Goal: Information Seeking & Learning: Learn about a topic

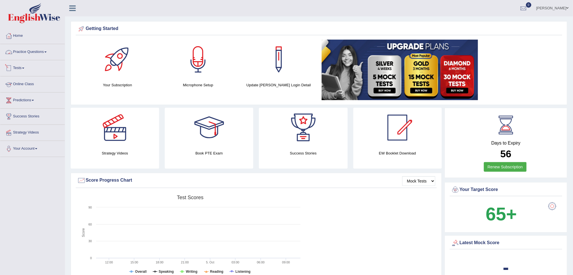
click at [33, 49] on link "Practice Questions" at bounding box center [32, 51] width 64 height 14
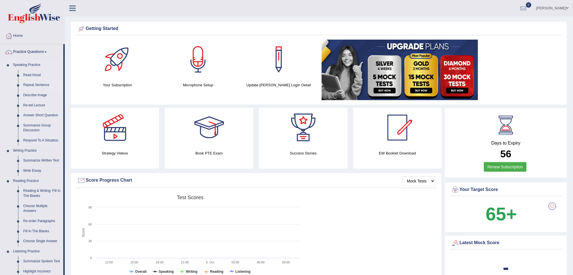
click at [39, 85] on link "Repeat Sentence" at bounding box center [42, 85] width 43 height 10
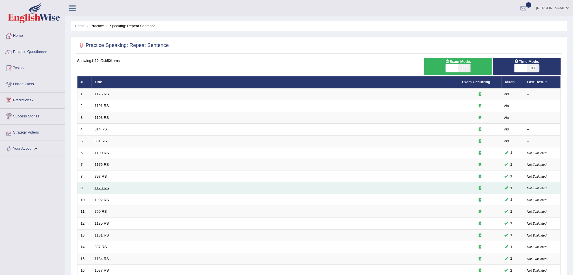
click at [99, 187] on link "1178 RS" at bounding box center [102, 188] width 14 height 4
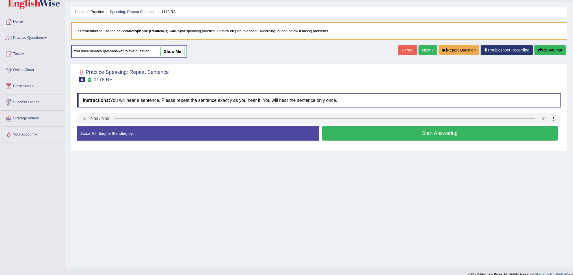
scroll to position [21, 0]
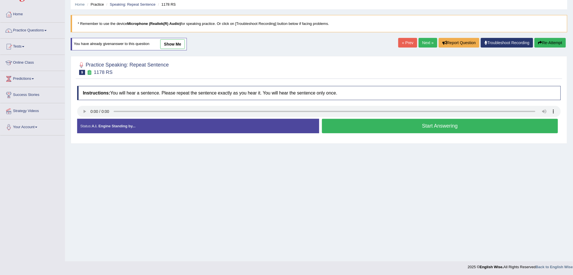
click at [437, 130] on button "Start Answering" at bounding box center [440, 126] width 236 height 14
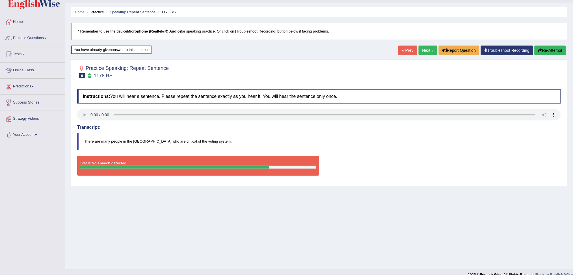
scroll to position [0, 0]
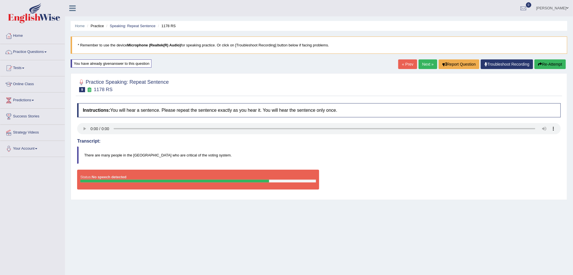
click at [427, 64] on link "Next »" at bounding box center [428, 64] width 19 height 10
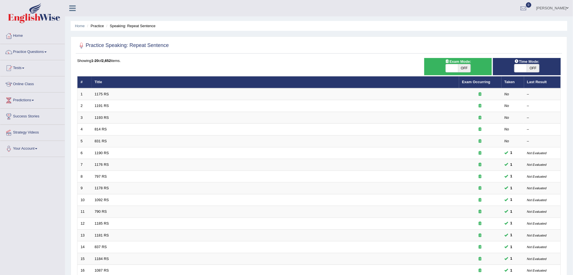
click at [521, 67] on span at bounding box center [520, 68] width 12 height 8
checkbox input "true"
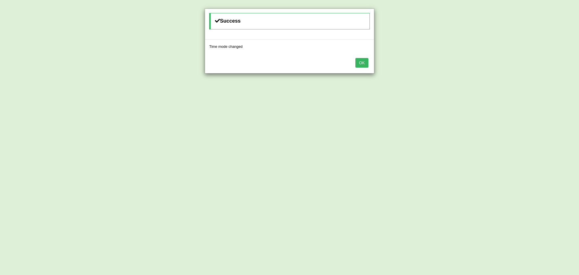
click at [358, 65] on button "OK" at bounding box center [361, 63] width 13 height 10
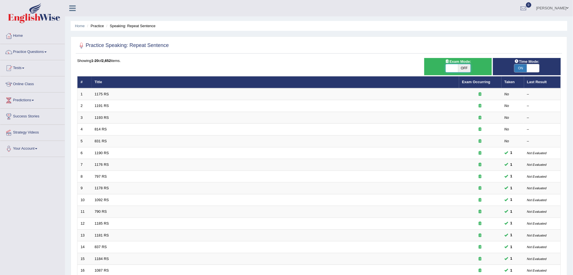
click at [454, 68] on span at bounding box center [452, 68] width 12 height 8
checkbox input "true"
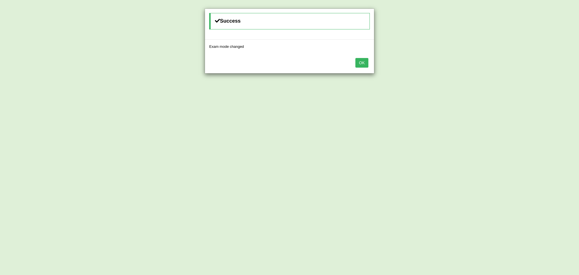
click at [360, 63] on button "OK" at bounding box center [361, 63] width 13 height 10
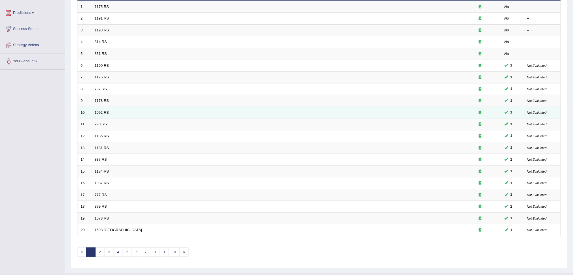
scroll to position [100, 0]
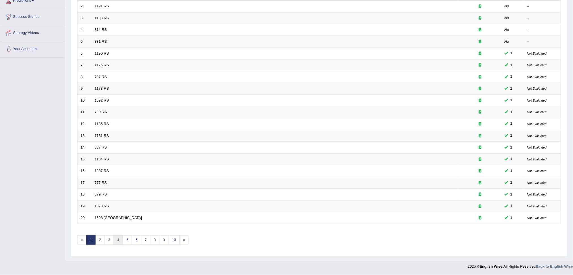
click at [118, 240] on link "4" at bounding box center [118, 239] width 9 height 9
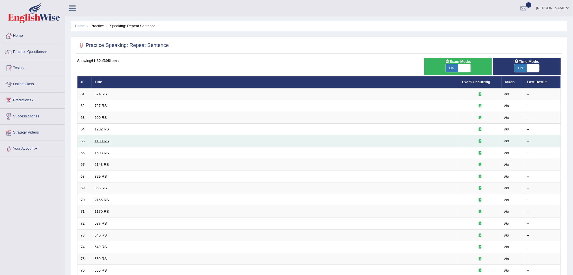
click at [97, 141] on link "1188 RS" at bounding box center [102, 141] width 14 height 4
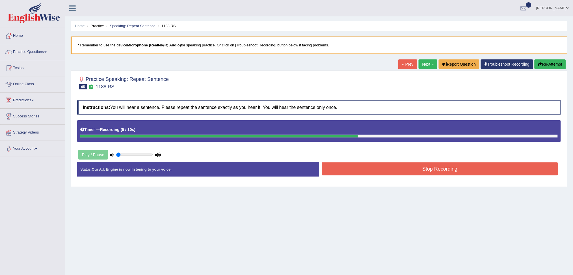
click at [465, 171] on button "Stop Recording" at bounding box center [440, 168] width 236 height 13
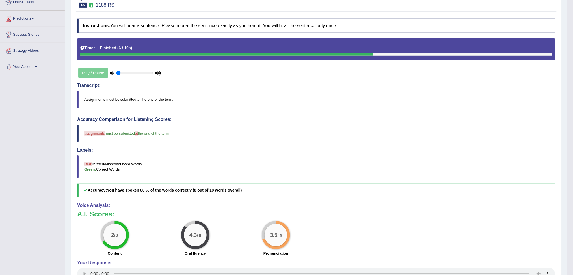
scroll to position [38, 0]
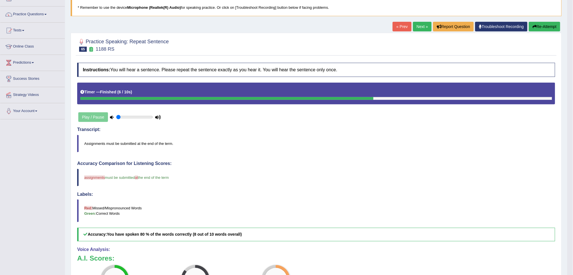
click at [417, 25] on link "Next »" at bounding box center [422, 27] width 19 height 10
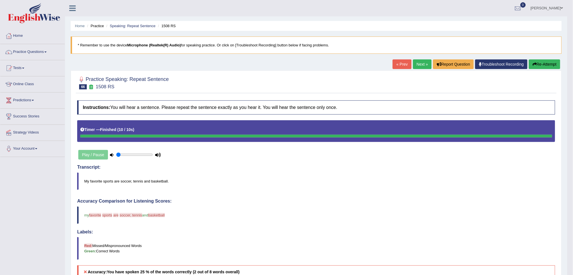
click at [421, 61] on link "Next »" at bounding box center [422, 64] width 19 height 10
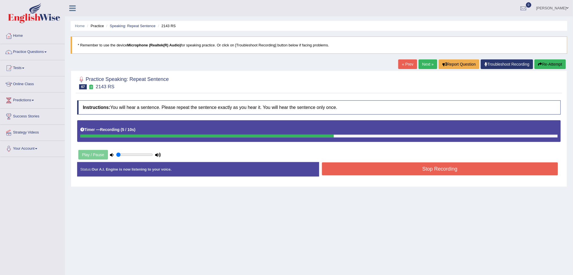
click at [413, 166] on button "Stop Recording" at bounding box center [440, 168] width 236 height 13
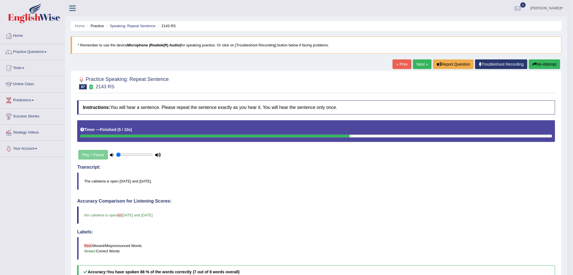
click at [32, 52] on link "Practice Questions" at bounding box center [32, 51] width 64 height 14
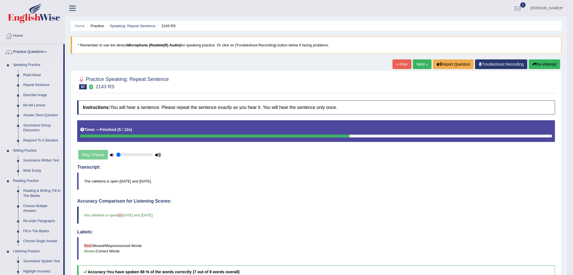
click at [37, 83] on link "Repeat Sentence" at bounding box center [42, 85] width 43 height 10
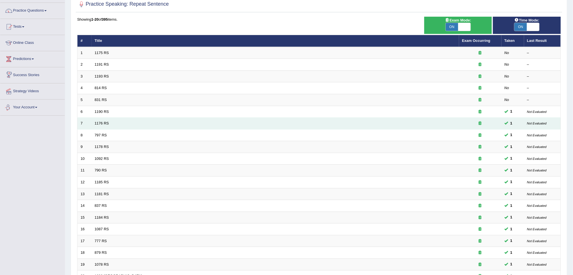
scroll to position [100, 0]
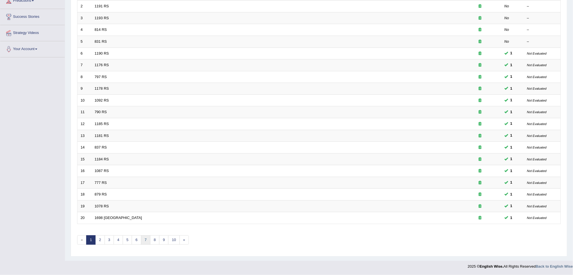
click at [146, 241] on link "7" at bounding box center [145, 239] width 9 height 9
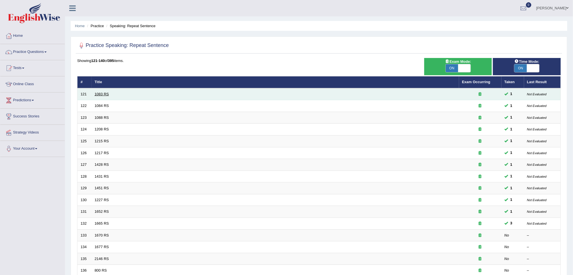
click at [98, 94] on link "1083 RS" at bounding box center [102, 94] width 14 height 4
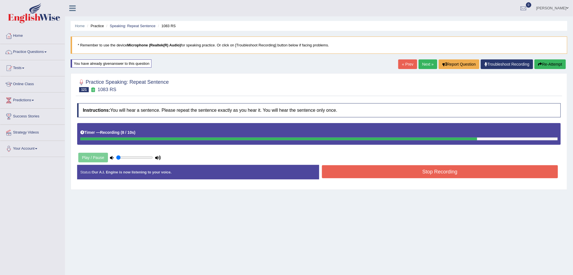
click at [415, 170] on button "Stop Recording" at bounding box center [440, 171] width 236 height 13
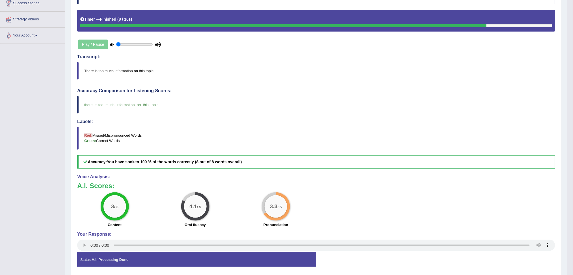
scroll to position [38, 0]
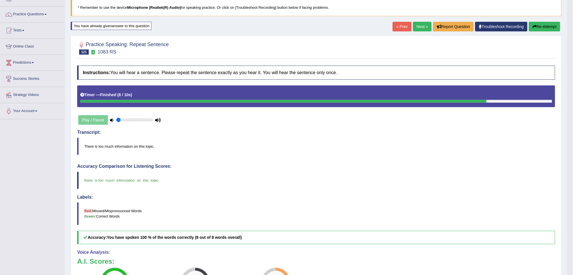
click at [419, 26] on link "Next »" at bounding box center [422, 27] width 19 height 10
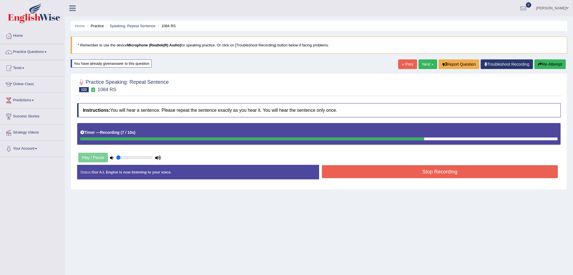
click at [480, 175] on button "Stop Recording" at bounding box center [440, 171] width 236 height 13
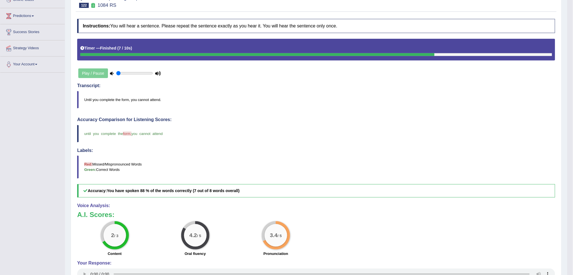
scroll to position [38, 0]
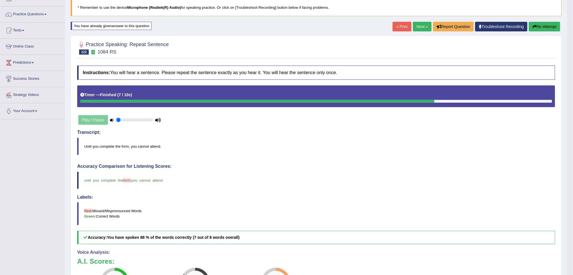
click at [417, 24] on link "Next »" at bounding box center [422, 27] width 19 height 10
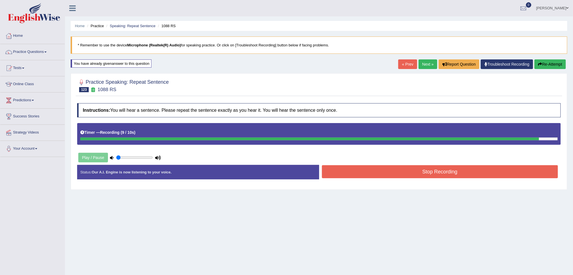
click at [449, 172] on button "Stop Recording" at bounding box center [440, 171] width 236 height 13
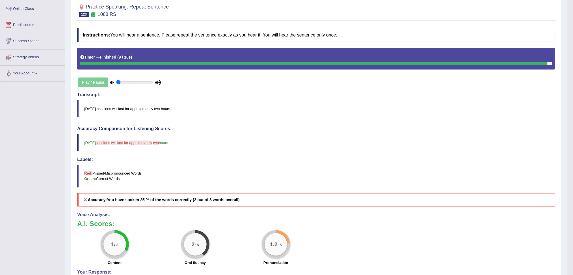
scroll to position [38, 0]
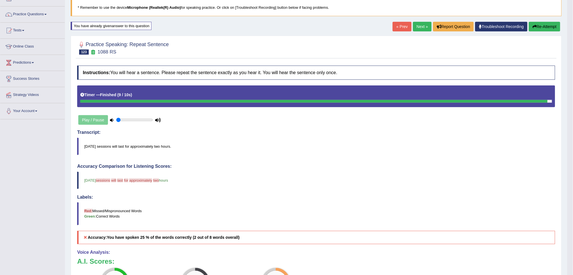
click at [420, 26] on link "Next »" at bounding box center [422, 27] width 19 height 10
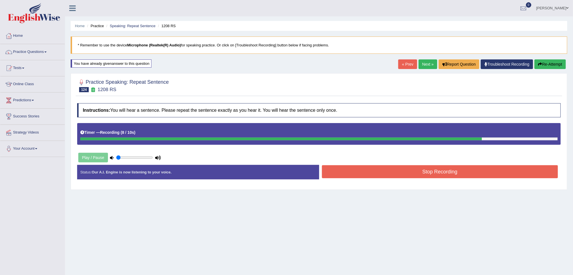
click at [493, 174] on button "Stop Recording" at bounding box center [440, 171] width 236 height 13
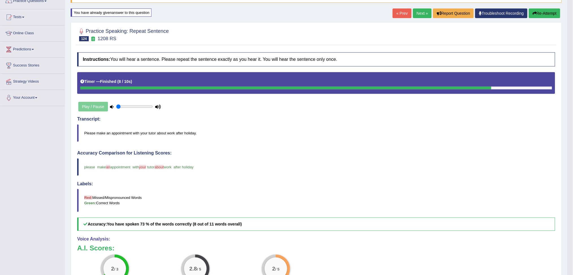
scroll to position [38, 0]
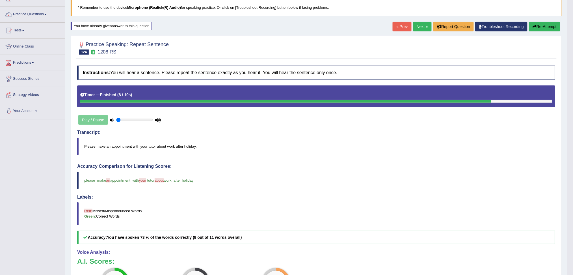
click at [420, 28] on link "Next »" at bounding box center [422, 27] width 19 height 10
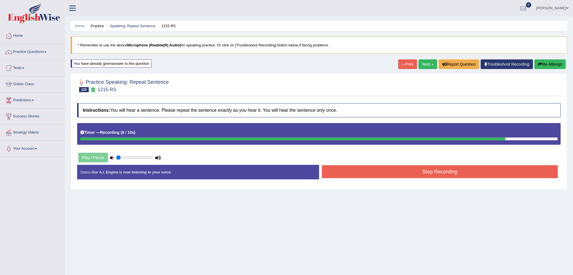
click at [463, 175] on button "Stop Recording" at bounding box center [440, 171] width 236 height 13
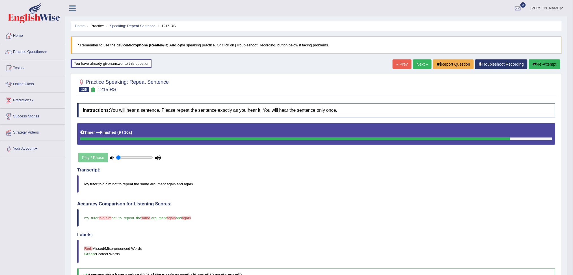
click at [421, 66] on link "Next »" at bounding box center [422, 64] width 19 height 10
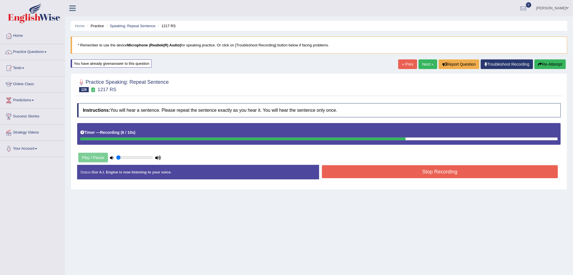
click at [464, 173] on button "Stop Recording" at bounding box center [440, 171] width 236 height 13
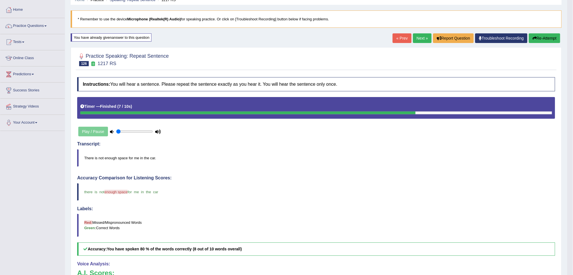
scroll to position [21, 0]
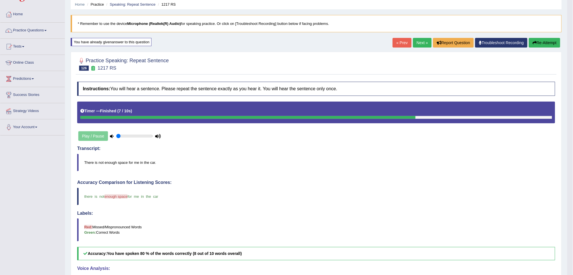
click at [419, 42] on link "Next »" at bounding box center [422, 43] width 19 height 10
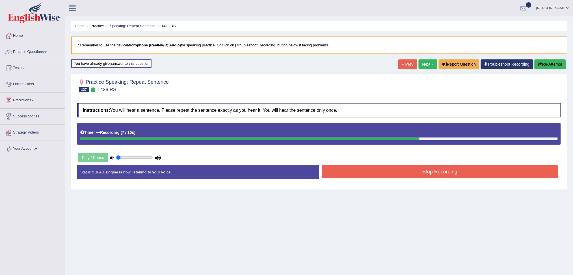
click at [482, 170] on button "Stop Recording" at bounding box center [440, 171] width 236 height 13
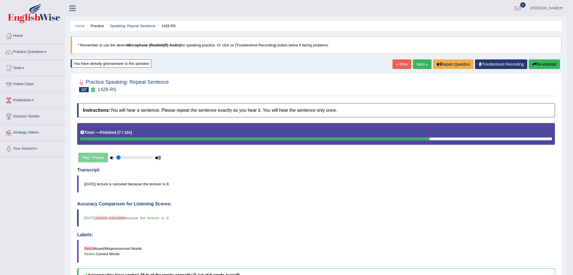
click at [43, 53] on link "Practice Questions" at bounding box center [32, 51] width 64 height 14
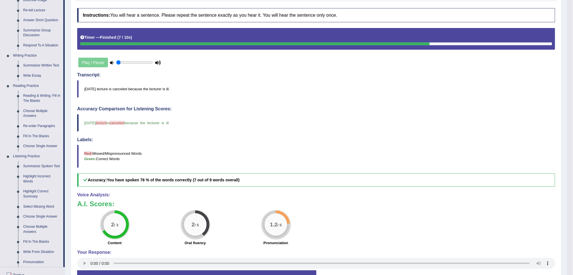
scroll to position [113, 0]
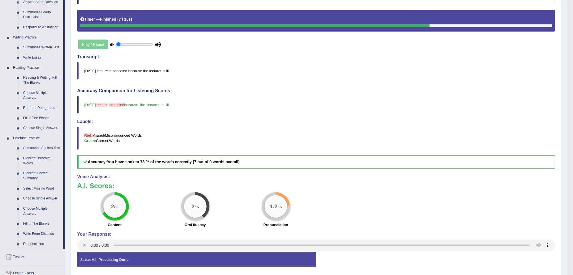
click at [33, 95] on link "Choose Multiple Answers" at bounding box center [42, 95] width 43 height 15
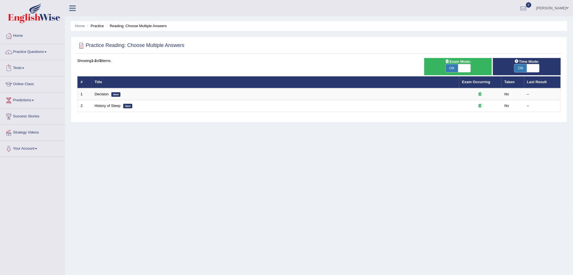
click at [39, 51] on link "Practice Questions" at bounding box center [32, 51] width 64 height 14
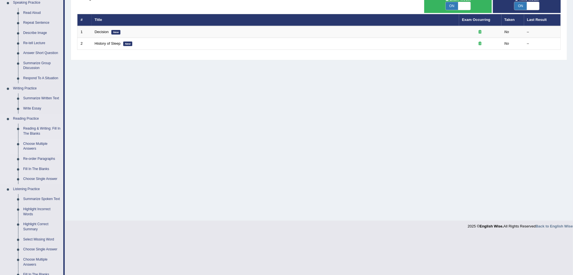
scroll to position [75, 0]
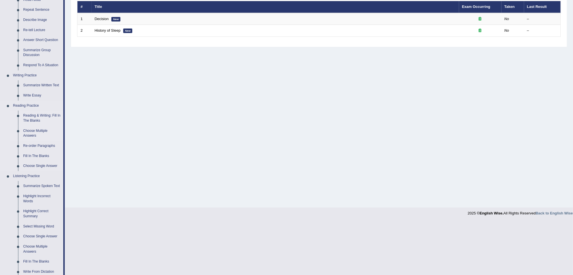
click at [47, 116] on link "Reading & Writing: Fill In The Blanks" at bounding box center [42, 118] width 43 height 15
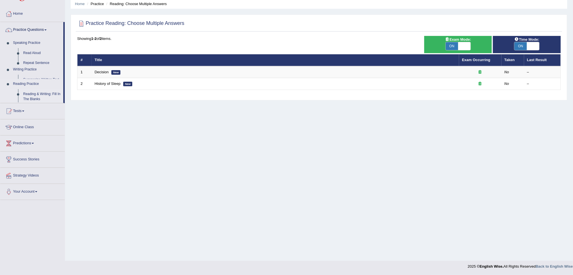
scroll to position [21, 0]
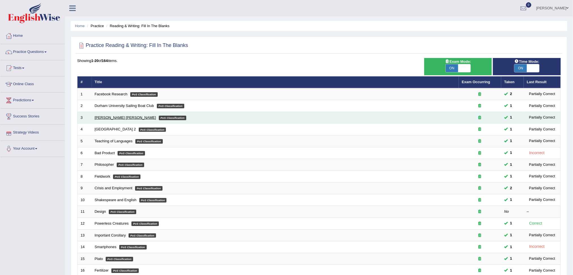
click at [104, 117] on link "[PERSON_NAME] [PERSON_NAME]" at bounding box center [125, 117] width 61 height 4
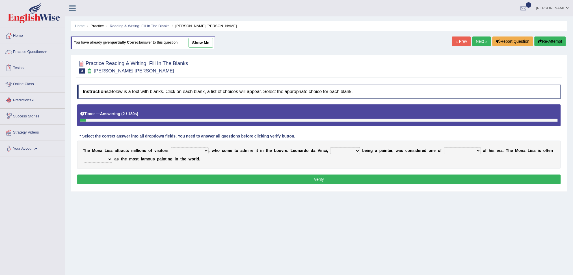
click at [34, 49] on link "Practice Questions" at bounding box center [32, 51] width 64 height 14
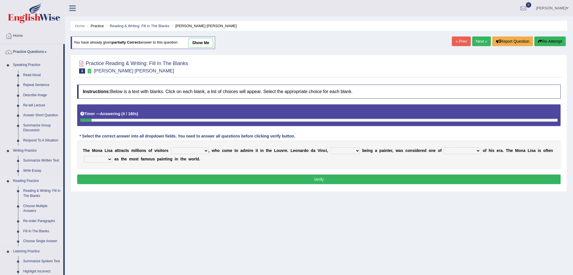
scroll to position [38, 0]
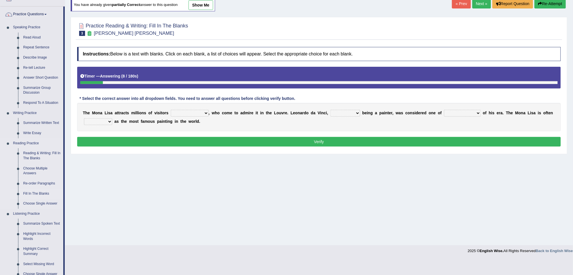
click at [36, 192] on link "Fill In The Blanks" at bounding box center [42, 194] width 43 height 10
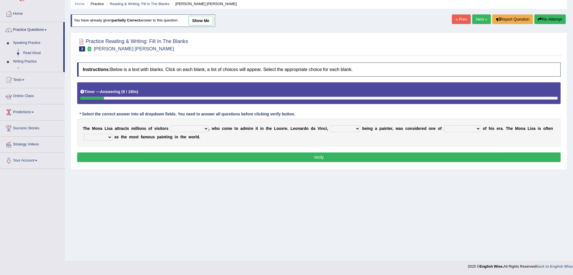
scroll to position [21, 0]
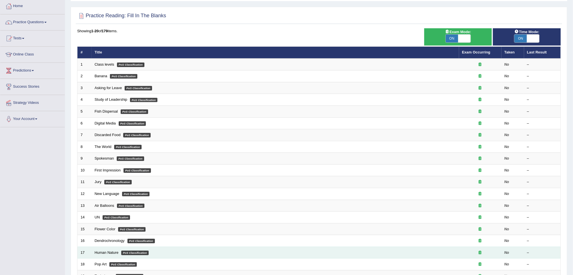
scroll to position [100, 0]
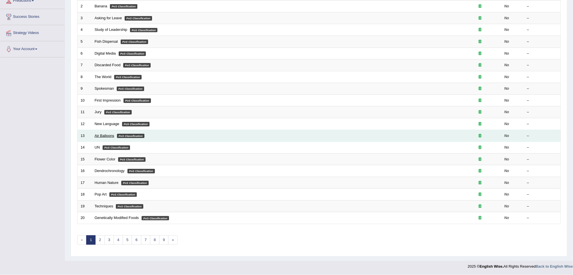
click at [106, 135] on link "Air Balloons" at bounding box center [105, 135] width 20 height 4
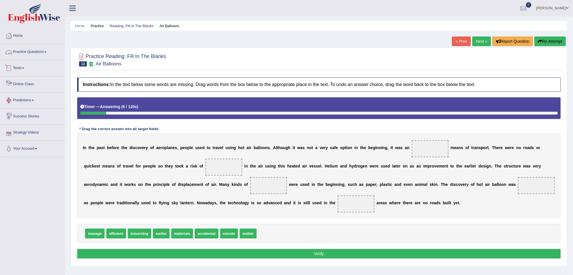
click at [38, 51] on link "Practice Questions" at bounding box center [32, 51] width 64 height 14
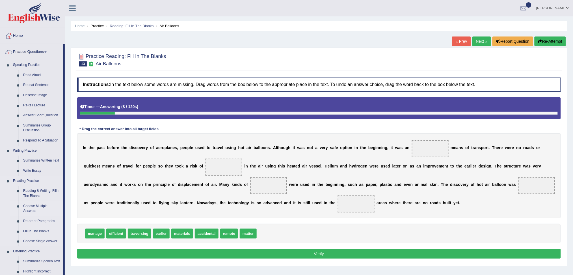
scroll to position [38, 0]
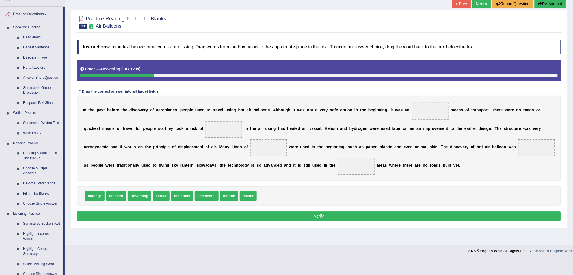
click at [436, 115] on span at bounding box center [430, 111] width 37 height 17
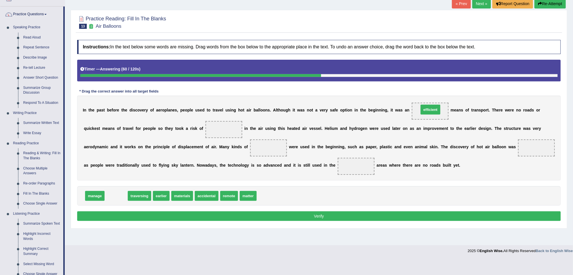
drag, startPoint x: 119, startPoint y: 196, endPoint x: 435, endPoint y: 114, distance: 326.9
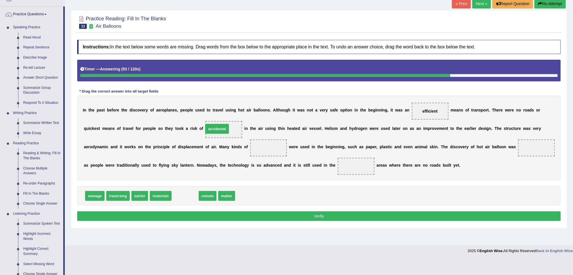
drag, startPoint x: 188, startPoint y: 198, endPoint x: 220, endPoint y: 130, distance: 75.2
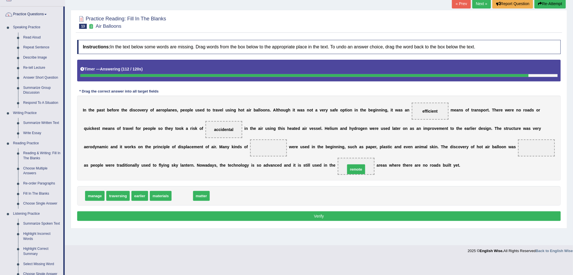
drag, startPoint x: 180, startPoint y: 195, endPoint x: 351, endPoint y: 169, distance: 173.3
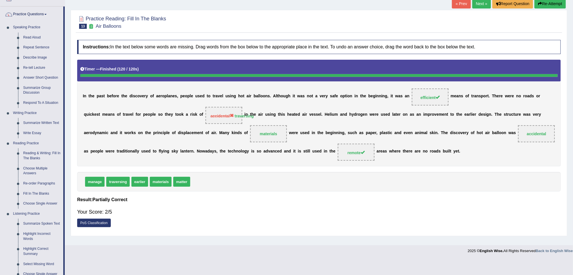
click at [480, 3] on link "Next »" at bounding box center [481, 4] width 19 height 10
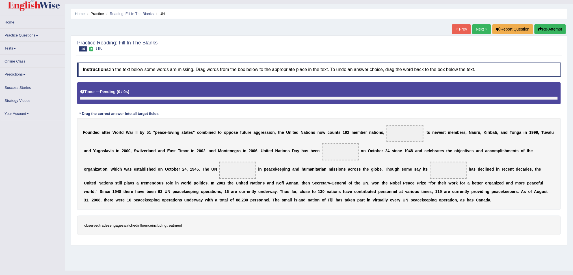
scroll to position [19, 0]
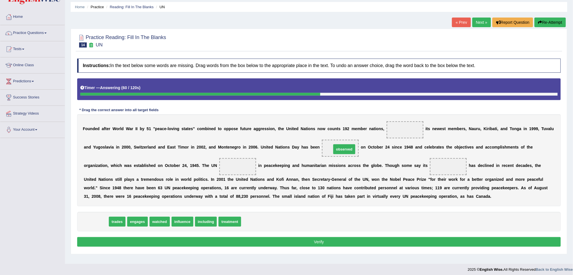
drag, startPoint x: 94, startPoint y: 220, endPoint x: 342, endPoint y: 148, distance: 258.5
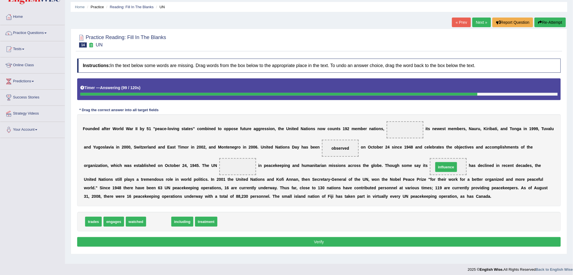
drag, startPoint x: 161, startPoint y: 222, endPoint x: 449, endPoint y: 167, distance: 292.3
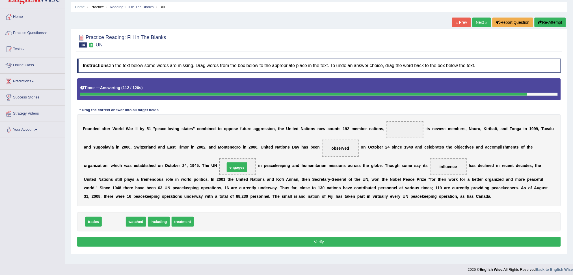
drag, startPoint x: 110, startPoint y: 223, endPoint x: 233, endPoint y: 168, distance: 134.7
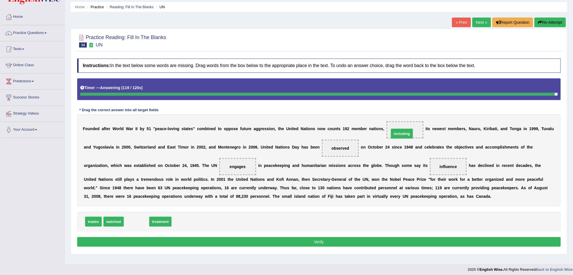
drag, startPoint x: 132, startPoint y: 224, endPoint x: 397, endPoint y: 136, distance: 279.6
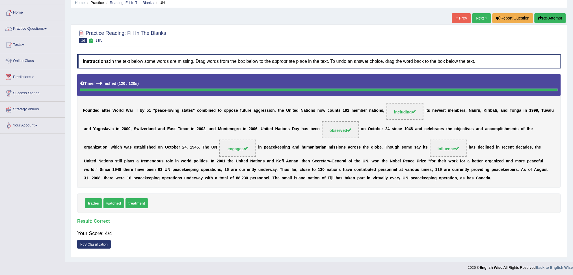
scroll to position [24, 0]
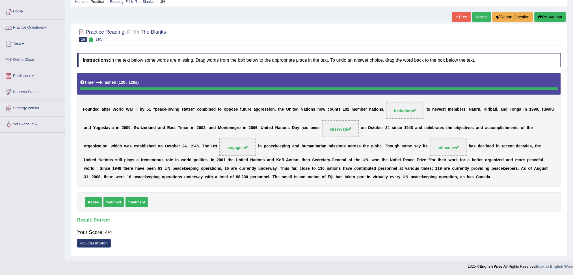
click at [480, 16] on link "Next »" at bounding box center [481, 17] width 19 height 10
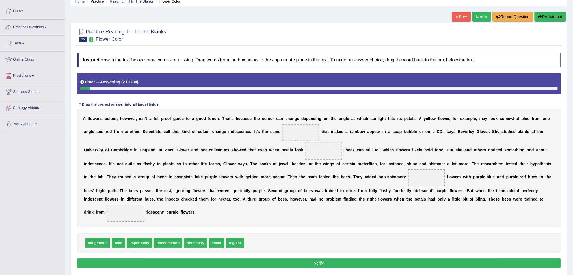
scroll to position [38, 0]
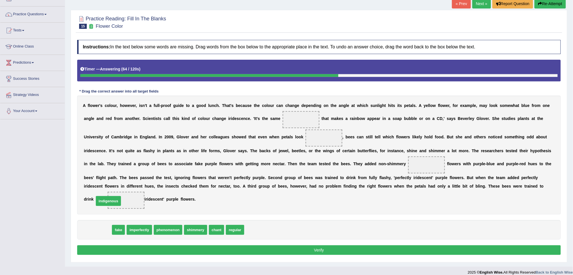
drag, startPoint x: 100, startPoint y: 231, endPoint x: 111, endPoint y: 202, distance: 31.3
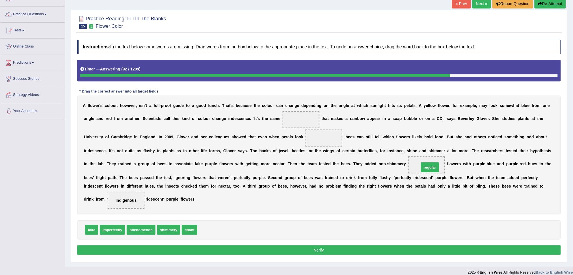
drag, startPoint x: 211, startPoint y: 231, endPoint x: 433, endPoint y: 168, distance: 230.4
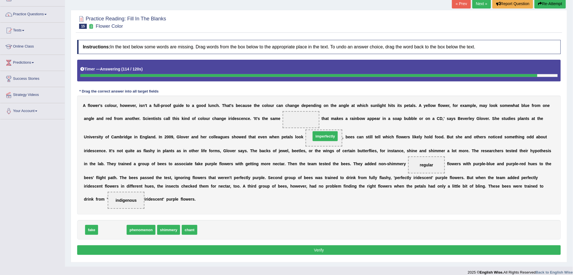
drag, startPoint x: 116, startPoint y: 229, endPoint x: 329, endPoint y: 135, distance: 232.5
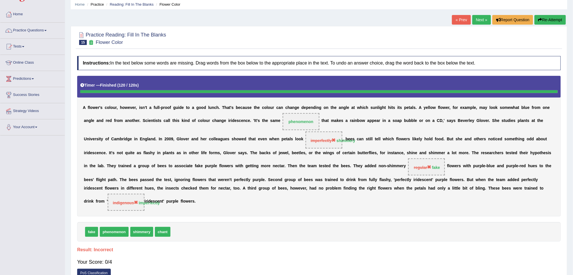
click at [481, 20] on link "Next »" at bounding box center [481, 20] width 19 height 10
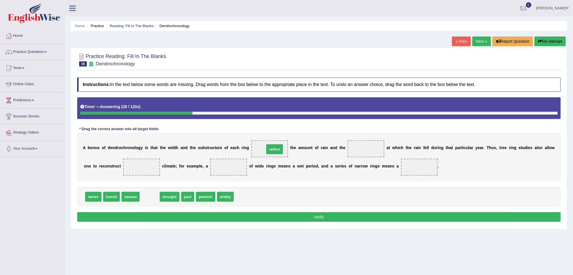
drag, startPoint x: 153, startPoint y: 194, endPoint x: 278, endPoint y: 146, distance: 133.5
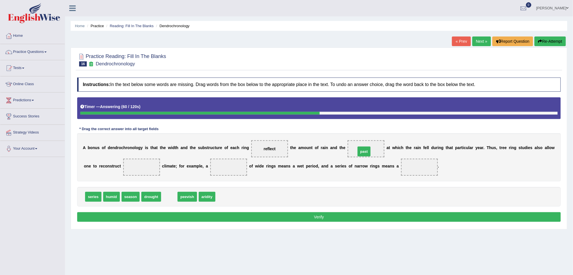
drag, startPoint x: 172, startPoint y: 195, endPoint x: 367, endPoint y: 149, distance: 200.1
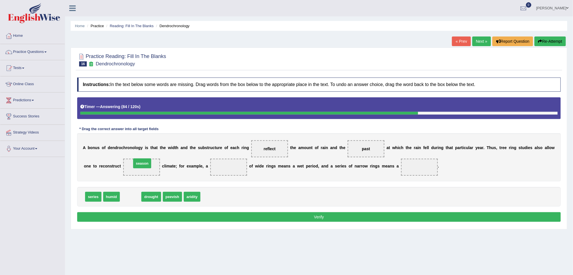
drag, startPoint x: 129, startPoint y: 198, endPoint x: 140, endPoint y: 165, distance: 35.3
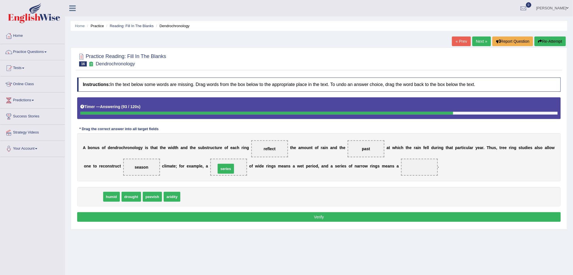
drag, startPoint x: 89, startPoint y: 195, endPoint x: 222, endPoint y: 167, distance: 135.5
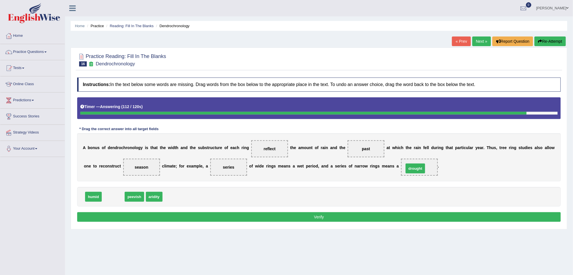
drag, startPoint x: 115, startPoint y: 197, endPoint x: 417, endPoint y: 169, distance: 303.5
click at [406, 215] on button "Verify" at bounding box center [319, 217] width 484 height 10
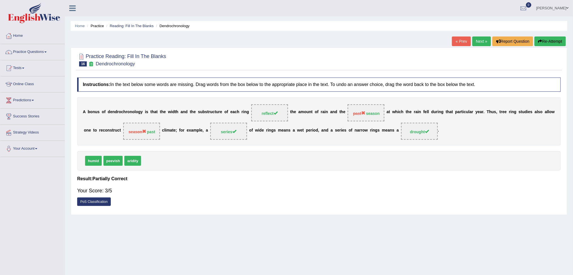
click at [480, 41] on link "Next »" at bounding box center [481, 41] width 19 height 10
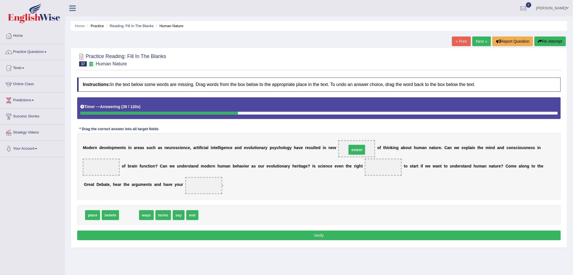
drag, startPoint x: 133, startPoint y: 214, endPoint x: 361, endPoint y: 148, distance: 237.0
drag, startPoint x: 124, startPoint y: 215, endPoint x: 356, endPoint y: 147, distance: 242.0
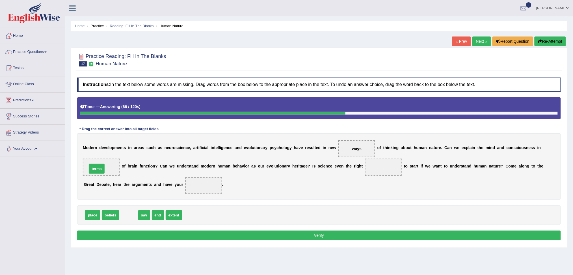
drag, startPoint x: 132, startPoint y: 215, endPoint x: 102, endPoint y: 167, distance: 56.6
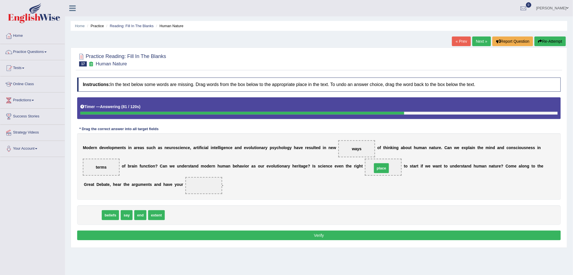
drag, startPoint x: 93, startPoint y: 216, endPoint x: 382, endPoint y: 169, distance: 292.7
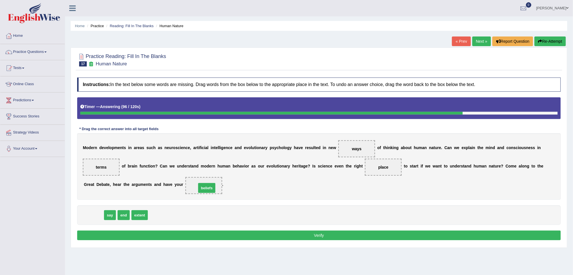
drag, startPoint x: 93, startPoint y: 217, endPoint x: 207, endPoint y: 188, distance: 117.8
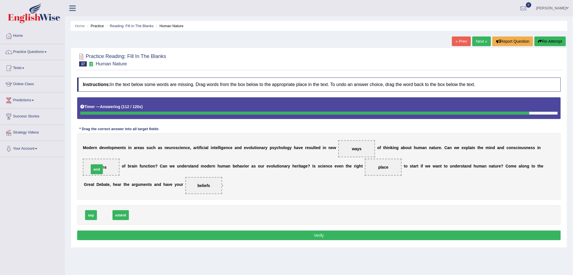
drag, startPoint x: 105, startPoint y: 215, endPoint x: 97, endPoint y: 168, distance: 47.3
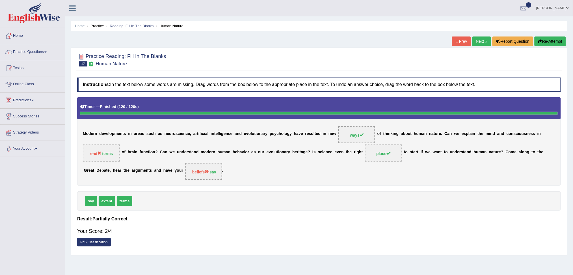
click at [479, 39] on link "Next »" at bounding box center [481, 41] width 19 height 10
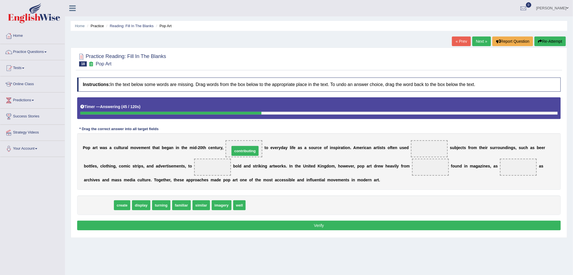
drag, startPoint x: 104, startPoint y: 203, endPoint x: 251, endPoint y: 149, distance: 156.1
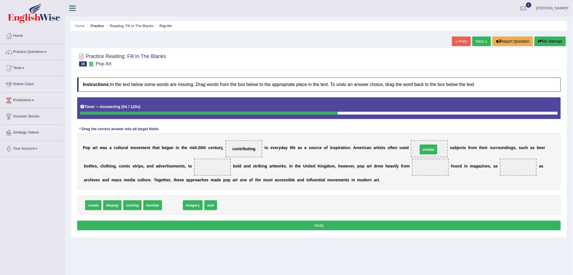
drag, startPoint x: 175, startPoint y: 204, endPoint x: 431, endPoint y: 149, distance: 262.1
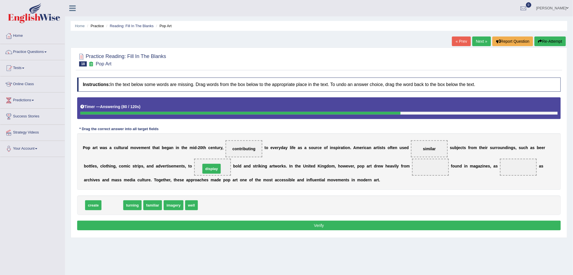
drag, startPoint x: 115, startPoint y: 205, endPoint x: 214, endPoint y: 169, distance: 105.8
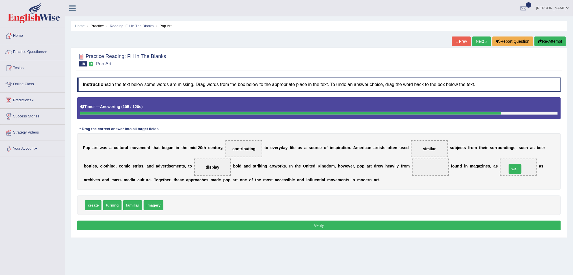
drag, startPoint x: 171, startPoint y: 204, endPoint x: 515, endPoint y: 168, distance: 345.6
drag, startPoint x: 90, startPoint y: 202, endPoint x: 432, endPoint y: 166, distance: 343.8
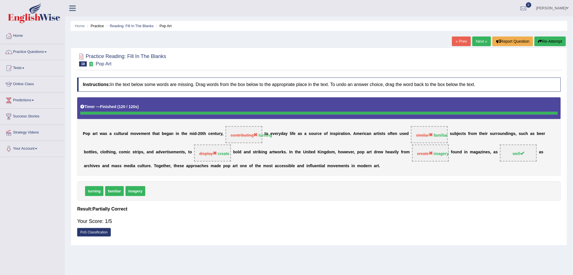
click at [483, 40] on link "Next »" at bounding box center [481, 41] width 19 height 10
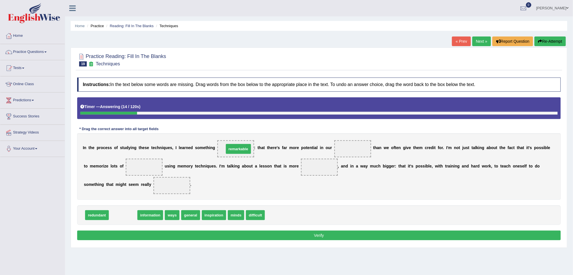
drag, startPoint x: 123, startPoint y: 216, endPoint x: 238, endPoint y: 150, distance: 132.4
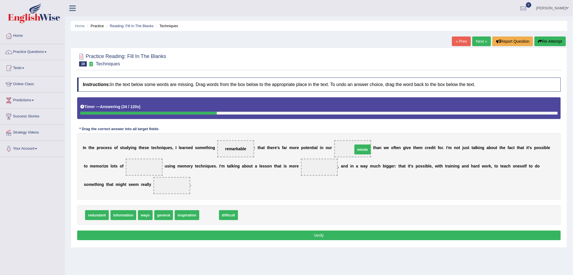
drag, startPoint x: 209, startPoint y: 215, endPoint x: 362, endPoint y: 150, distance: 166.9
click at [122, 213] on span "information" at bounding box center [124, 215] width 26 height 10
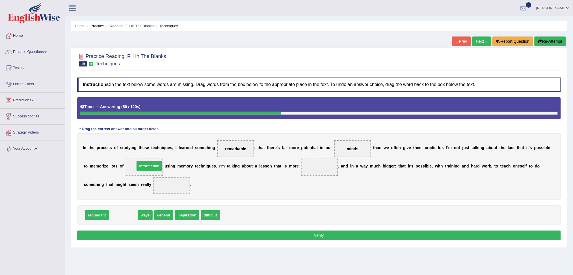
drag, startPoint x: 122, startPoint y: 215, endPoint x: 148, endPoint y: 166, distance: 55.6
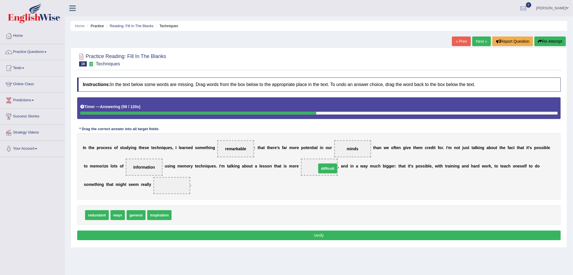
drag, startPoint x: 183, startPoint y: 217, endPoint x: 326, endPoint y: 170, distance: 151.5
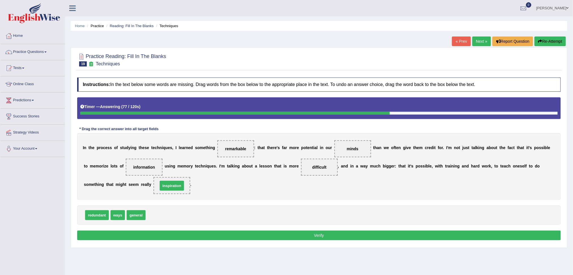
drag, startPoint x: 158, startPoint y: 216, endPoint x: 170, endPoint y: 187, distance: 32.2
click at [327, 233] on button "Verify" at bounding box center [319, 235] width 484 height 10
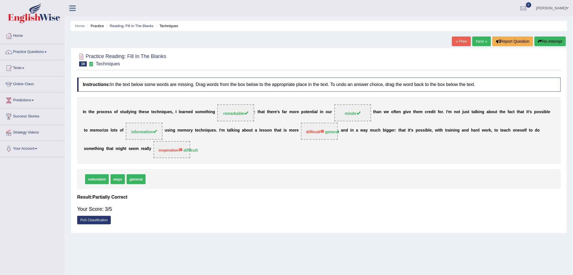
scroll to position [21, 0]
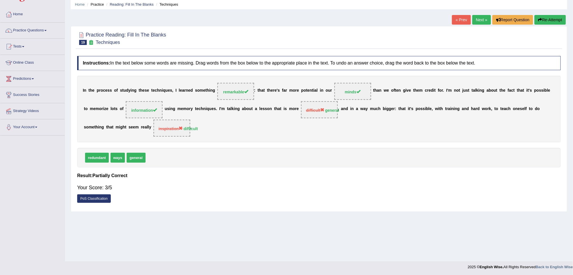
click at [478, 20] on link "Next »" at bounding box center [481, 20] width 19 height 10
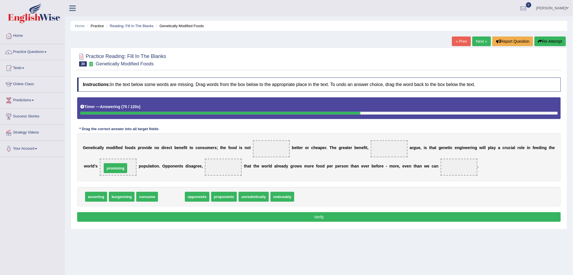
drag, startPoint x: 171, startPoint y: 197, endPoint x: 114, endPoint y: 168, distance: 63.7
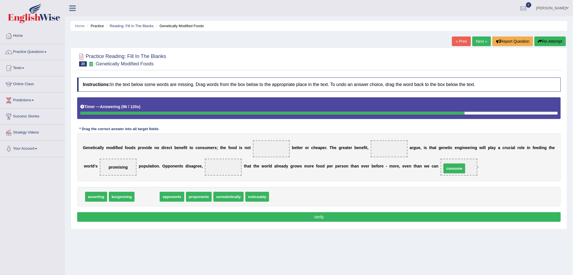
drag, startPoint x: 150, startPoint y: 196, endPoint x: 457, endPoint y: 168, distance: 308.5
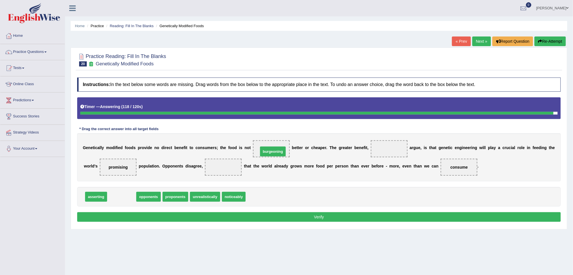
drag, startPoint x: 123, startPoint y: 198, endPoint x: 273, endPoint y: 153, distance: 157.3
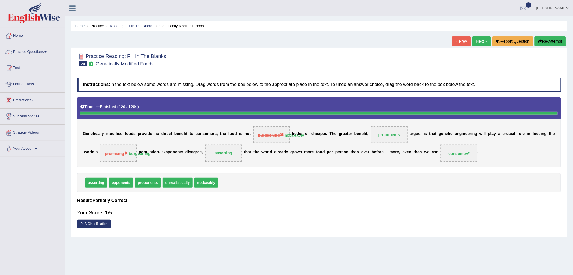
click at [477, 41] on link "Next »" at bounding box center [481, 41] width 19 height 10
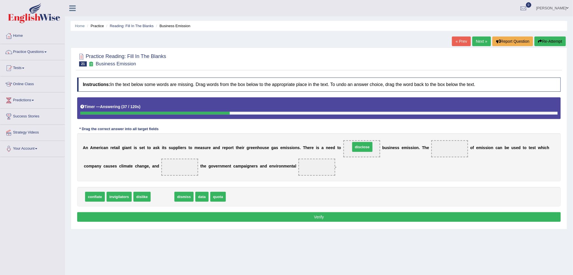
drag, startPoint x: 161, startPoint y: 195, endPoint x: 361, endPoint y: 146, distance: 205.6
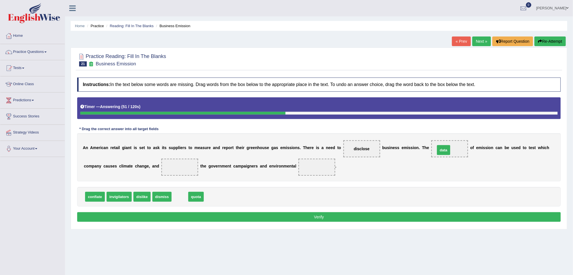
drag, startPoint x: 182, startPoint y: 196, endPoint x: 445, endPoint y: 149, distance: 267.8
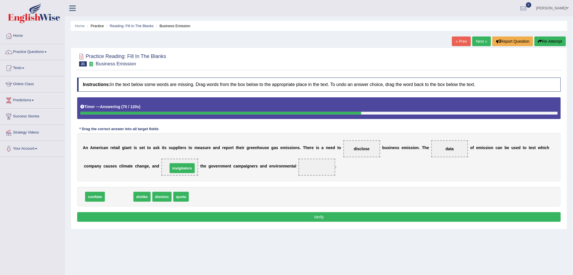
drag, startPoint x: 121, startPoint y: 194, endPoint x: 183, endPoint y: 166, distance: 68.3
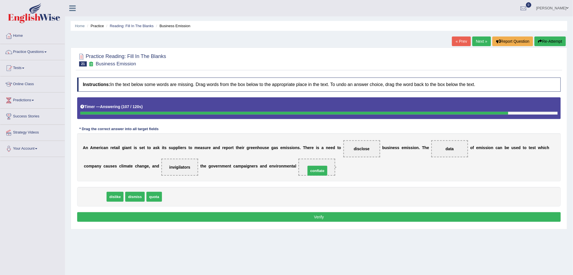
drag, startPoint x: 92, startPoint y: 195, endPoint x: 315, endPoint y: 168, distance: 224.3
click at [313, 218] on button "Verify" at bounding box center [319, 217] width 484 height 10
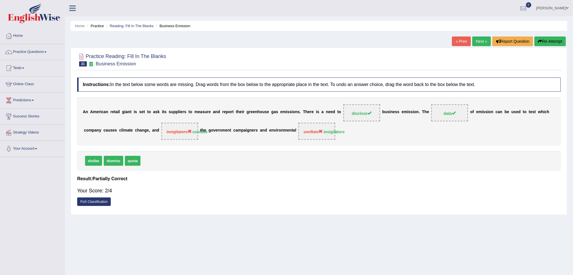
click at [482, 40] on link "Next »" at bounding box center [481, 41] width 19 height 10
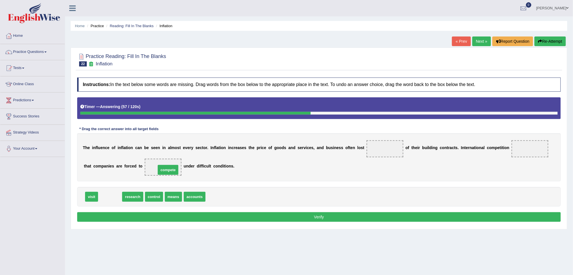
drag, startPoint x: 112, startPoint y: 196, endPoint x: 172, endPoint y: 168, distance: 66.4
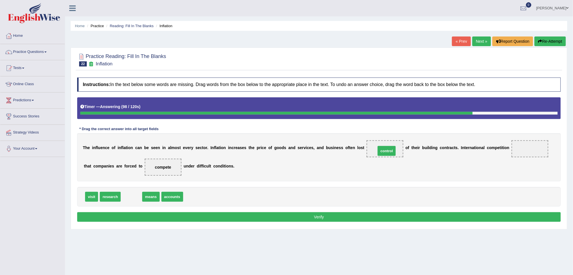
drag, startPoint x: 132, startPoint y: 197, endPoint x: 387, endPoint y: 151, distance: 259.3
drag, startPoint x: 134, startPoint y: 194, endPoint x: 535, endPoint y: 146, distance: 403.9
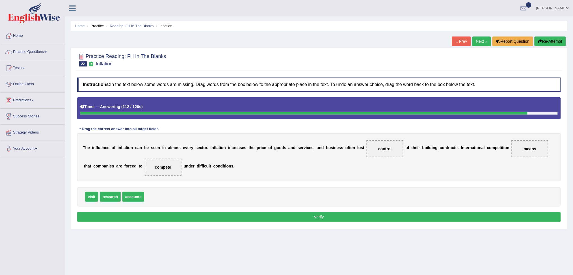
click at [296, 217] on button "Verify" at bounding box center [319, 217] width 484 height 10
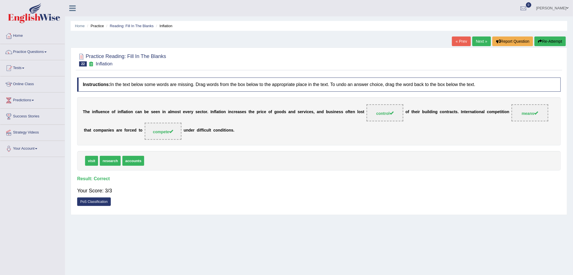
click at [482, 42] on link "Next »" at bounding box center [481, 41] width 19 height 10
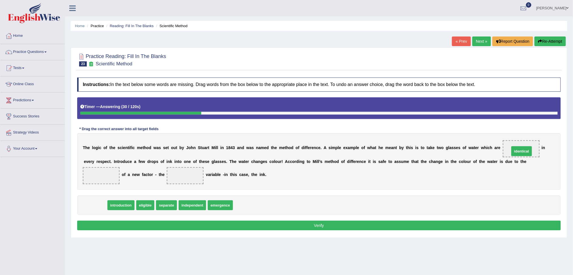
drag, startPoint x: 95, startPoint y: 203, endPoint x: 521, endPoint y: 149, distance: 429.9
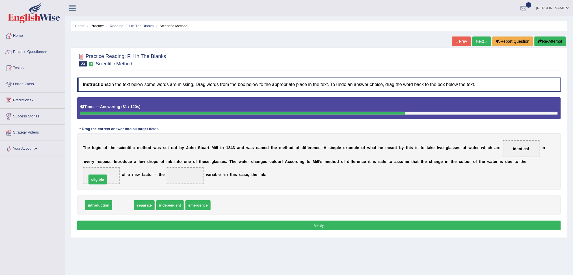
drag, startPoint x: 125, startPoint y: 204, endPoint x: 104, endPoint y: 176, distance: 35.6
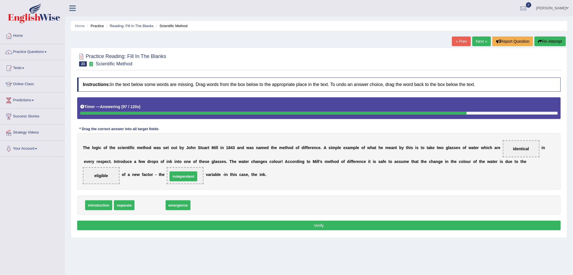
drag, startPoint x: 150, startPoint y: 206, endPoint x: 190, endPoint y: 175, distance: 51.0
click at [305, 224] on button "Verify" at bounding box center [319, 225] width 484 height 10
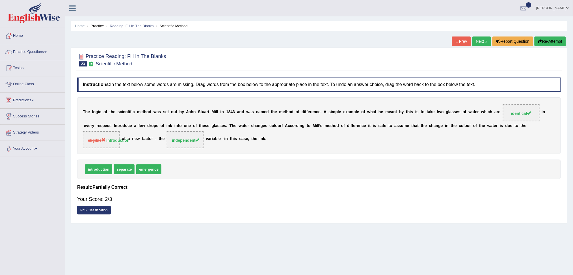
click at [479, 38] on link "Next »" at bounding box center [481, 41] width 19 height 10
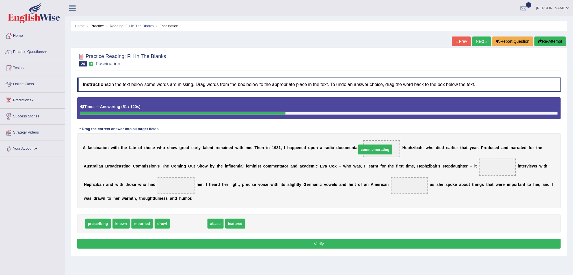
drag, startPoint x: 192, startPoint y: 223, endPoint x: 379, endPoint y: 149, distance: 200.7
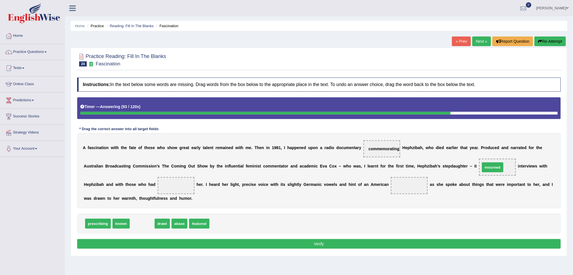
drag, startPoint x: 140, startPoint y: 224, endPoint x: 491, endPoint y: 168, distance: 355.0
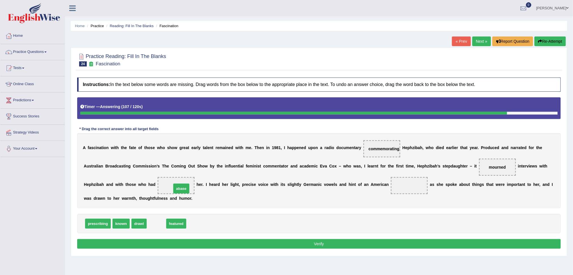
drag, startPoint x: 157, startPoint y: 223, endPoint x: 180, endPoint y: 189, distance: 40.5
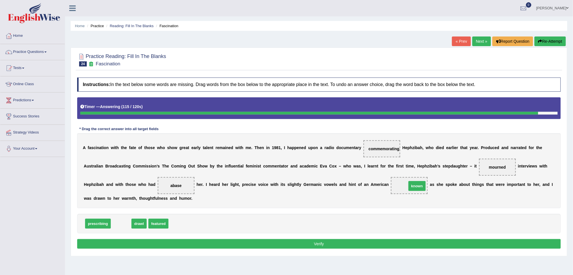
drag, startPoint x: 124, startPoint y: 224, endPoint x: 419, endPoint y: 186, distance: 298.3
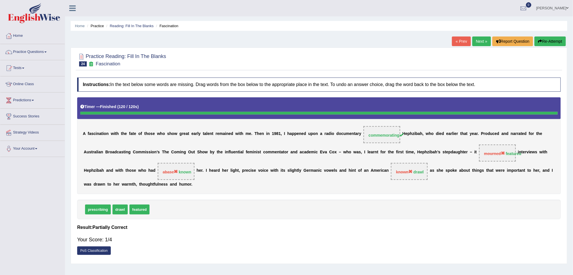
click at [543, 42] on button "Re-Attempt" at bounding box center [549, 41] width 31 height 10
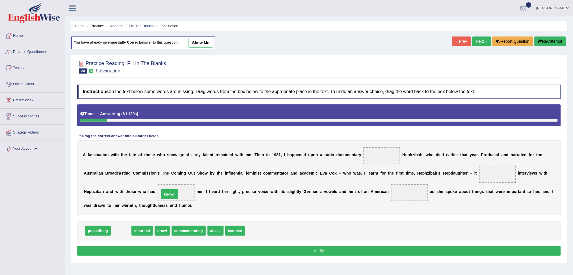
drag, startPoint x: 119, startPoint y: 230, endPoint x: 167, endPoint y: 194, distance: 60.3
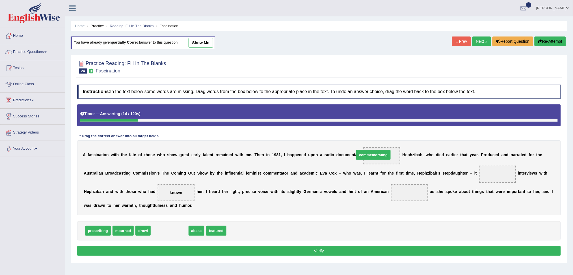
drag, startPoint x: 184, startPoint y: 223, endPoint x: 366, endPoint y: 155, distance: 194.3
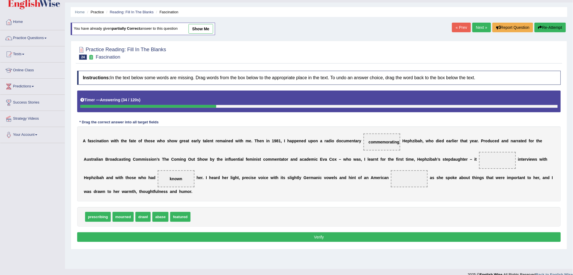
scroll to position [21, 0]
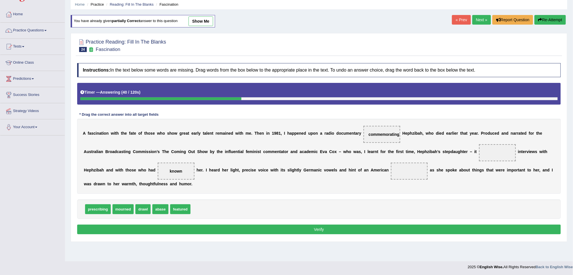
click at [426, 231] on button "Verify" at bounding box center [319, 229] width 484 height 10
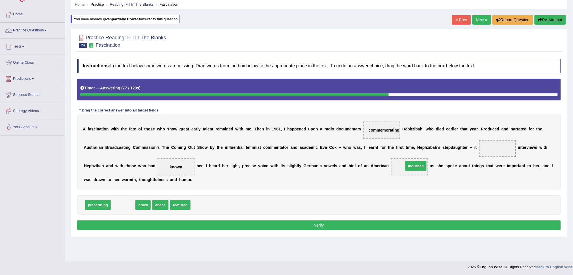
drag, startPoint x: 127, startPoint y: 207, endPoint x: 419, endPoint y: 168, distance: 295.2
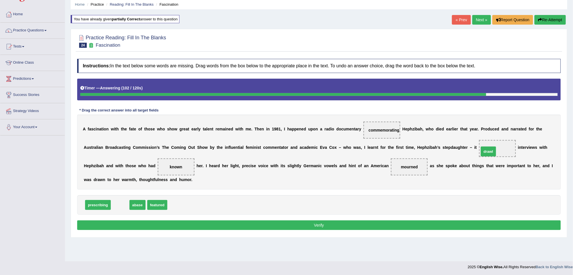
drag, startPoint x: 121, startPoint y: 204, endPoint x: 490, endPoint y: 150, distance: 372.7
click at [454, 222] on button "Verify" at bounding box center [319, 225] width 484 height 10
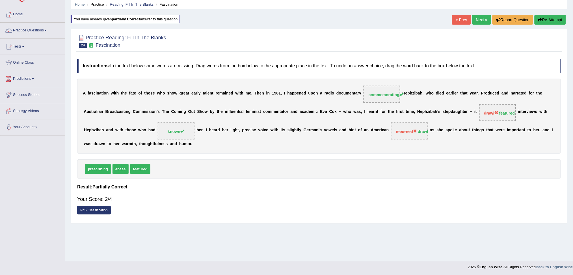
click at [479, 20] on link "Next »" at bounding box center [481, 20] width 19 height 10
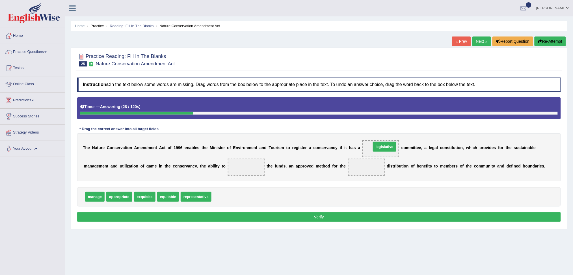
drag, startPoint x: 221, startPoint y: 197, endPoint x: 381, endPoint y: 147, distance: 167.3
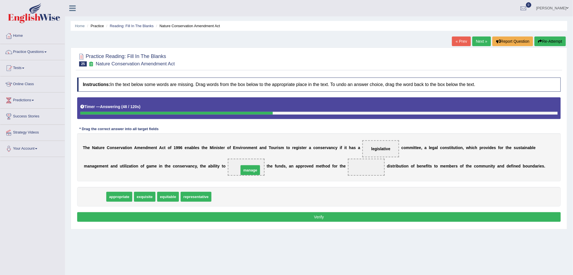
drag, startPoint x: 97, startPoint y: 195, endPoint x: 252, endPoint y: 168, distance: 157.7
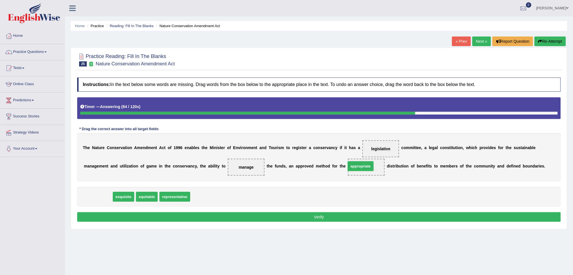
drag, startPoint x: 96, startPoint y: 196, endPoint x: 360, endPoint y: 165, distance: 265.5
click at [345, 218] on button "Verify" at bounding box center [319, 217] width 484 height 10
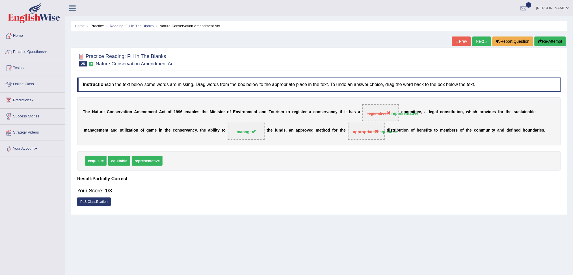
click at [481, 43] on link "Next »" at bounding box center [481, 41] width 19 height 10
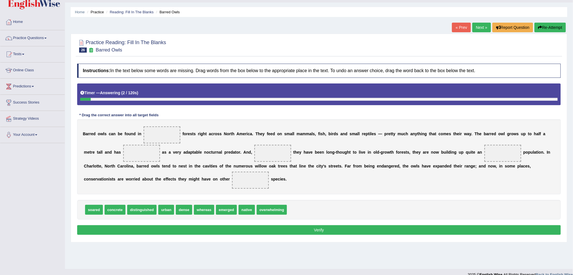
scroll to position [21, 0]
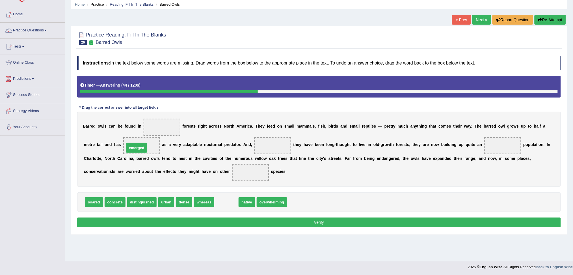
drag, startPoint x: 232, startPoint y: 204, endPoint x: 142, endPoint y: 148, distance: 105.4
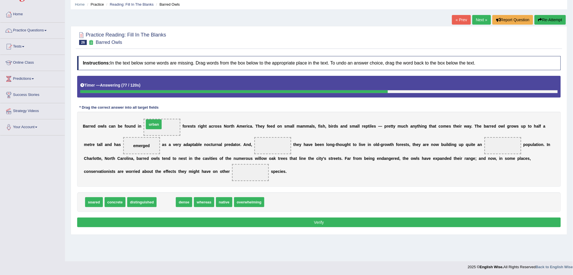
drag, startPoint x: 168, startPoint y: 204, endPoint x: 155, endPoint y: 127, distance: 78.7
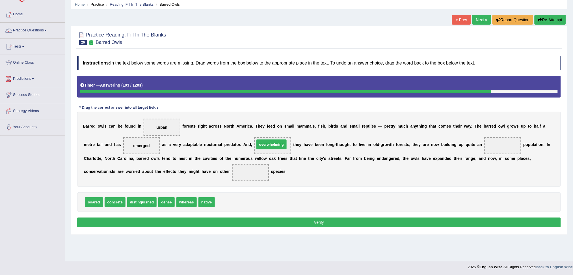
drag, startPoint x: 235, startPoint y: 202, endPoint x: 275, endPoint y: 145, distance: 70.1
drag, startPoint x: 170, startPoint y: 201, endPoint x: 510, endPoint y: 147, distance: 345.2
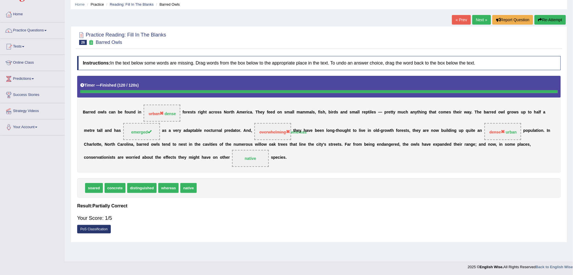
click at [480, 18] on link "Next »" at bounding box center [481, 20] width 19 height 10
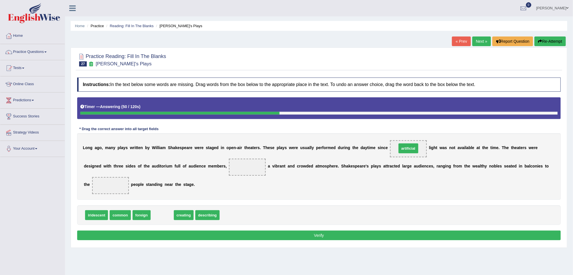
drag, startPoint x: 164, startPoint y: 215, endPoint x: 410, endPoint y: 148, distance: 255.1
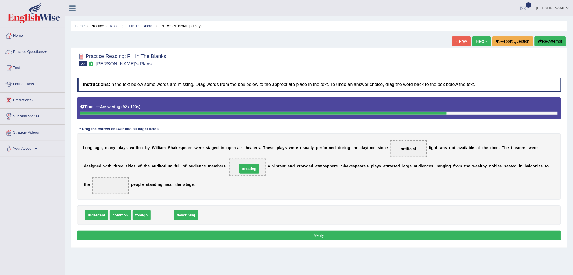
drag, startPoint x: 160, startPoint y: 215, endPoint x: 247, endPoint y: 168, distance: 98.6
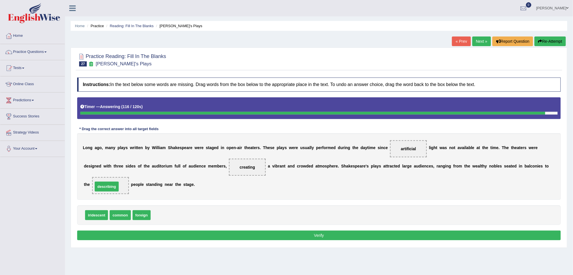
drag, startPoint x: 162, startPoint y: 214, endPoint x: 105, endPoint y: 185, distance: 64.3
drag, startPoint x: 114, startPoint y: 183, endPoint x: 121, endPoint y: 192, distance: 11.9
click at [121, 192] on span "describing" at bounding box center [110, 185] width 37 height 17
drag, startPoint x: 118, startPoint y: 215, endPoint x: 113, endPoint y: 182, distance: 32.9
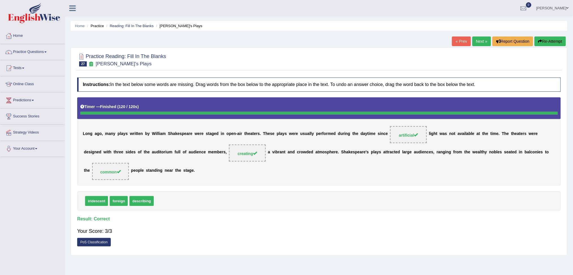
click at [481, 39] on link "Next »" at bounding box center [481, 41] width 19 height 10
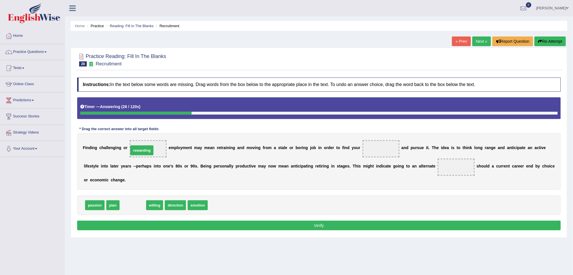
drag, startPoint x: 137, startPoint y: 207, endPoint x: 149, endPoint y: 150, distance: 58.4
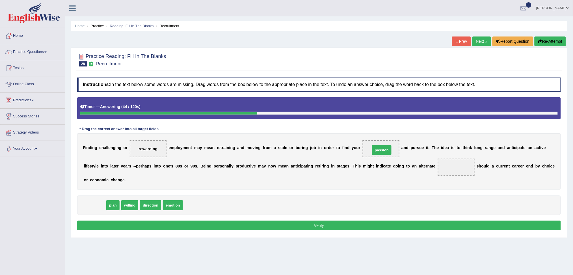
drag, startPoint x: 119, startPoint y: 200, endPoint x: 381, endPoint y: 150, distance: 266.6
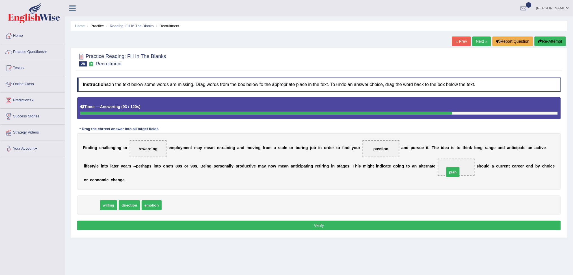
drag, startPoint x: 93, startPoint y: 204, endPoint x: 454, endPoint y: 170, distance: 362.8
click at [363, 226] on button "Verify" at bounding box center [319, 225] width 484 height 10
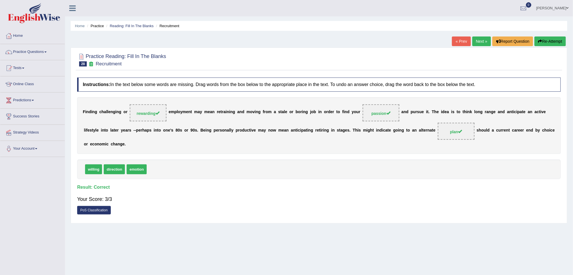
click at [480, 40] on link "Next »" at bounding box center [481, 41] width 19 height 10
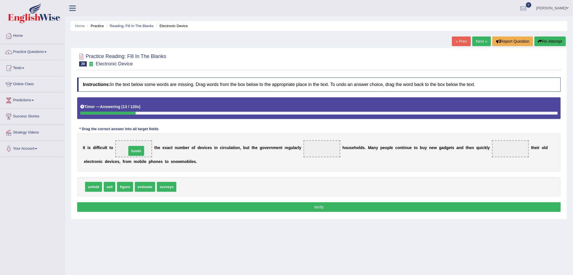
drag, startPoint x: 189, startPoint y: 187, endPoint x: 139, endPoint y: 150, distance: 61.5
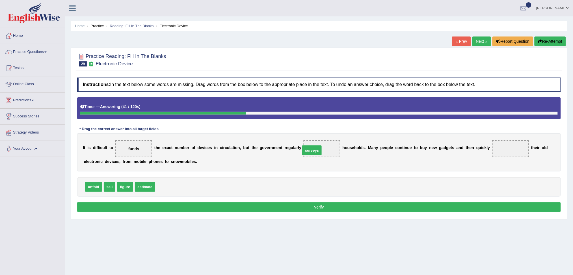
drag, startPoint x: 171, startPoint y: 187, endPoint x: 318, endPoint y: 150, distance: 151.8
drag, startPoint x: 109, startPoint y: 185, endPoint x: 509, endPoint y: 150, distance: 401.8
click at [326, 205] on button "Verify" at bounding box center [319, 207] width 484 height 10
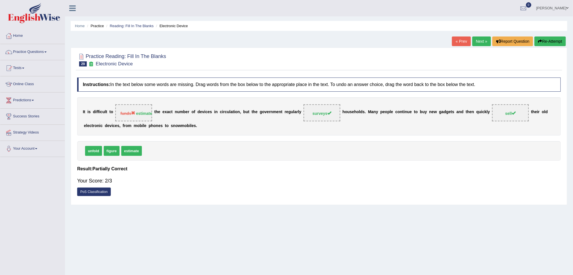
click at [479, 42] on link "Next »" at bounding box center [481, 41] width 19 height 10
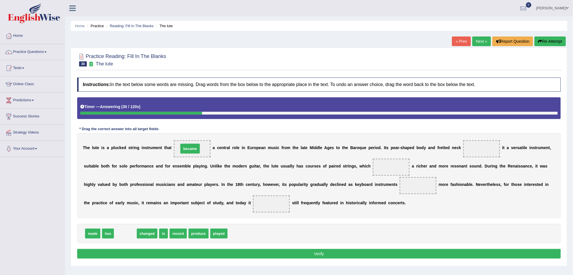
drag, startPoint x: 127, startPoint y: 236, endPoint x: 192, endPoint y: 151, distance: 106.9
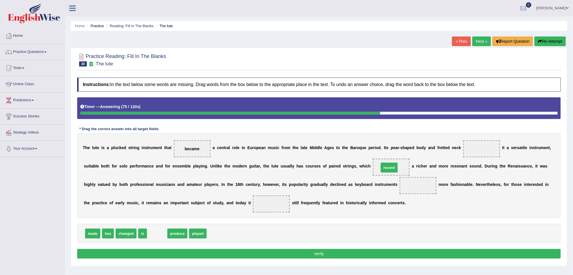
drag, startPoint x: 154, startPoint y: 233, endPoint x: 386, endPoint y: 168, distance: 241.8
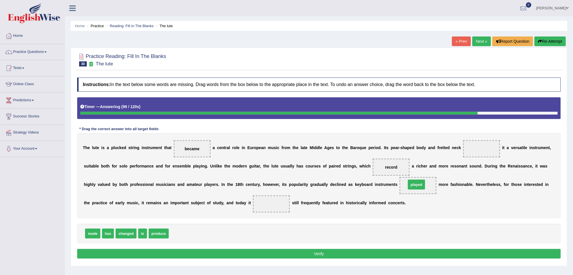
drag, startPoint x: 180, startPoint y: 232, endPoint x: 417, endPoint y: 183, distance: 242.4
drag, startPoint x: 144, startPoint y: 233, endPoint x: 276, endPoint y: 204, distance: 135.0
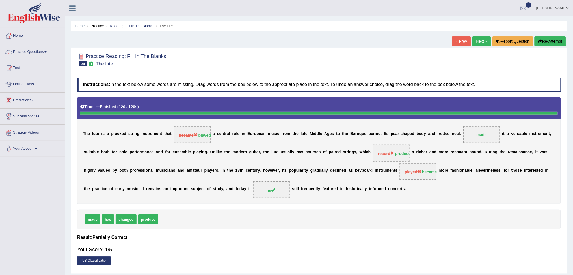
click at [480, 40] on link "Next »" at bounding box center [481, 41] width 19 height 10
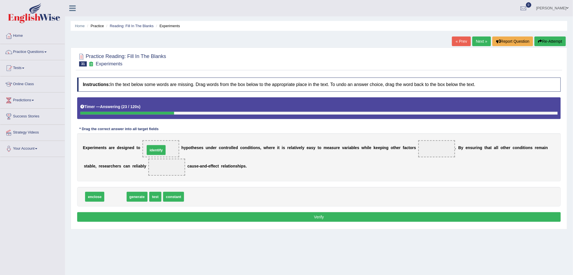
drag, startPoint x: 114, startPoint y: 197, endPoint x: 156, endPoint y: 150, distance: 63.1
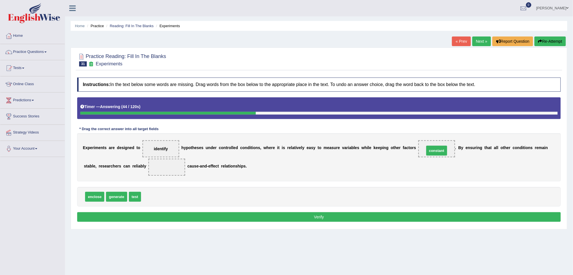
drag, startPoint x: 155, startPoint y: 198, endPoint x: 439, endPoint y: 152, distance: 286.9
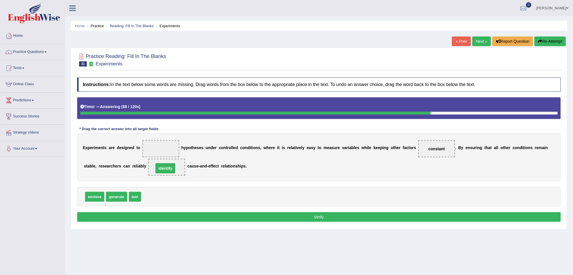
drag, startPoint x: 157, startPoint y: 149, endPoint x: 162, endPoint y: 168, distance: 20.0
drag, startPoint x: 136, startPoint y: 197, endPoint x: 159, endPoint y: 149, distance: 53.2
click at [337, 219] on button "Verify" at bounding box center [319, 217] width 484 height 10
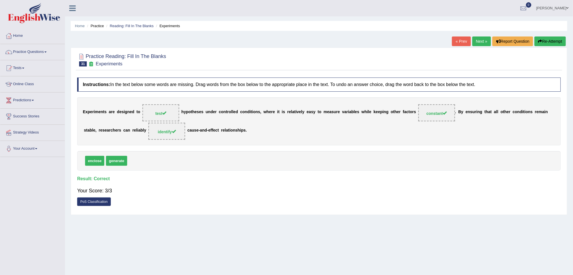
click at [482, 41] on link "Next »" at bounding box center [481, 41] width 19 height 10
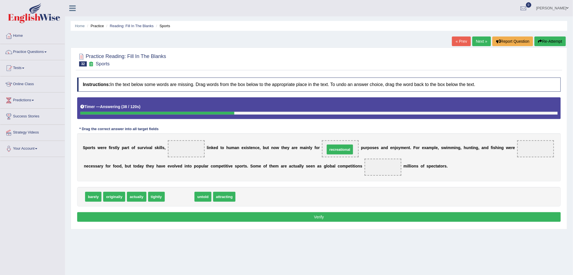
drag, startPoint x: 184, startPoint y: 197, endPoint x: 345, endPoint y: 150, distance: 167.9
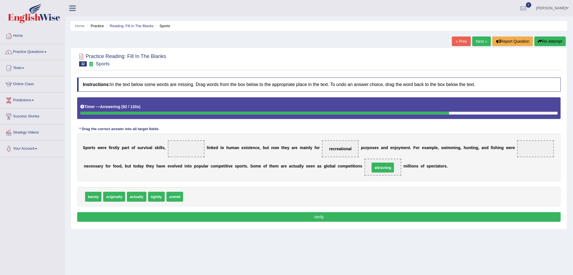
drag, startPoint x: 197, startPoint y: 197, endPoint x: 384, endPoint y: 168, distance: 189.1
drag, startPoint x: 93, startPoint y: 197, endPoint x: 190, endPoint y: 149, distance: 108.6
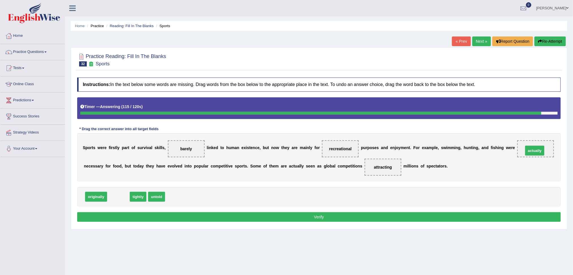
drag, startPoint x: 187, startPoint y: 191, endPoint x: 535, endPoint y: 151, distance: 349.9
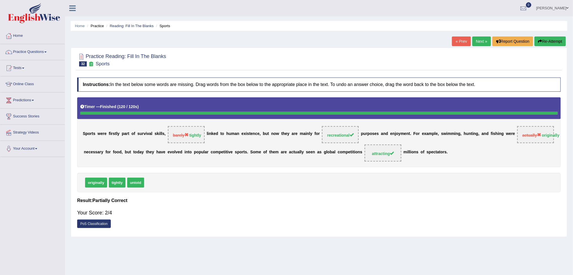
click at [480, 42] on link "Next »" at bounding box center [481, 41] width 19 height 10
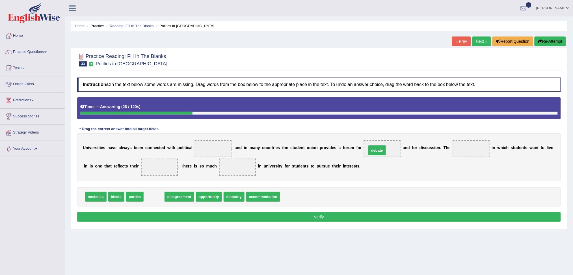
drag, startPoint x: 154, startPoint y: 197, endPoint x: 377, endPoint y: 150, distance: 227.6
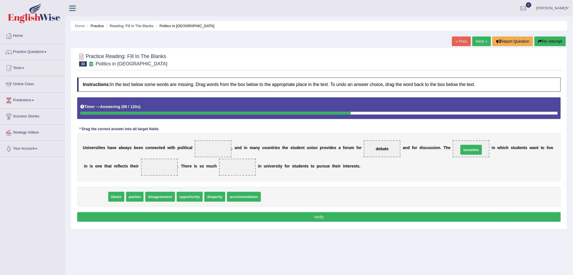
drag, startPoint x: 96, startPoint y: 196, endPoint x: 472, endPoint y: 149, distance: 379.1
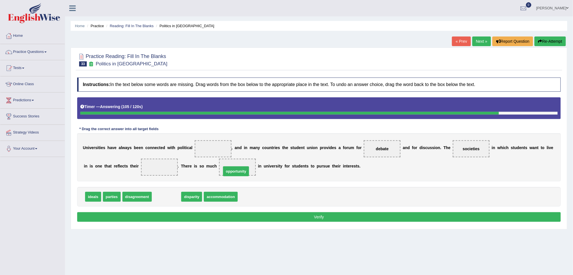
drag, startPoint x: 164, startPoint y: 197, endPoint x: 237, endPoint y: 168, distance: 77.7
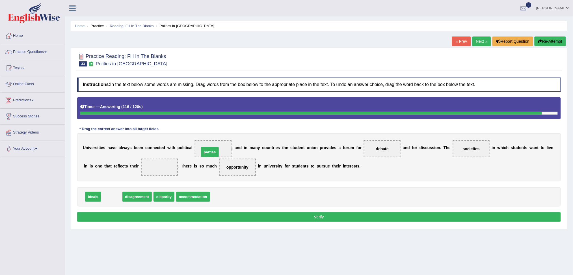
drag, startPoint x: 115, startPoint y: 196, endPoint x: 213, endPoint y: 151, distance: 107.8
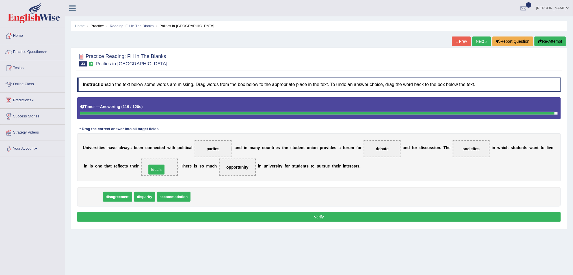
drag, startPoint x: 95, startPoint y: 197, endPoint x: 159, endPoint y: 170, distance: 69.5
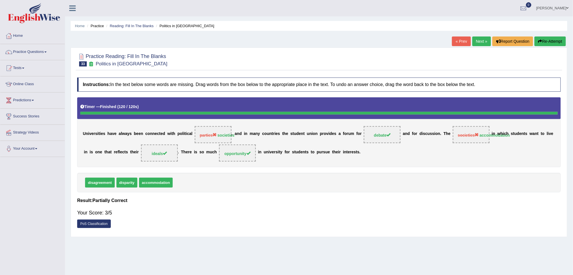
click at [481, 42] on link "Next »" at bounding box center [481, 41] width 19 height 10
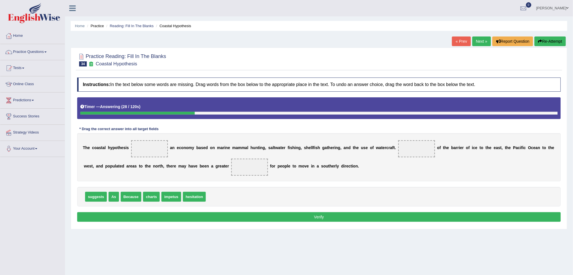
drag, startPoint x: 143, startPoint y: 173, endPoint x: 161, endPoint y: 154, distance: 26.2
click at [161, 154] on div "Instructions: In the text below some words are missing. Drag words from the box…" at bounding box center [319, 150] width 486 height 151
drag, startPoint x: 94, startPoint y: 196, endPoint x: 152, endPoint y: 149, distance: 75.2
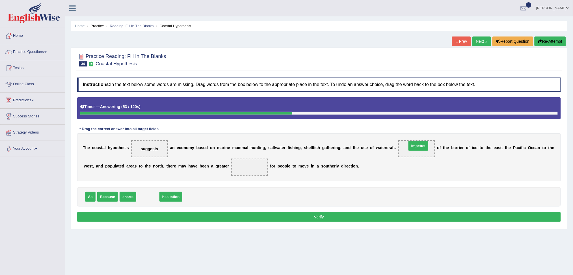
drag, startPoint x: 145, startPoint y: 196, endPoint x: 415, endPoint y: 146, distance: 274.2
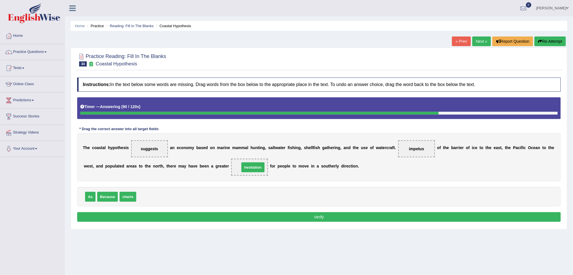
drag, startPoint x: 151, startPoint y: 197, endPoint x: 255, endPoint y: 167, distance: 107.5
click at [317, 216] on button "Verify" at bounding box center [319, 217] width 484 height 10
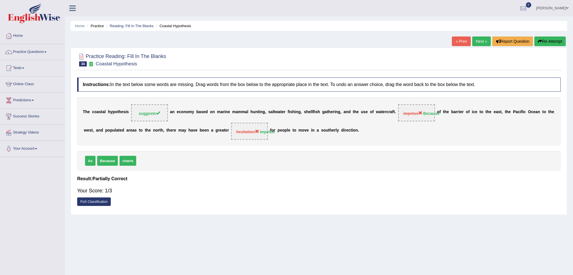
click at [480, 41] on link "Next »" at bounding box center [481, 41] width 19 height 10
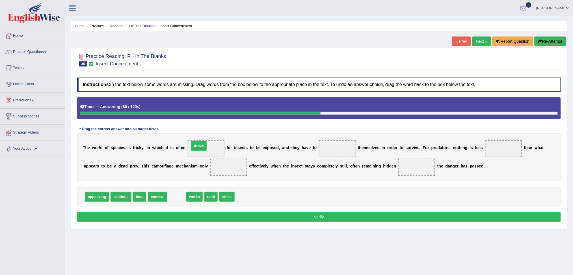
drag, startPoint x: 180, startPoint y: 195, endPoint x: 202, endPoint y: 144, distance: 55.4
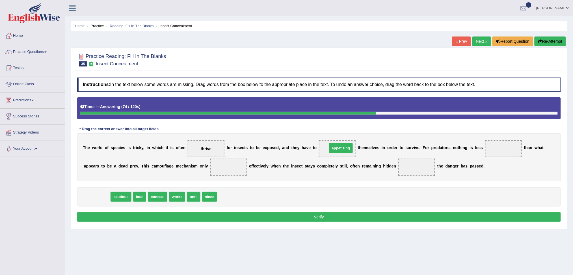
drag, startPoint x: 99, startPoint y: 196, endPoint x: 343, endPoint y: 148, distance: 248.8
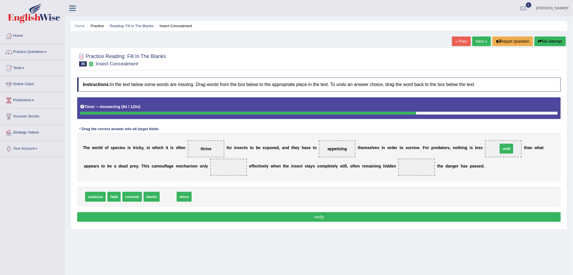
drag, startPoint x: 168, startPoint y: 196, endPoint x: 507, endPoint y: 148, distance: 341.7
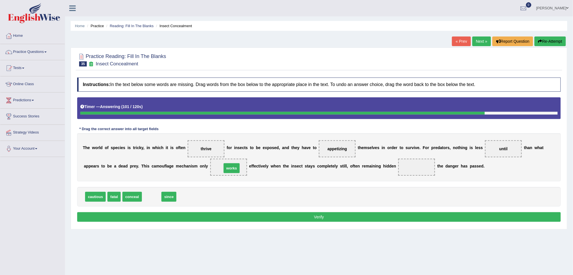
drag, startPoint x: 148, startPoint y: 197, endPoint x: 227, endPoint y: 168, distance: 85.0
drag, startPoint x: 152, startPoint y: 196, endPoint x: 415, endPoint y: 168, distance: 264.0
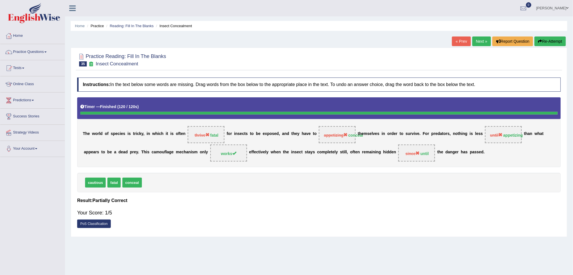
click at [555, 40] on button "Re-Attempt" at bounding box center [549, 41] width 31 height 10
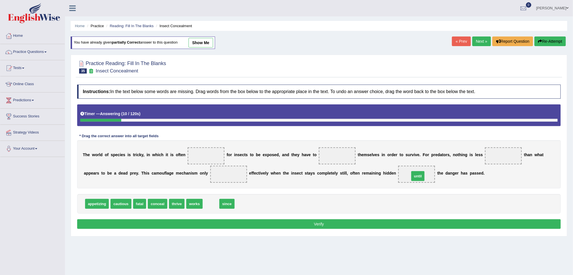
drag, startPoint x: 210, startPoint y: 204, endPoint x: 417, endPoint y: 177, distance: 208.7
drag, startPoint x: 204, startPoint y: 197, endPoint x: 234, endPoint y: 174, distance: 38.1
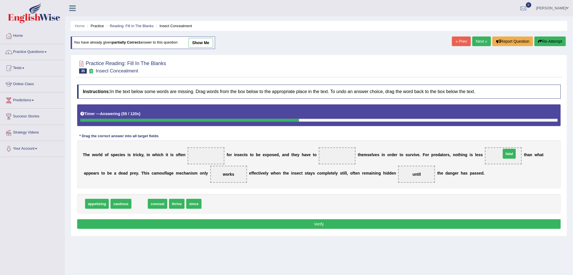
drag, startPoint x: 139, startPoint y: 204, endPoint x: 509, endPoint y: 154, distance: 373.1
drag, startPoint x: 148, startPoint y: 204, endPoint x: 338, endPoint y: 160, distance: 195.8
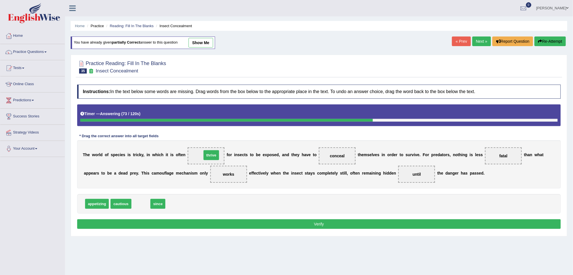
drag, startPoint x: 141, startPoint y: 203, endPoint x: 211, endPoint y: 153, distance: 85.6
click at [308, 224] on button "Verify" at bounding box center [319, 224] width 484 height 10
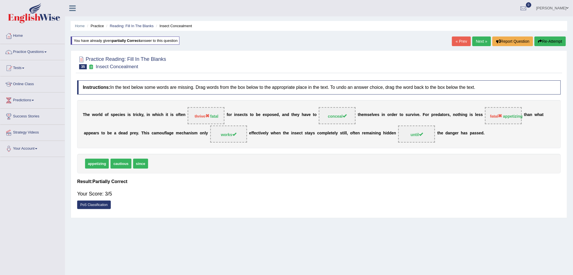
click at [483, 41] on link "Next »" at bounding box center [481, 41] width 19 height 10
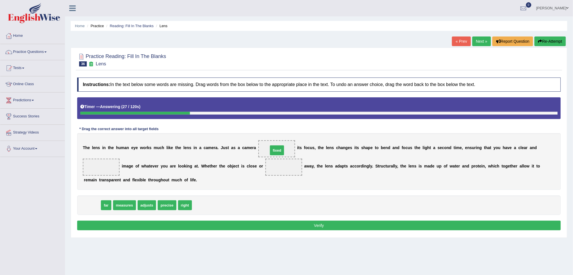
drag, startPoint x: 91, startPoint y: 205, endPoint x: 276, endPoint y: 150, distance: 192.8
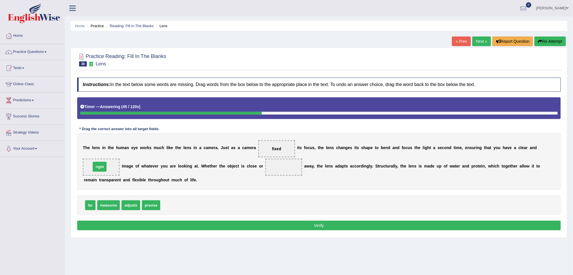
drag, startPoint x: 168, startPoint y: 206, endPoint x: 100, endPoint y: 170, distance: 77.0
drag, startPoint x: 91, startPoint y: 206, endPoint x: 290, endPoint y: 170, distance: 201.9
click at [319, 226] on button "Verify" at bounding box center [319, 225] width 484 height 10
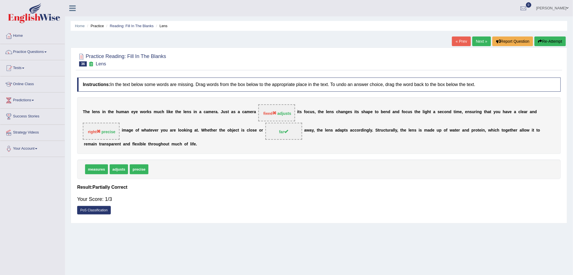
click at [480, 40] on link "Next »" at bounding box center [481, 41] width 19 height 10
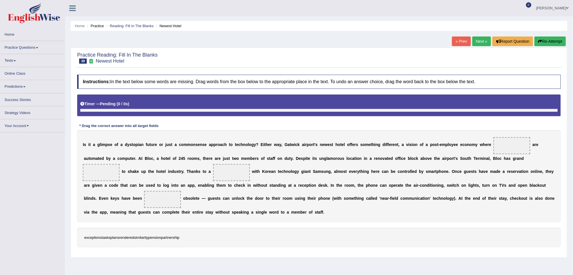
click at [475, 45] on link "Next »" at bounding box center [481, 41] width 19 height 10
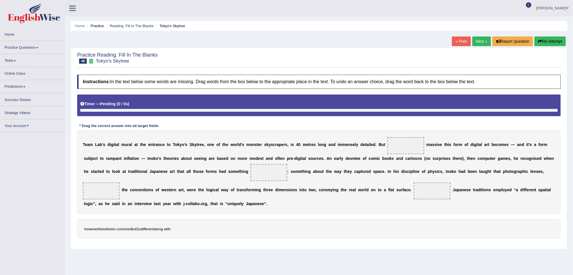
click at [477, 42] on link "Next »" at bounding box center [481, 41] width 19 height 10
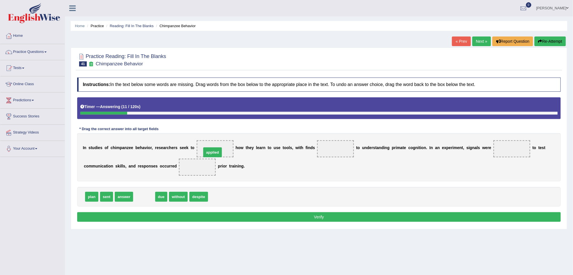
drag, startPoint x: 147, startPoint y: 198, endPoint x: 216, endPoint y: 152, distance: 83.3
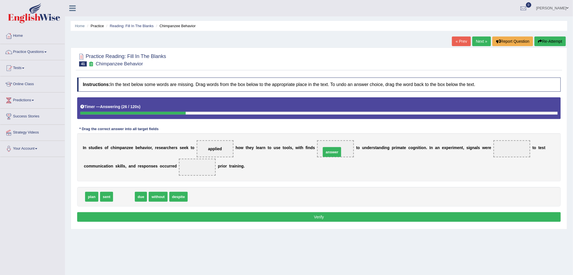
drag, startPoint x: 125, startPoint y: 196, endPoint x: 335, endPoint y: 148, distance: 215.5
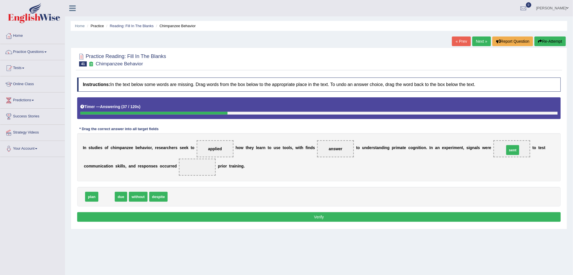
drag, startPoint x: 106, startPoint y: 196, endPoint x: 512, endPoint y: 150, distance: 408.8
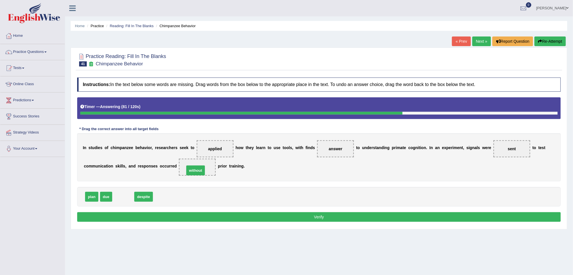
drag, startPoint x: 124, startPoint y: 197, endPoint x: 196, endPoint y: 171, distance: 77.0
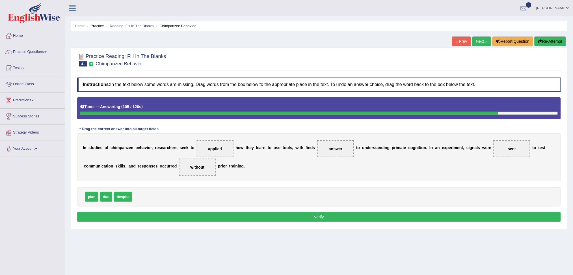
click at [308, 218] on button "Verify" at bounding box center [319, 217] width 484 height 10
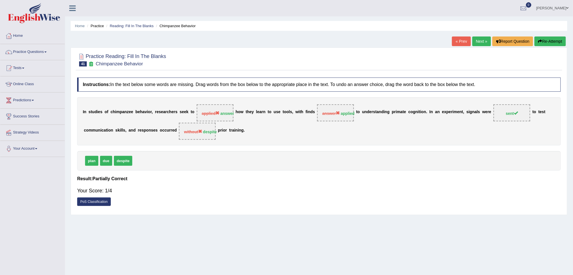
click at [484, 37] on link "Next »" at bounding box center [481, 41] width 19 height 10
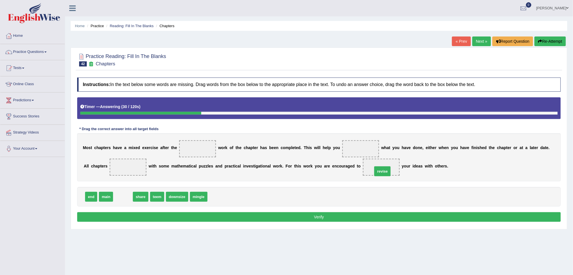
drag, startPoint x: 124, startPoint y: 200, endPoint x: 384, endPoint y: 173, distance: 261.4
drag, startPoint x: 119, startPoint y: 196, endPoint x: 380, endPoint y: 167, distance: 262.8
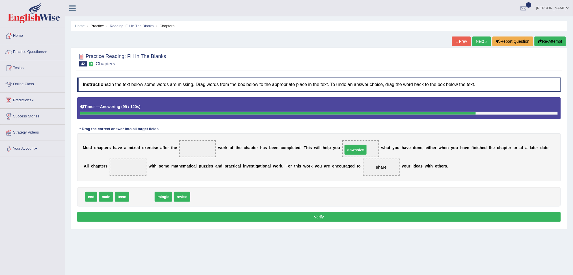
drag, startPoint x: 145, startPoint y: 196, endPoint x: 359, endPoint y: 149, distance: 219.4
drag, startPoint x: 142, startPoint y: 198, endPoint x: 128, endPoint y: 174, distance: 28.3
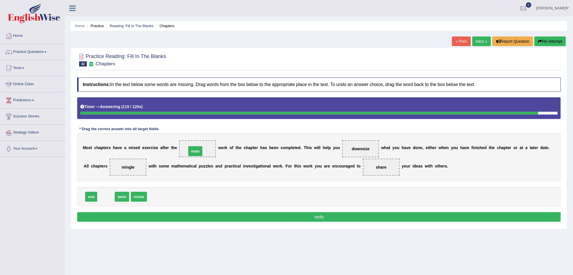
drag, startPoint x: 105, startPoint y: 198, endPoint x: 194, endPoint y: 153, distance: 100.2
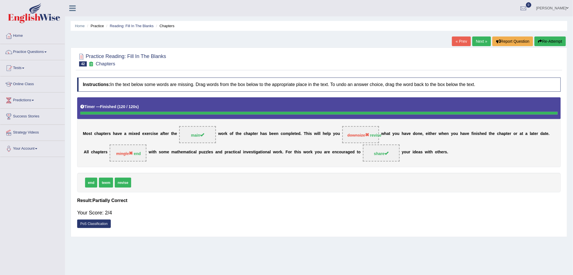
click at [481, 42] on link "Next »" at bounding box center [481, 41] width 19 height 10
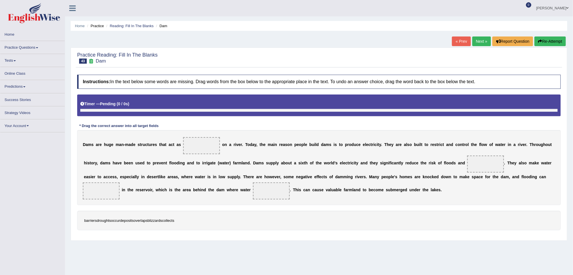
click at [481, 42] on link "Next »" at bounding box center [481, 41] width 19 height 10
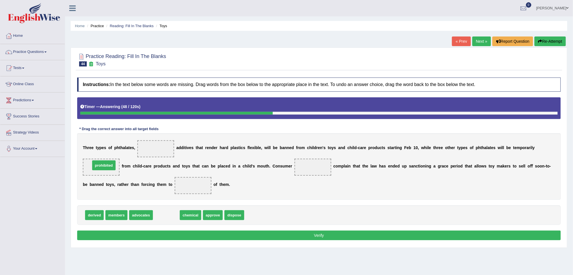
drag, startPoint x: 161, startPoint y: 217, endPoint x: 98, endPoint y: 167, distance: 79.9
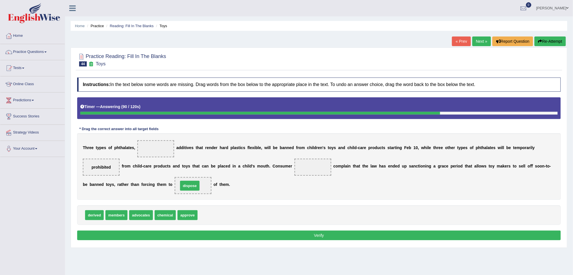
drag, startPoint x: 215, startPoint y: 217, endPoint x: 195, endPoint y: 187, distance: 35.1
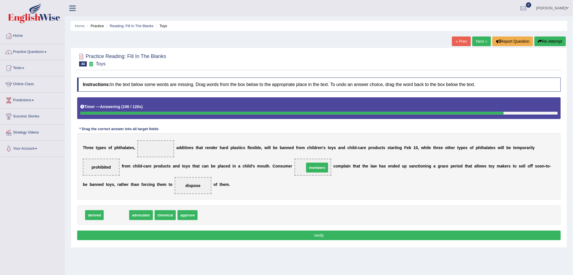
drag, startPoint x: 119, startPoint y: 216, endPoint x: 319, endPoint y: 168, distance: 206.3
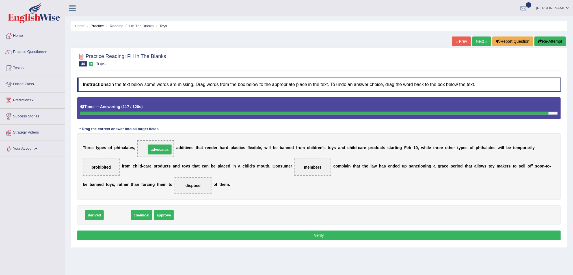
drag, startPoint x: 129, startPoint y: 198, endPoint x: 163, endPoint y: 148, distance: 60.7
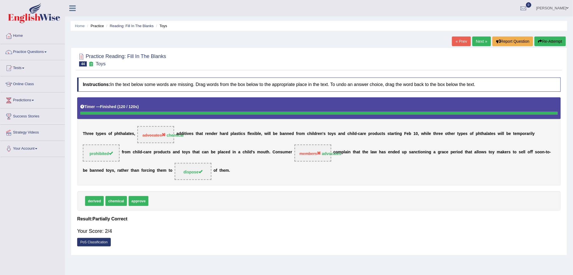
click at [482, 42] on link "Next »" at bounding box center [481, 41] width 19 height 10
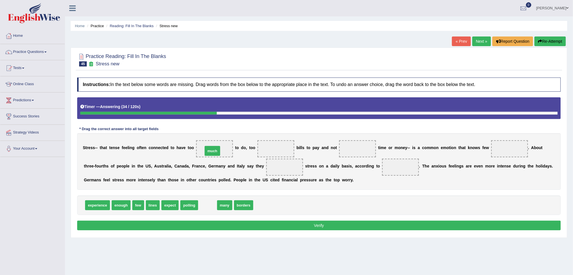
drag, startPoint x: 208, startPoint y: 205, endPoint x: 213, endPoint y: 151, distance: 54.5
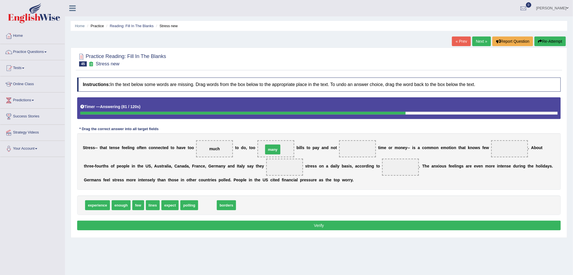
drag, startPoint x: 206, startPoint y: 205, endPoint x: 272, endPoint y: 149, distance: 86.4
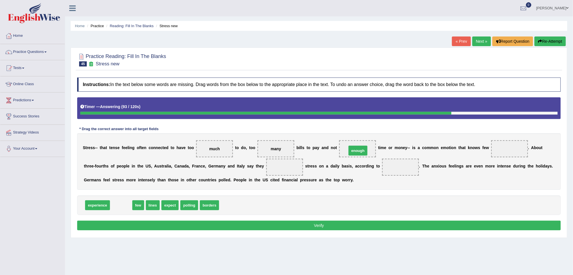
drag, startPoint x: 123, startPoint y: 205, endPoint x: 360, endPoint y: 151, distance: 243.3
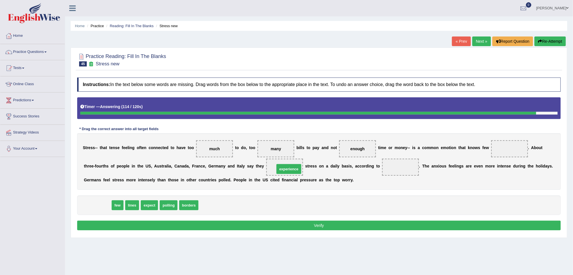
drag, startPoint x: 97, startPoint y: 205, endPoint x: 288, endPoint y: 169, distance: 194.7
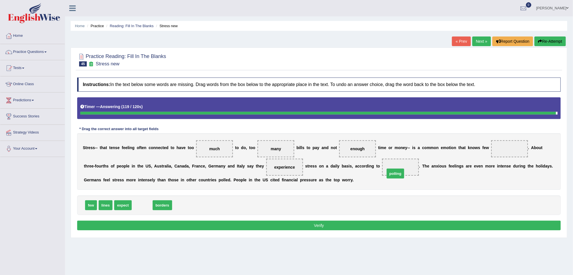
drag, startPoint x: 144, startPoint y: 201, endPoint x: 400, endPoint y: 166, distance: 258.0
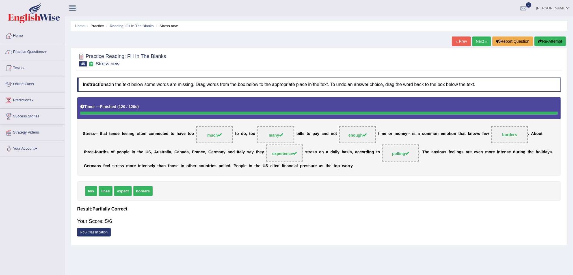
click at [480, 41] on link "Next »" at bounding box center [481, 41] width 19 height 10
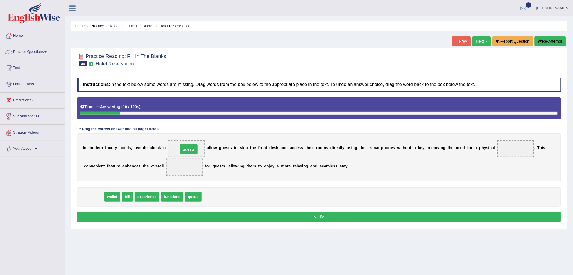
drag, startPoint x: 94, startPoint y: 196, endPoint x: 189, endPoint y: 148, distance: 106.2
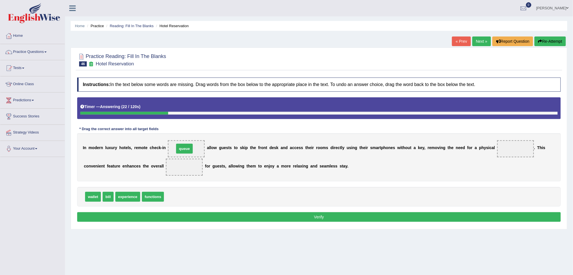
drag, startPoint x: 173, startPoint y: 197, endPoint x: 183, endPoint y: 149, distance: 49.1
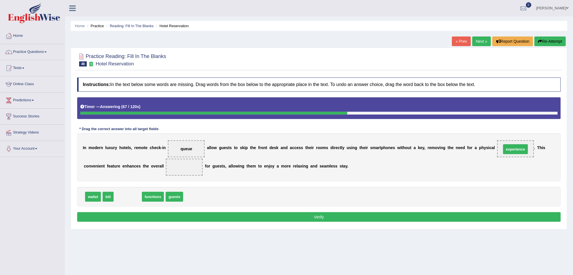
drag, startPoint x: 133, startPoint y: 197, endPoint x: 520, endPoint y: 149, distance: 390.1
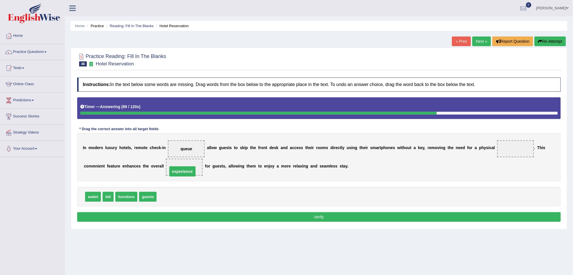
drag, startPoint x: 516, startPoint y: 147, endPoint x: 183, endPoint y: 170, distance: 334.0
drag, startPoint x: 145, startPoint y: 199, endPoint x: 508, endPoint y: 147, distance: 367.1
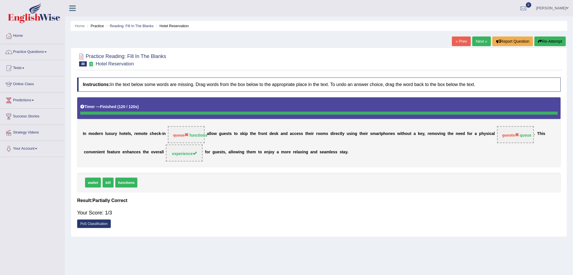
click at [482, 42] on link "Next »" at bounding box center [481, 41] width 19 height 10
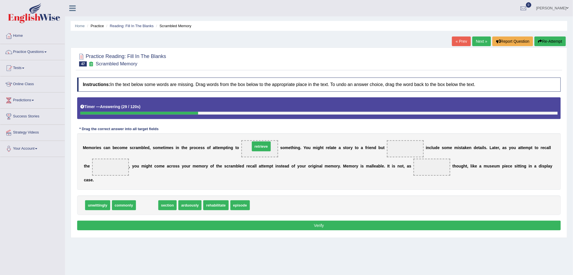
drag, startPoint x: 145, startPoint y: 205, endPoint x: 261, endPoint y: 147, distance: 129.4
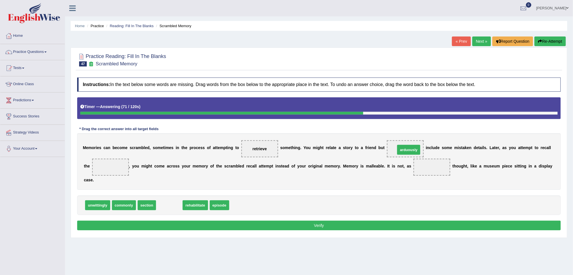
drag, startPoint x: 171, startPoint y: 205, endPoint x: 409, endPoint y: 151, distance: 244.2
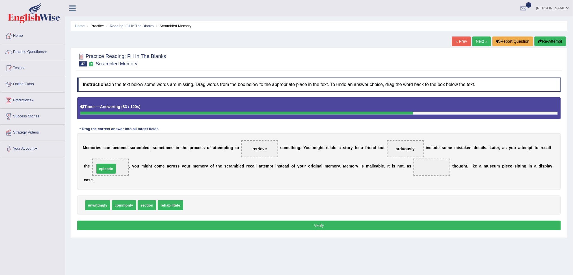
drag, startPoint x: 201, startPoint y: 206, endPoint x: 112, endPoint y: 169, distance: 96.1
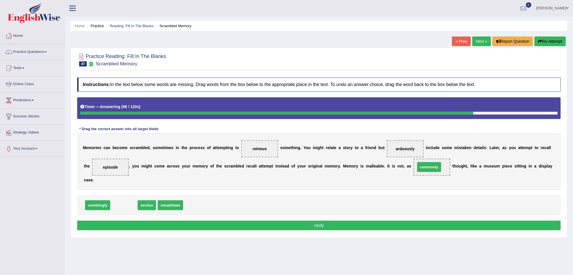
drag, startPoint x: 130, startPoint y: 205, endPoint x: 435, endPoint y: 167, distance: 307.6
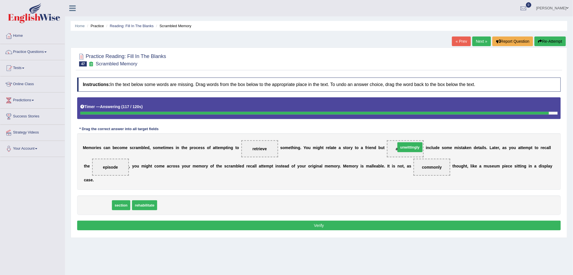
drag, startPoint x: 93, startPoint y: 204, endPoint x: 406, endPoint y: 146, distance: 317.7
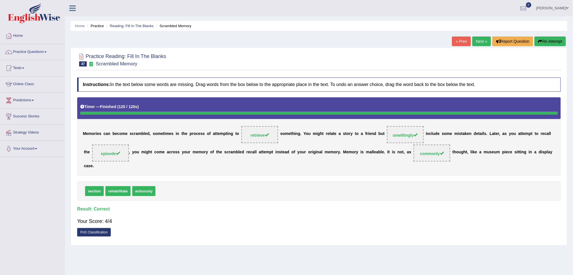
click at [482, 42] on link "Next »" at bounding box center [481, 41] width 19 height 10
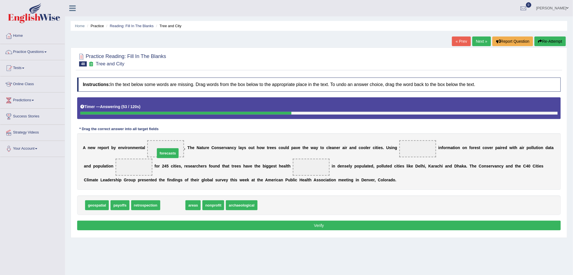
drag, startPoint x: 178, startPoint y: 206, endPoint x: 173, endPoint y: 152, distance: 54.5
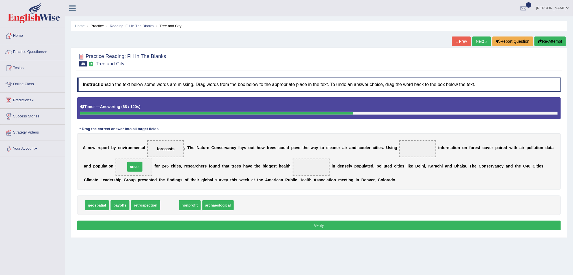
drag, startPoint x: 170, startPoint y: 206, endPoint x: 137, endPoint y: 166, distance: 52.1
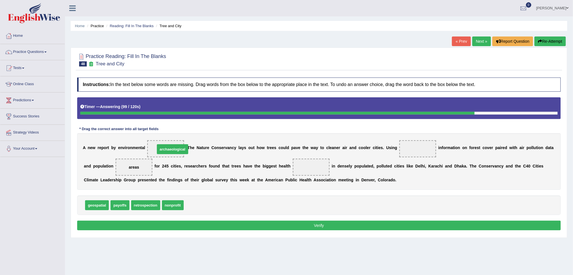
drag, startPoint x: 203, startPoint y: 206, endPoint x: 174, endPoint y: 150, distance: 62.8
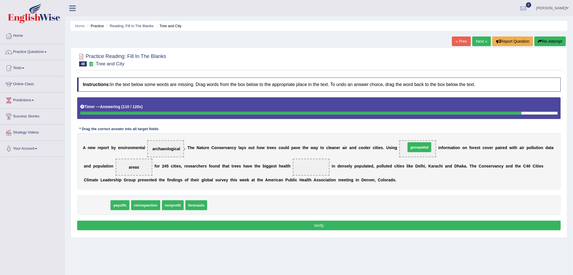
drag, startPoint x: 97, startPoint y: 207, endPoint x: 419, endPoint y: 150, distance: 326.9
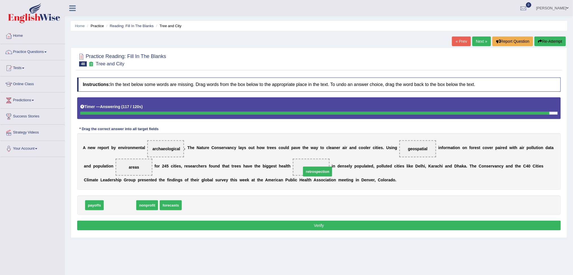
drag, startPoint x: 124, startPoint y: 206, endPoint x: 321, endPoint y: 172, distance: 199.9
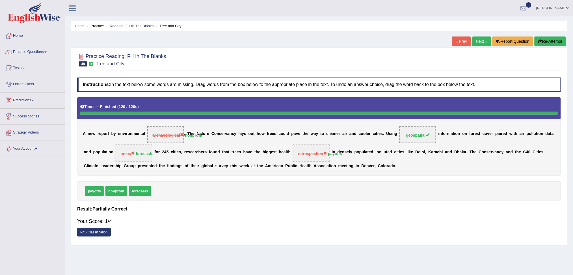
click at [556, 41] on button "Re-Attempt" at bounding box center [549, 41] width 31 height 10
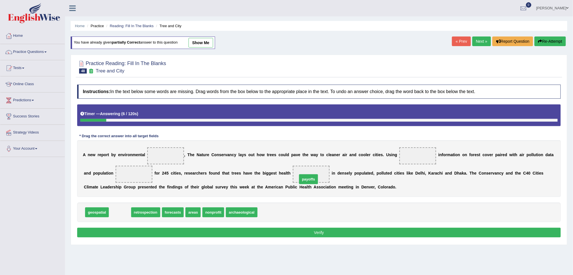
drag, startPoint x: 124, startPoint y: 213, endPoint x: 312, endPoint y: 180, distance: 191.5
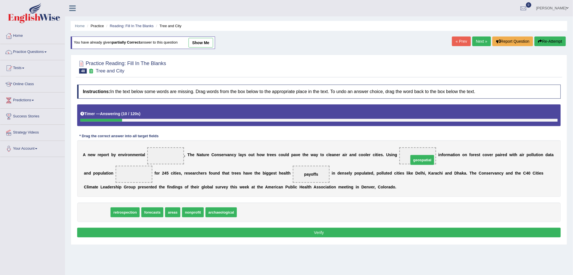
drag, startPoint x: 99, startPoint y: 214, endPoint x: 424, endPoint y: 162, distance: 329.5
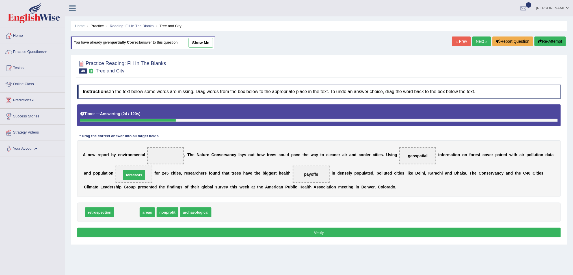
drag, startPoint x: 128, startPoint y: 214, endPoint x: 135, endPoint y: 177, distance: 38.0
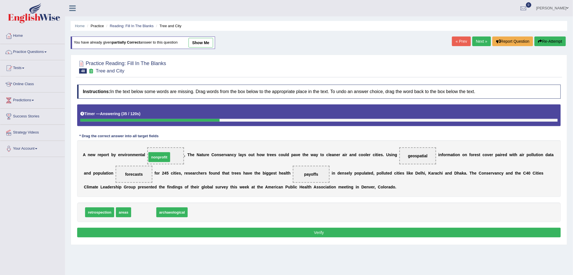
drag, startPoint x: 148, startPoint y: 213, endPoint x: 163, endPoint y: 158, distance: 57.3
click at [345, 233] on button "Verify" at bounding box center [319, 233] width 484 height 10
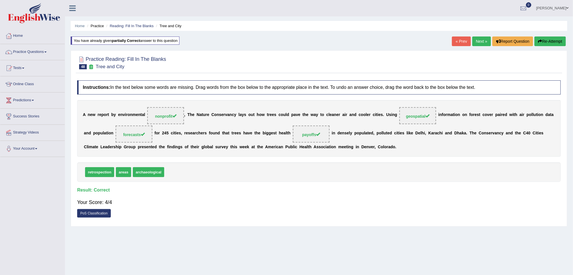
click at [479, 43] on link "Next »" at bounding box center [481, 41] width 19 height 10
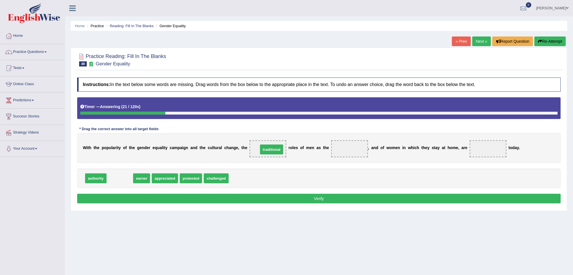
drag, startPoint x: 116, startPoint y: 180, endPoint x: 268, endPoint y: 151, distance: 154.5
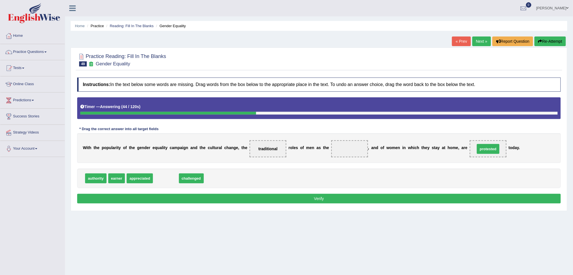
drag, startPoint x: 167, startPoint y: 176, endPoint x: 490, endPoint y: 147, distance: 323.8
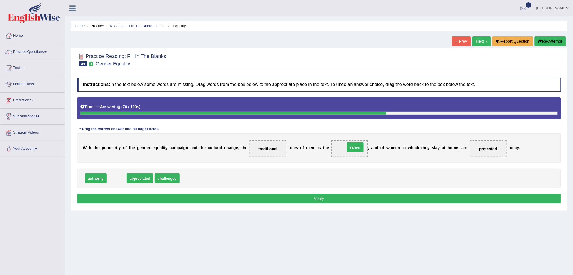
drag, startPoint x: 114, startPoint y: 179, endPoint x: 352, endPoint y: 148, distance: 240.6
click at [396, 200] on button "Verify" at bounding box center [319, 199] width 484 height 10
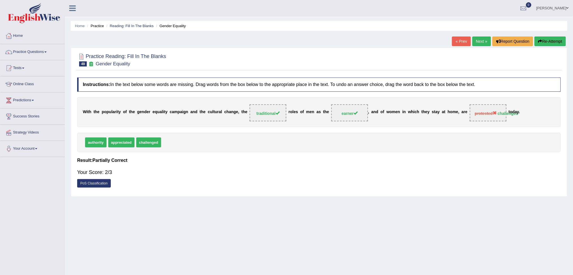
click at [476, 42] on link "Next »" at bounding box center [481, 41] width 19 height 10
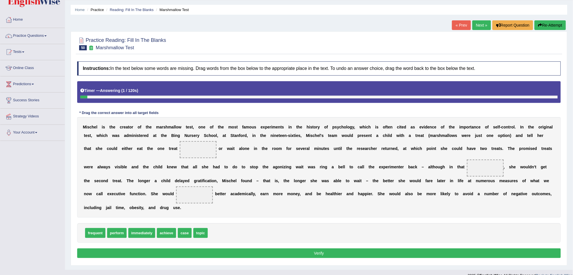
scroll to position [25, 0]
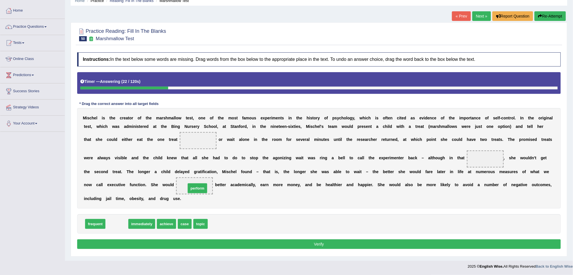
drag, startPoint x: 116, startPoint y: 224, endPoint x: 197, endPoint y: 188, distance: 88.1
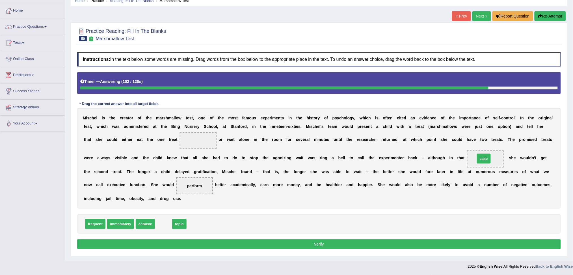
drag, startPoint x: 163, startPoint y: 225, endPoint x: 483, endPoint y: 160, distance: 326.5
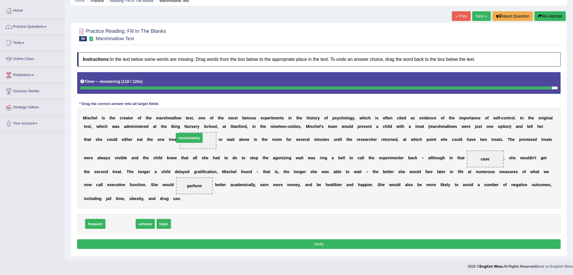
drag, startPoint x: 124, startPoint y: 222, endPoint x: 192, endPoint y: 137, distance: 109.8
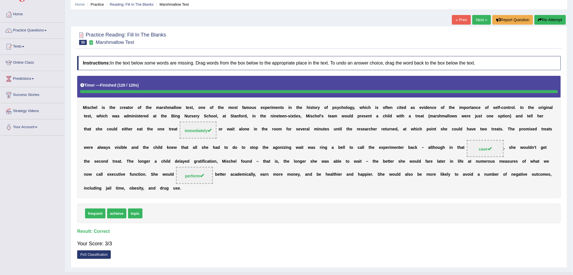
click at [479, 18] on link "Next »" at bounding box center [481, 20] width 19 height 10
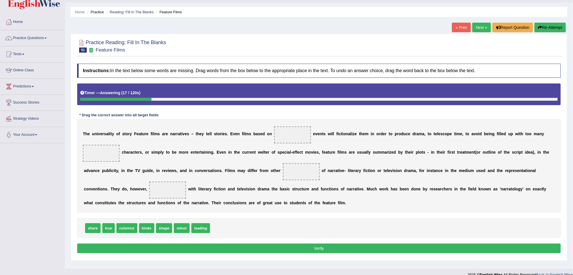
scroll to position [21, 0]
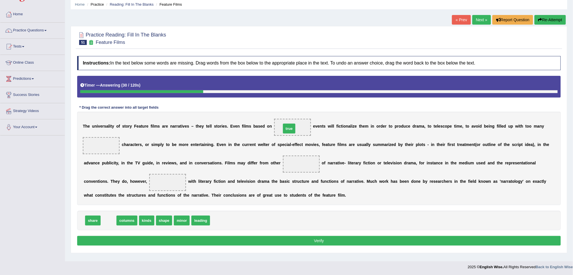
drag, startPoint x: 107, startPoint y: 220, endPoint x: 287, endPoint y: 128, distance: 202.6
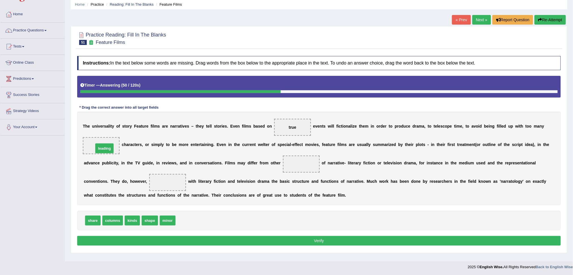
drag, startPoint x: 188, startPoint y: 219, endPoint x: 105, endPoint y: 146, distance: 110.1
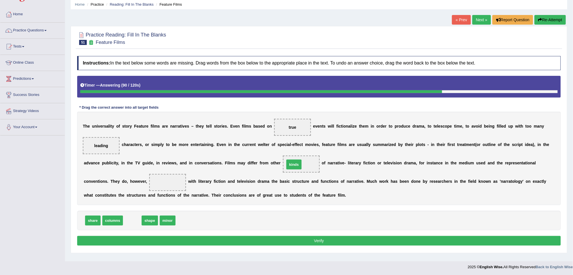
drag, startPoint x: 135, startPoint y: 220, endPoint x: 296, endPoint y: 164, distance: 171.1
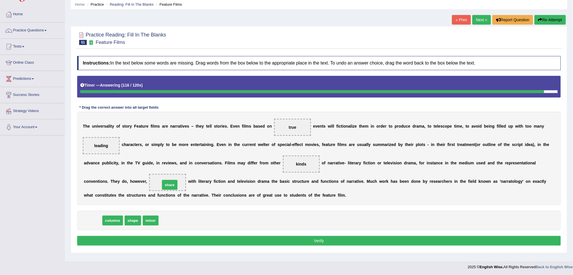
drag, startPoint x: 93, startPoint y: 221, endPoint x: 170, endPoint y: 184, distance: 85.2
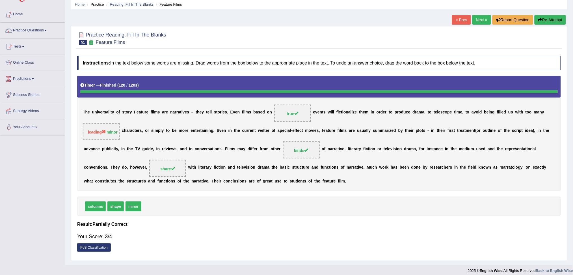
click at [483, 18] on link "Next »" at bounding box center [481, 20] width 19 height 10
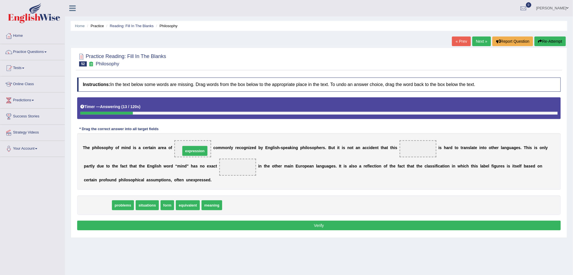
drag, startPoint x: 95, startPoint y: 205, endPoint x: 192, endPoint y: 151, distance: 111.3
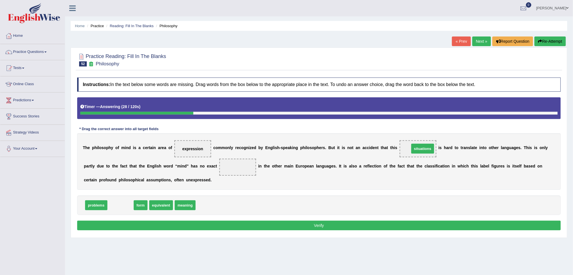
drag, startPoint x: 122, startPoint y: 205, endPoint x: 422, endPoint y: 148, distance: 305.4
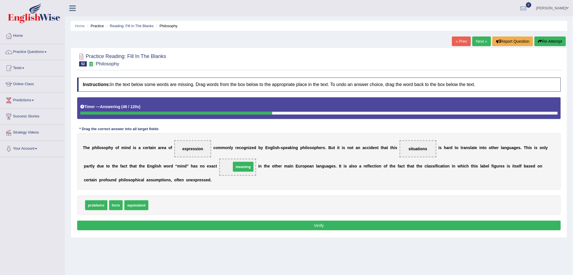
drag, startPoint x: 167, startPoint y: 205, endPoint x: 239, endPoint y: 167, distance: 80.9
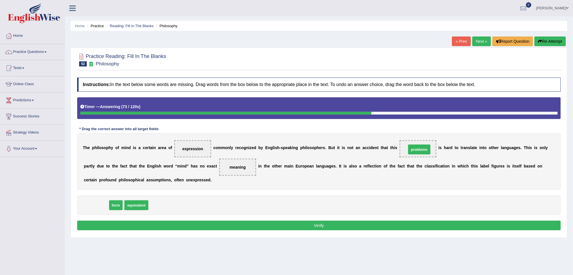
drag, startPoint x: 93, startPoint y: 205, endPoint x: 416, endPoint y: 149, distance: 327.9
click at [389, 226] on button "Verify" at bounding box center [319, 225] width 484 height 10
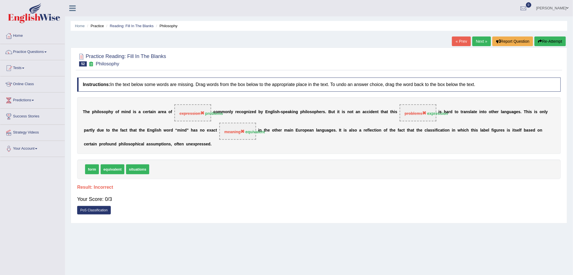
click at [549, 42] on button "Re-Attempt" at bounding box center [549, 41] width 31 height 10
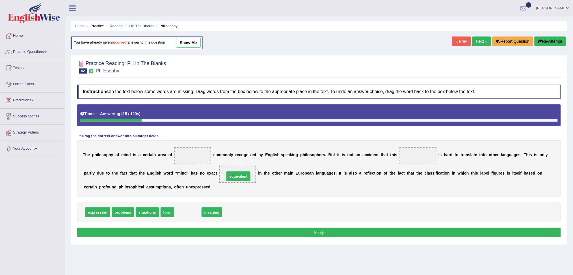
drag, startPoint x: 189, startPoint y: 213, endPoint x: 240, endPoint y: 177, distance: 62.0
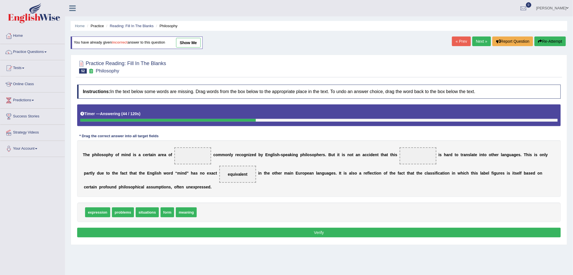
click at [147, 211] on span "situations" at bounding box center [147, 212] width 23 height 10
drag, startPoint x: 101, startPoint y: 210, endPoint x: 424, endPoint y: 159, distance: 327.0
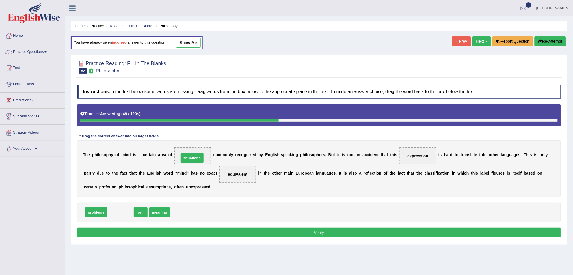
drag, startPoint x: 124, startPoint y: 210, endPoint x: 186, endPoint y: 159, distance: 80.1
click at [339, 237] on button "Verify" at bounding box center [319, 233] width 484 height 10
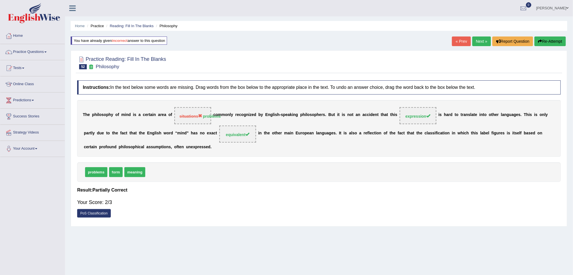
click at [477, 40] on link "Next »" at bounding box center [481, 41] width 19 height 10
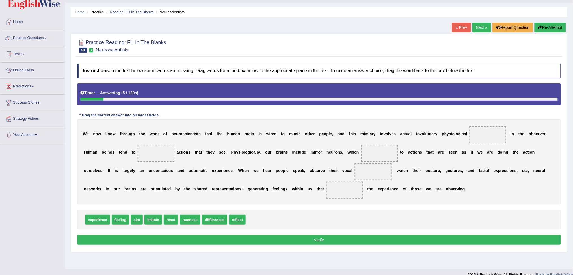
scroll to position [21, 0]
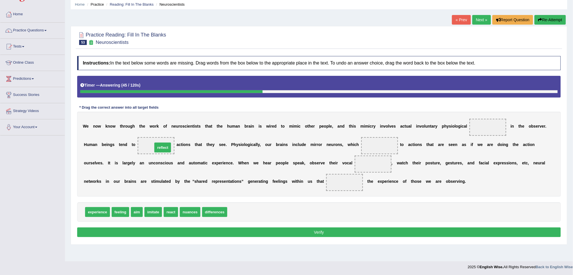
drag, startPoint x: 243, startPoint y: 211, endPoint x: 168, endPoint y: 146, distance: 98.8
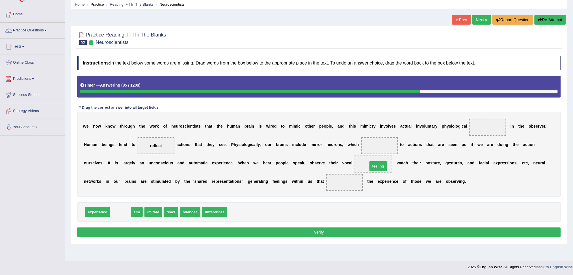
drag, startPoint x: 122, startPoint y: 212, endPoint x: 379, endPoint y: 166, distance: 261.9
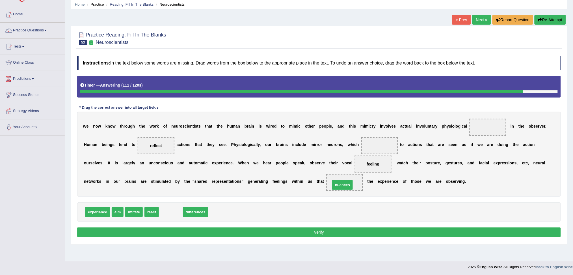
drag, startPoint x: 171, startPoint y: 212, endPoint x: 343, endPoint y: 184, distance: 173.8
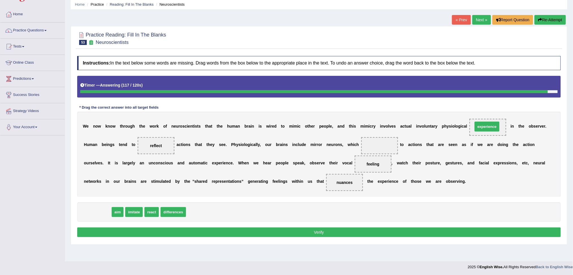
drag, startPoint x: 104, startPoint y: 212, endPoint x: 494, endPoint y: 126, distance: 398.8
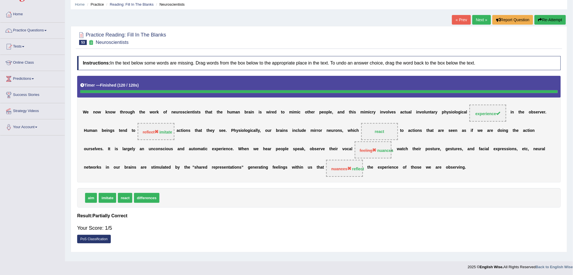
click at [482, 21] on link "Next »" at bounding box center [481, 20] width 19 height 10
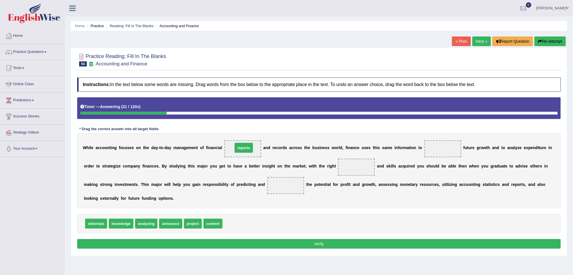
drag, startPoint x: 235, startPoint y: 225, endPoint x: 246, endPoint y: 149, distance: 76.5
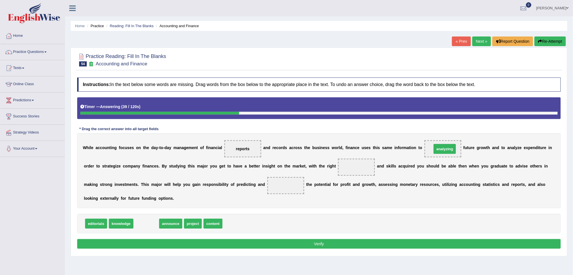
drag, startPoint x: 148, startPoint y: 223, endPoint x: 446, endPoint y: 148, distance: 307.7
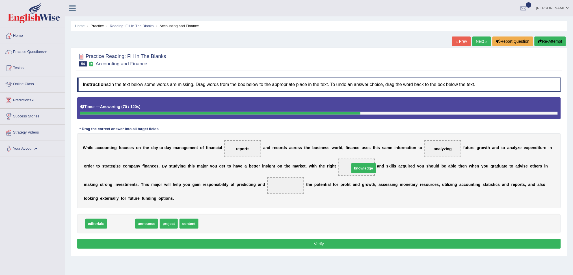
drag, startPoint x: 126, startPoint y: 225, endPoint x: 365, endPoint y: 169, distance: 245.8
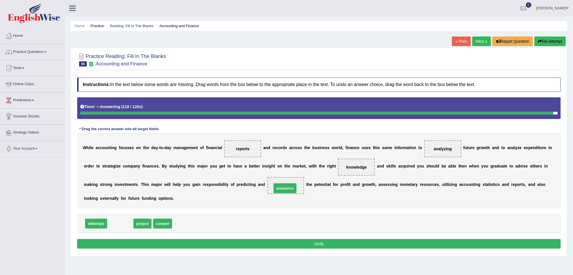
drag, startPoint x: 123, startPoint y: 223, endPoint x: 287, endPoint y: 188, distance: 168.5
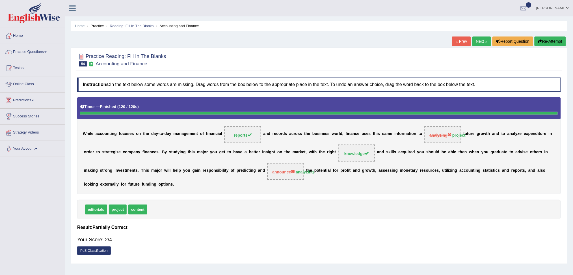
click at [484, 41] on link "Next »" at bounding box center [481, 41] width 19 height 10
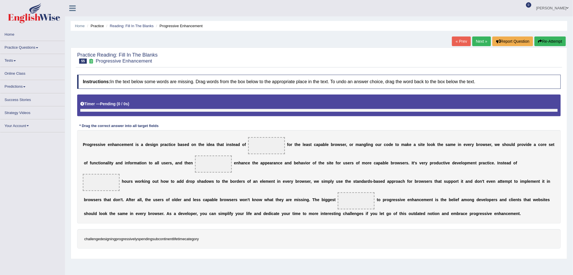
scroll to position [19, 0]
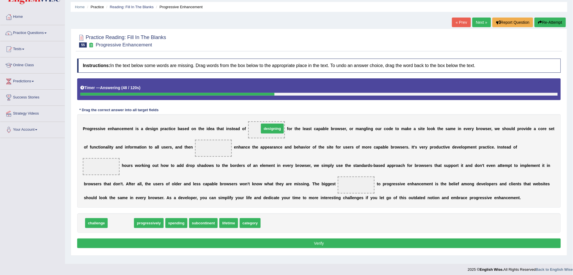
drag, startPoint x: 120, startPoint y: 223, endPoint x: 272, endPoint y: 128, distance: 178.5
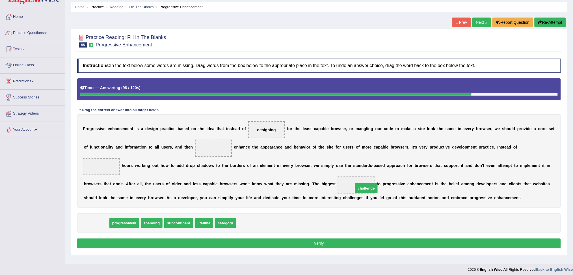
drag, startPoint x: 94, startPoint y: 223, endPoint x: 363, endPoint y: 188, distance: 272.2
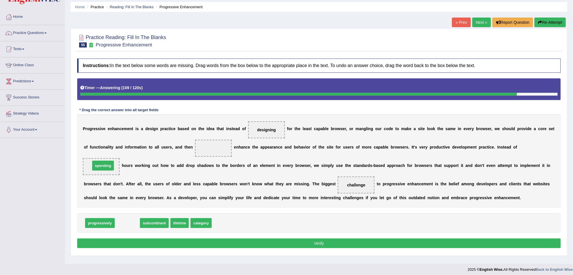
drag, startPoint x: 130, startPoint y: 222, endPoint x: 106, endPoint y: 164, distance: 62.6
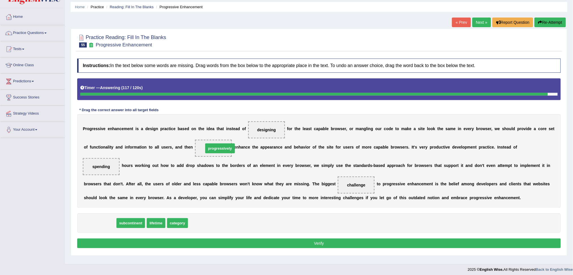
drag, startPoint x: 106, startPoint y: 224, endPoint x: 224, endPoint y: 150, distance: 139.0
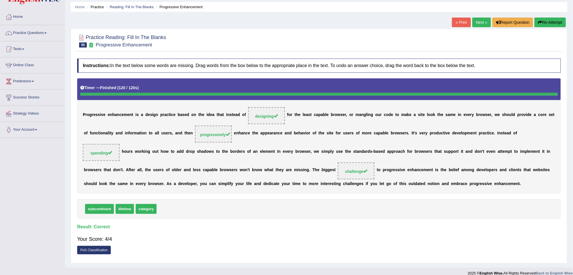
click at [481, 23] on link "Next »" at bounding box center [481, 23] width 19 height 10
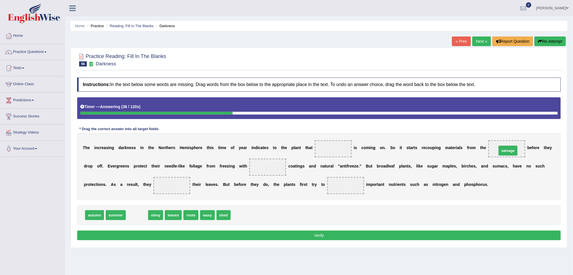
drag, startPoint x: 137, startPoint y: 213, endPoint x: 508, endPoint y: 148, distance: 376.7
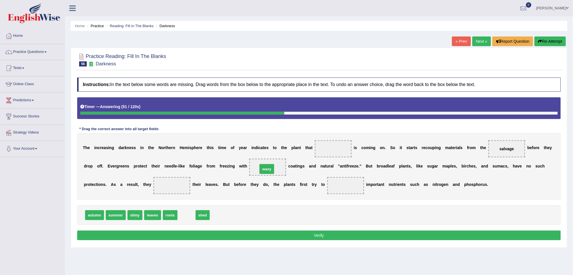
drag, startPoint x: 183, startPoint y: 216, endPoint x: 263, endPoint y: 170, distance: 92.4
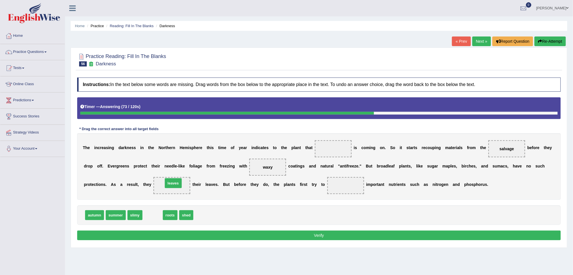
drag, startPoint x: 149, startPoint y: 215, endPoint x: 170, endPoint y: 183, distance: 38.2
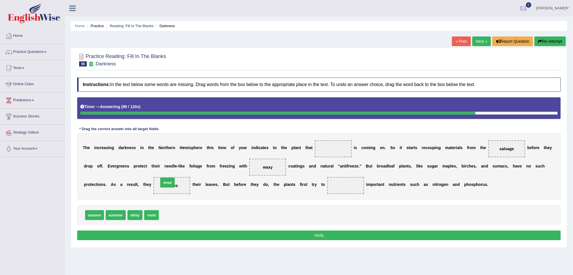
drag, startPoint x: 168, startPoint y: 215, endPoint x: 168, endPoint y: 183, distance: 32.5
drag, startPoint x: 97, startPoint y: 213, endPoint x: 348, endPoint y: 185, distance: 253.1
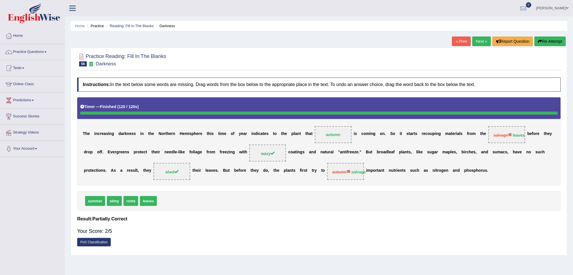
click at [479, 39] on link "Next »" at bounding box center [481, 41] width 19 height 10
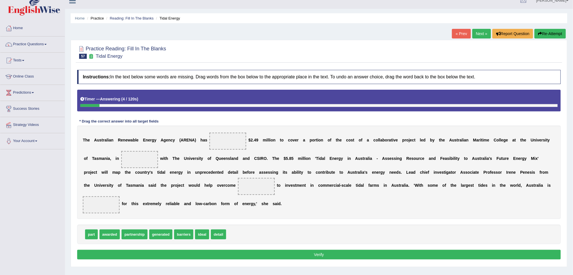
scroll to position [21, 0]
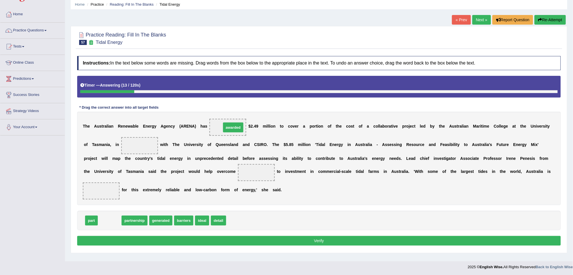
drag, startPoint x: 105, startPoint y: 219, endPoint x: 228, endPoint y: 126, distance: 154.4
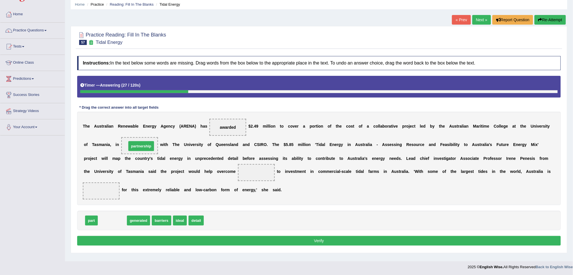
drag, startPoint x: 118, startPoint y: 214, endPoint x: 142, endPoint y: 146, distance: 72.2
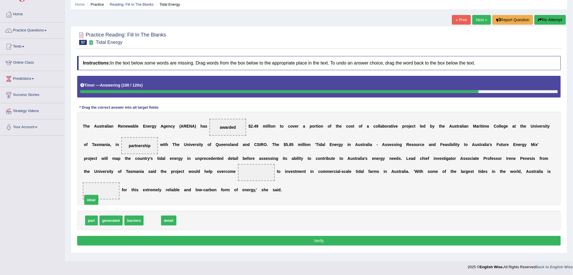
drag, startPoint x: 159, startPoint y: 221, endPoint x: 98, endPoint y: 201, distance: 64.7
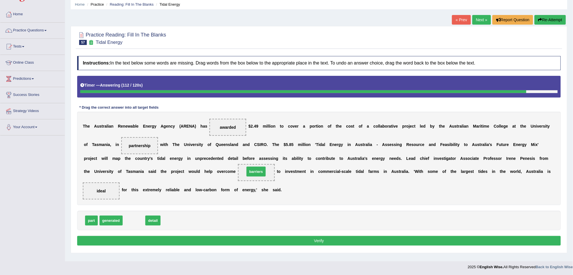
drag, startPoint x: 133, startPoint y: 222, endPoint x: 255, endPoint y: 173, distance: 131.4
click at [310, 240] on button "Verify" at bounding box center [319, 241] width 484 height 10
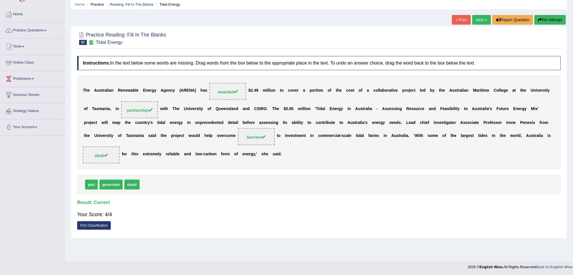
click at [482, 18] on link "Next »" at bounding box center [481, 20] width 19 height 10
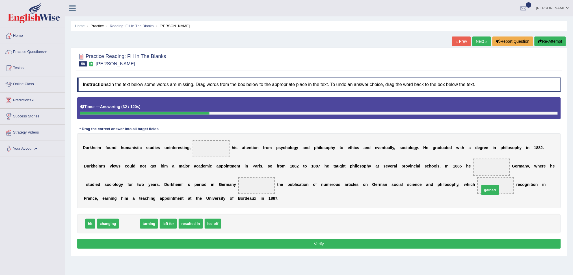
drag, startPoint x: 127, startPoint y: 225, endPoint x: 488, endPoint y: 191, distance: 362.5
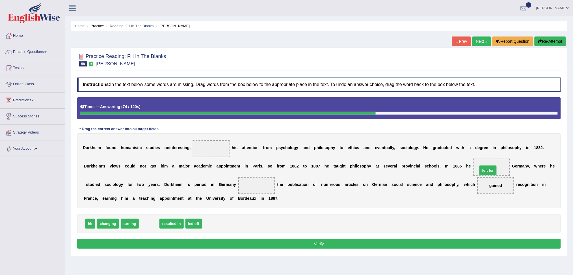
drag, startPoint x: 157, startPoint y: 220, endPoint x: 492, endPoint y: 170, distance: 338.7
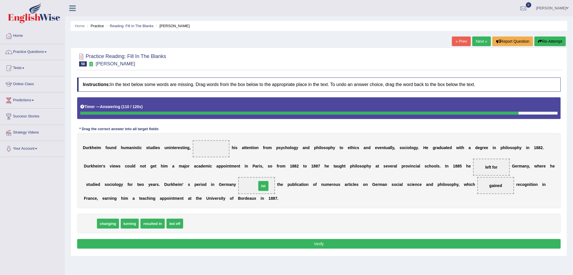
drag, startPoint x: 90, startPoint y: 224, endPoint x: 262, endPoint y: 185, distance: 176.1
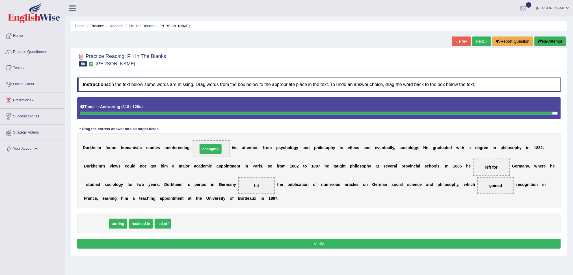
drag, startPoint x: 100, startPoint y: 226, endPoint x: 215, endPoint y: 151, distance: 136.6
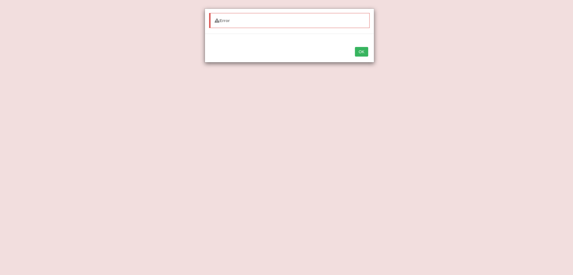
click at [364, 52] on button "OK" at bounding box center [361, 52] width 13 height 10
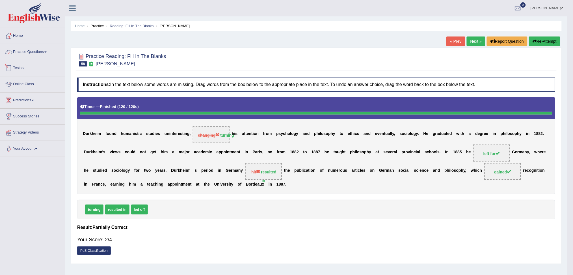
click at [29, 52] on link "Practice Questions" at bounding box center [32, 51] width 64 height 14
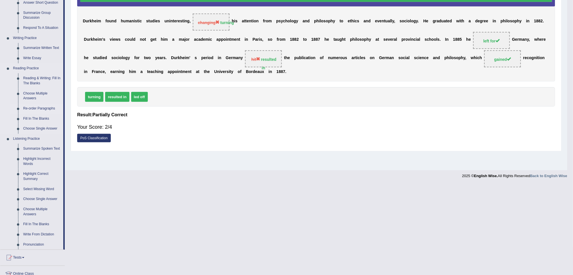
scroll to position [113, 0]
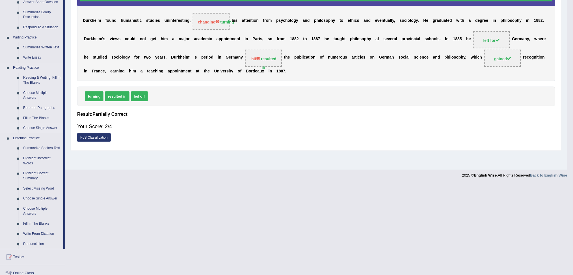
click at [42, 129] on link "Choose Single Answer" at bounding box center [42, 128] width 43 height 10
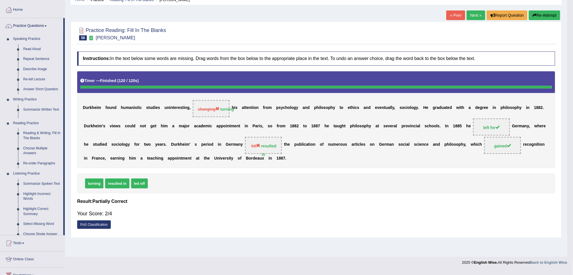
scroll to position [21, 0]
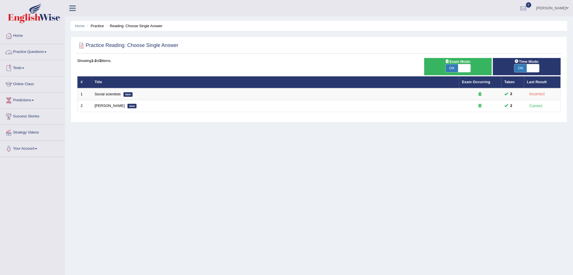
click at [36, 52] on link "Practice Questions" at bounding box center [32, 51] width 64 height 14
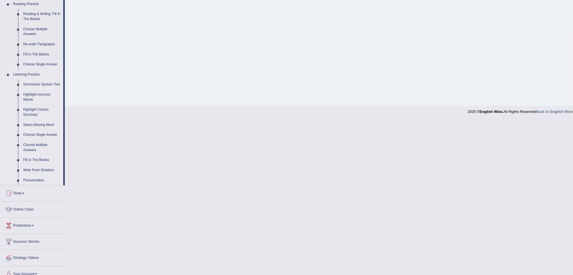
scroll to position [184, 0]
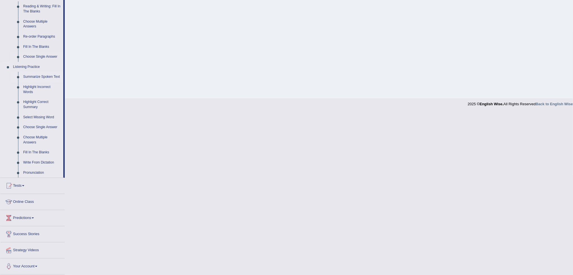
click at [39, 77] on link "Summarize Spoken Text" at bounding box center [42, 77] width 43 height 10
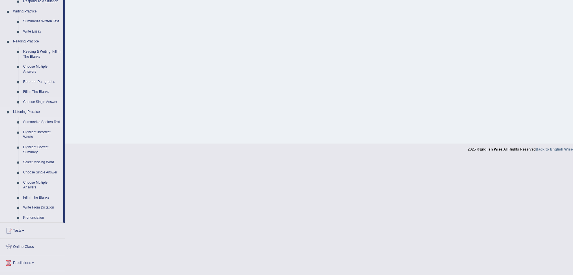
scroll to position [21, 0]
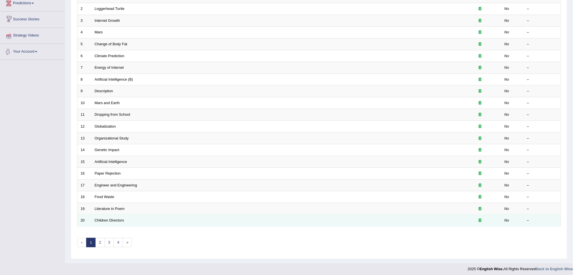
scroll to position [100, 0]
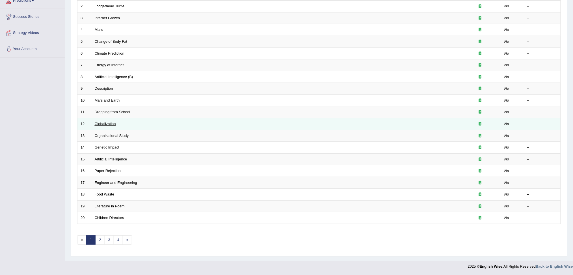
click at [107, 123] on link "Globalization" at bounding box center [105, 124] width 21 height 4
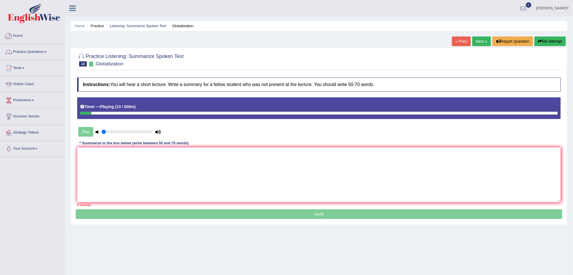
click at [30, 52] on link "Practice Questions" at bounding box center [32, 51] width 64 height 14
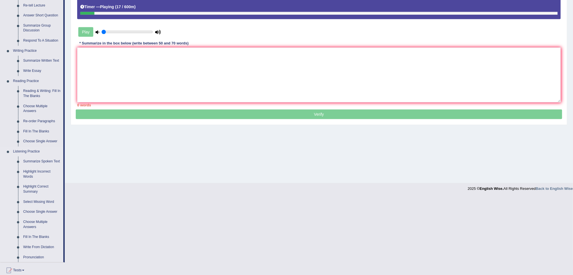
scroll to position [113, 0]
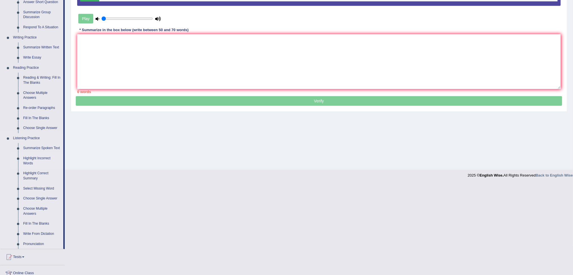
click at [41, 159] on link "Highlight Incorrect Words" at bounding box center [42, 160] width 43 height 15
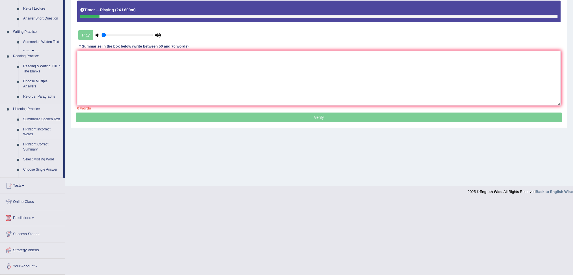
scroll to position [21, 0]
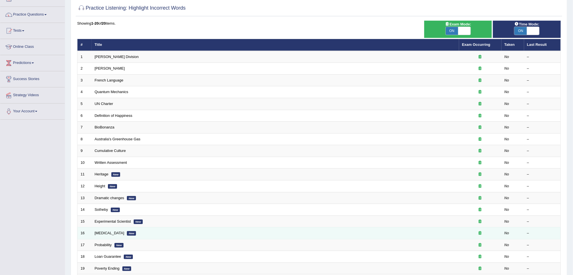
scroll to position [77, 0]
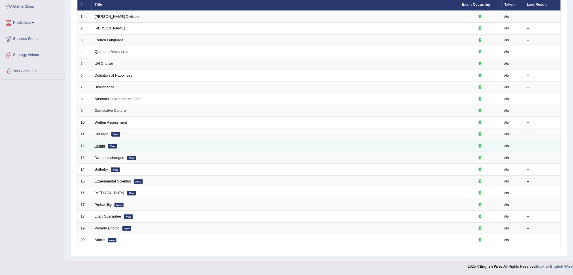
click at [100, 145] on link "Height" at bounding box center [100, 146] width 11 height 4
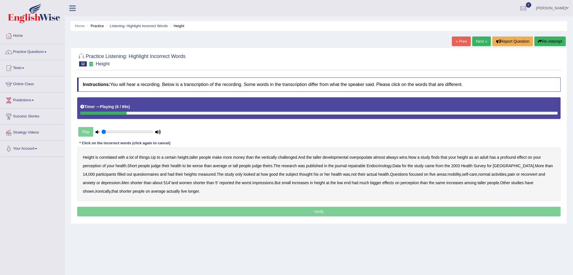
click at [242, 157] on b "money" at bounding box center [239, 157] width 12 height 5
click at [309, 156] on b "the" at bounding box center [308, 157] width 5 height 5
click at [555, 41] on button "Re-Attempt" at bounding box center [549, 41] width 31 height 10
click at [340, 157] on b "developmental" at bounding box center [336, 157] width 26 height 5
click at [355, 166] on b "repairable" at bounding box center [357, 165] width 18 height 5
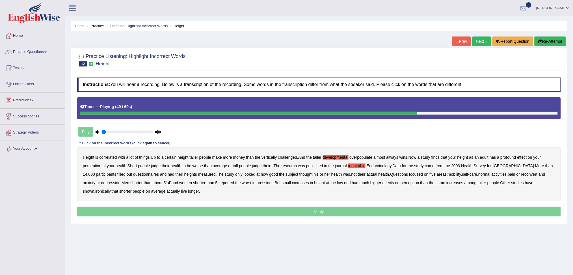
click at [525, 175] on b "reconvert" at bounding box center [529, 174] width 16 height 5
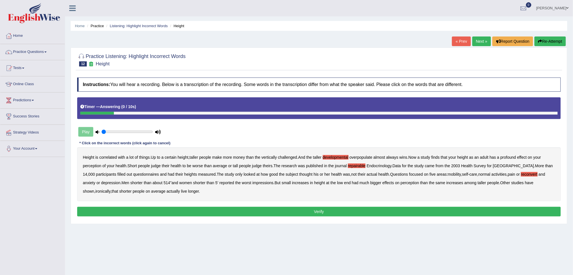
click at [368, 211] on button "Verify" at bounding box center [319, 212] width 484 height 10
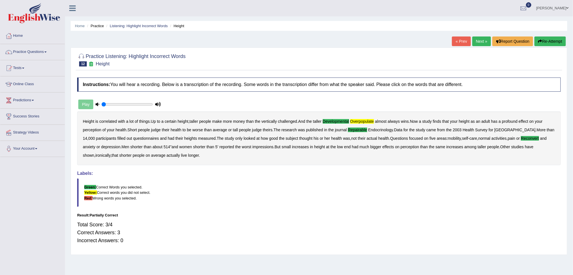
click at [478, 41] on link "Next »" at bounding box center [481, 41] width 19 height 10
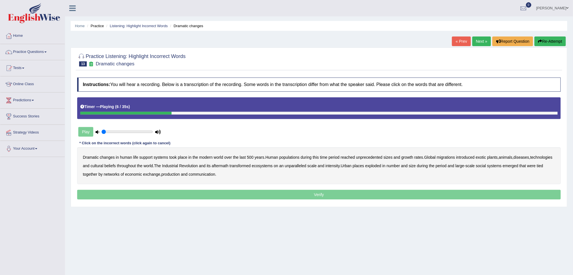
click at [226, 157] on b "over" at bounding box center [228, 157] width 8 height 5
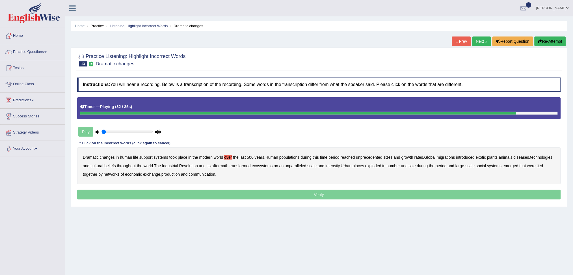
click at [306, 165] on b "unparalleled" at bounding box center [295, 165] width 21 height 5
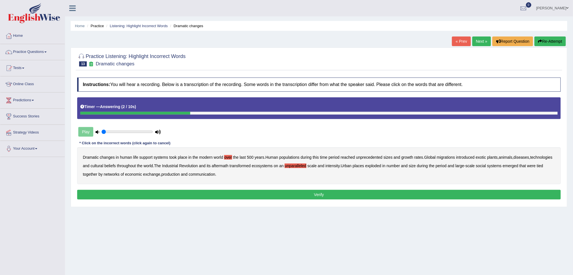
drag, startPoint x: 325, startPoint y: 194, endPoint x: 316, endPoint y: 202, distance: 11.8
click at [325, 194] on button "Verify" at bounding box center [319, 195] width 484 height 10
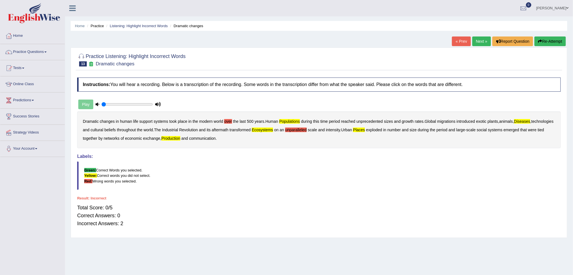
click at [555, 39] on button "Re-Attempt" at bounding box center [549, 41] width 31 height 10
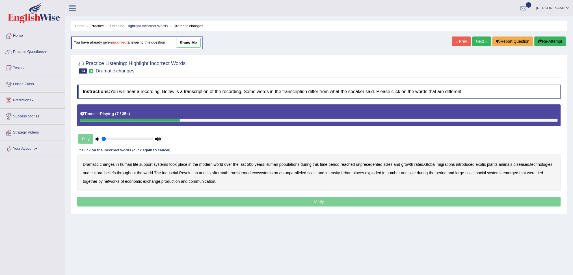
click at [291, 165] on b "populations" at bounding box center [289, 164] width 20 height 5
click at [522, 164] on b "diseases" at bounding box center [522, 164] width 16 height 5
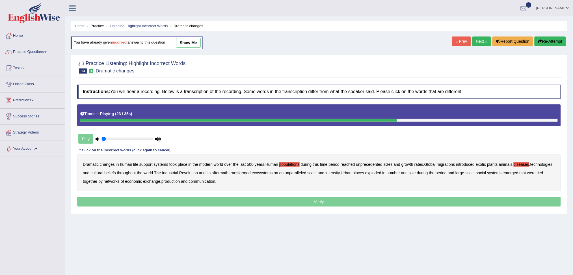
click at [273, 172] on b "ecosystems" at bounding box center [262, 172] width 21 height 5
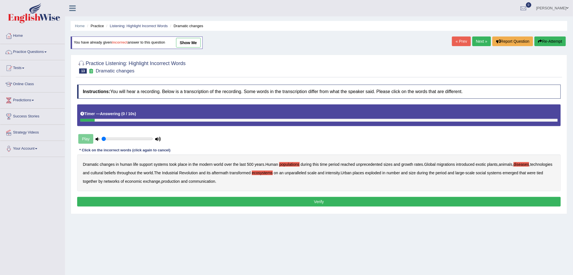
click at [180, 182] on b "production" at bounding box center [170, 181] width 18 height 5
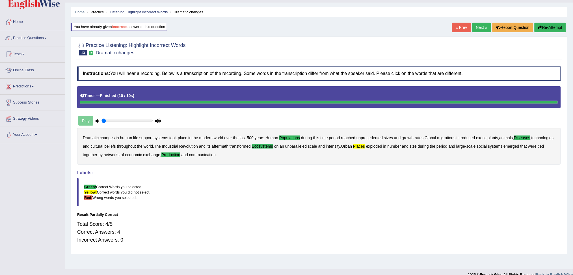
scroll to position [21, 0]
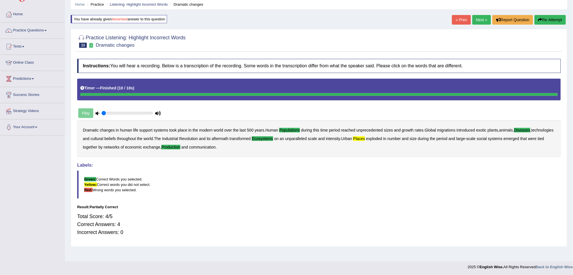
click at [478, 19] on link "Next »" at bounding box center [481, 20] width 19 height 10
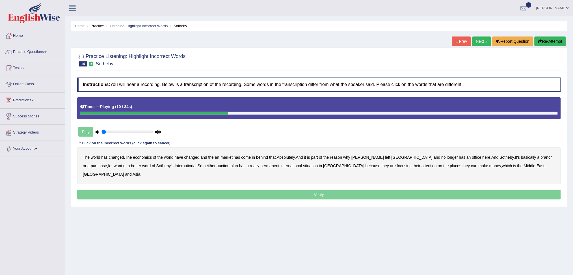
click at [318, 158] on b "part" at bounding box center [314, 157] width 7 height 5
click at [107, 163] on b "purchase" at bounding box center [99, 165] width 16 height 5
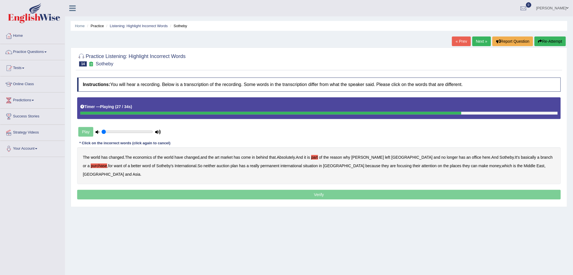
click at [303, 166] on b "situation" at bounding box center [310, 165] width 15 height 5
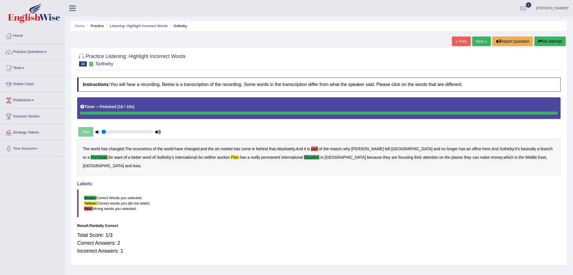
click at [480, 40] on link "Next »" at bounding box center [481, 41] width 19 height 10
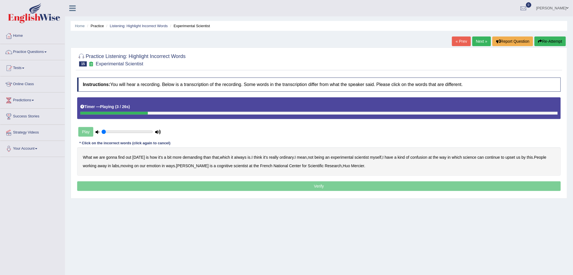
click at [191, 157] on b "demanding" at bounding box center [193, 157] width 20 height 5
click at [289, 155] on b "ordinary" at bounding box center [287, 157] width 14 height 5
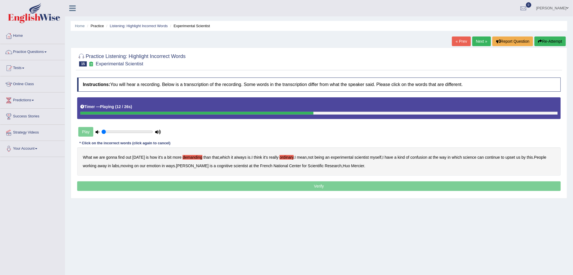
click at [424, 157] on b "confusion" at bounding box center [418, 157] width 17 height 5
click at [157, 166] on b "emotion" at bounding box center [154, 165] width 14 height 5
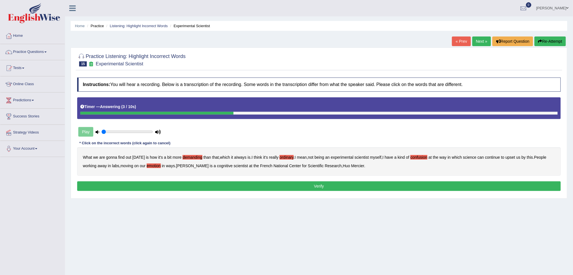
click at [333, 185] on button "Verify" at bounding box center [319, 186] width 484 height 10
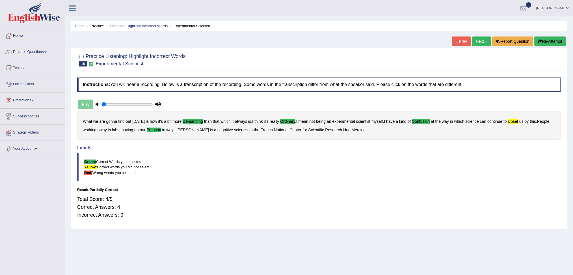
click at [480, 42] on link "Next »" at bounding box center [481, 41] width 19 height 10
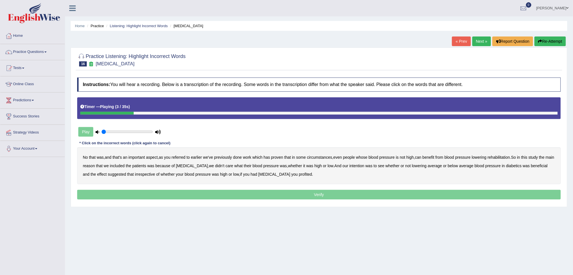
click at [182, 158] on b "referred" at bounding box center [179, 157] width 14 height 5
click at [318, 157] on b "circumstances" at bounding box center [319, 157] width 25 height 5
click at [506, 157] on b "rehabilitation" at bounding box center [499, 157] width 22 height 5
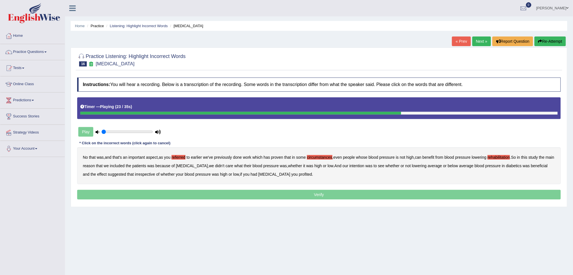
drag, startPoint x: 348, startPoint y: 166, endPoint x: 357, endPoint y: 166, distance: 8.5
click at [349, 166] on b "intention" at bounding box center [356, 165] width 15 height 5
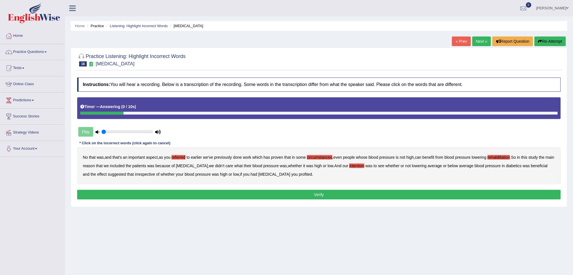
click at [299, 173] on b "profited" at bounding box center [305, 174] width 13 height 5
click at [315, 193] on button "Verify" at bounding box center [319, 195] width 484 height 10
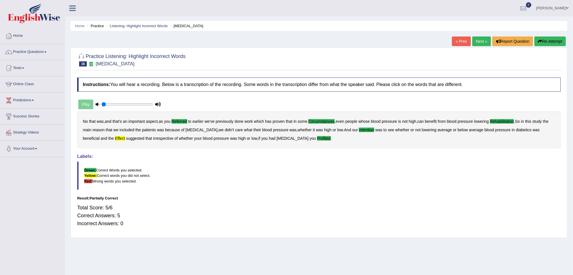
click at [480, 41] on link "Next »" at bounding box center [481, 41] width 19 height 10
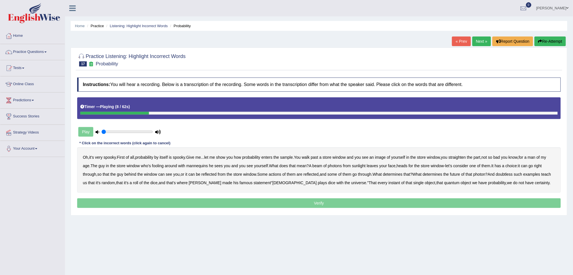
click at [293, 158] on b "sample" at bounding box center [286, 157] width 13 height 5
click at [205, 166] on b "mannequins" at bounding box center [196, 165] width 21 height 5
click at [322, 167] on b "beam" at bounding box center [317, 165] width 10 height 5
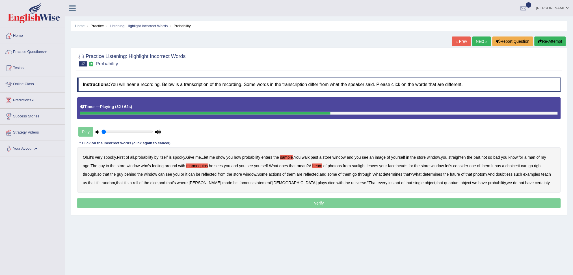
click at [494, 166] on b "It" at bounding box center [493, 165] width 2 height 5
click at [281, 175] on b "actions" at bounding box center [275, 174] width 12 height 5
click at [513, 174] on b "doubtless" at bounding box center [504, 174] width 17 height 5
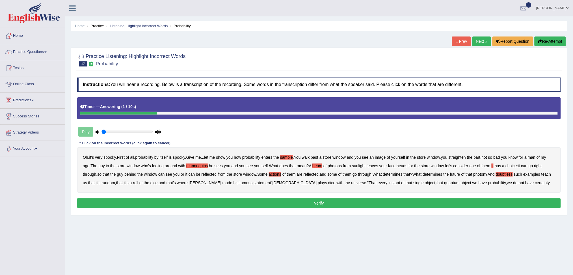
click at [336, 203] on button "Verify" at bounding box center [319, 203] width 484 height 10
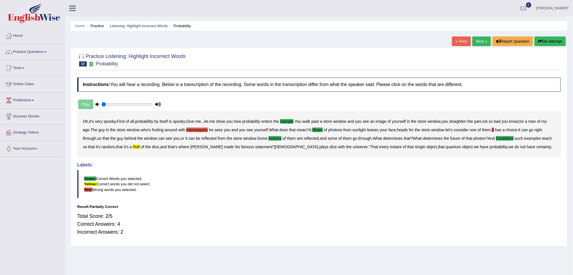
click at [478, 41] on link "Next »" at bounding box center [481, 41] width 19 height 10
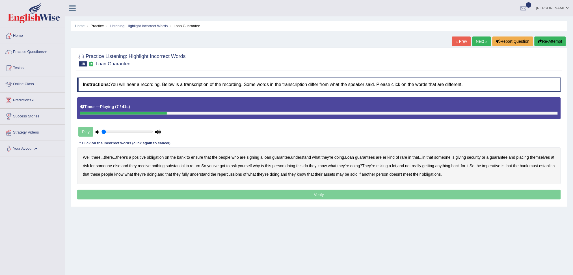
click at [308, 159] on b "understand" at bounding box center [301, 157] width 20 height 5
click at [151, 166] on b "receive" at bounding box center [144, 165] width 13 height 5
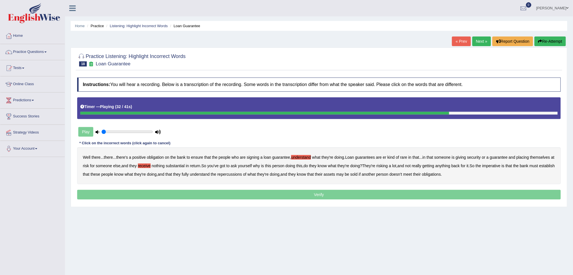
drag, startPoint x: 110, startPoint y: 174, endPoint x: 152, endPoint y: 179, distance: 42.1
click at [539, 168] on b "establish" at bounding box center [547, 165] width 16 height 5
click at [242, 173] on b "repercussions" at bounding box center [229, 174] width 25 height 5
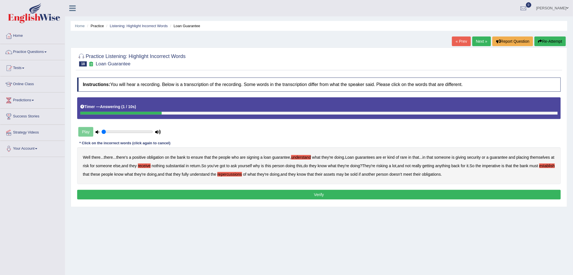
click at [312, 193] on button "Verify" at bounding box center [319, 195] width 484 height 10
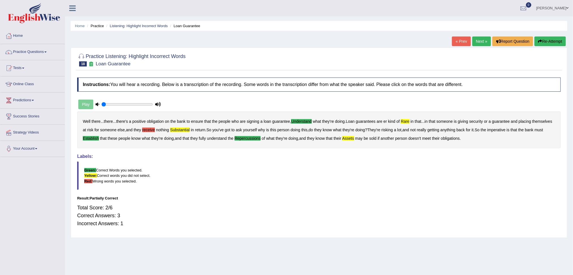
click at [479, 42] on link "Next »" at bounding box center [481, 41] width 19 height 10
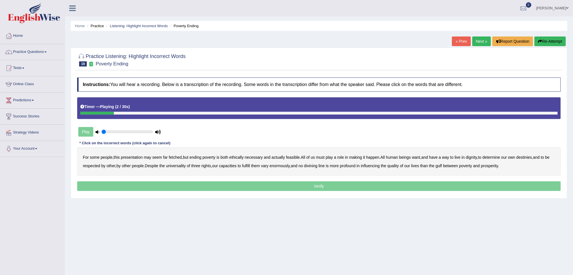
click at [133, 157] on b "presentation" at bounding box center [132, 157] width 22 height 5
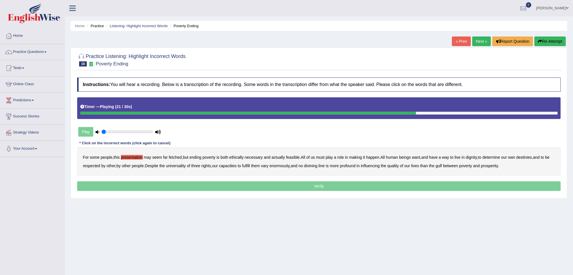
click at [186, 165] on b "universality" at bounding box center [176, 165] width 20 height 5
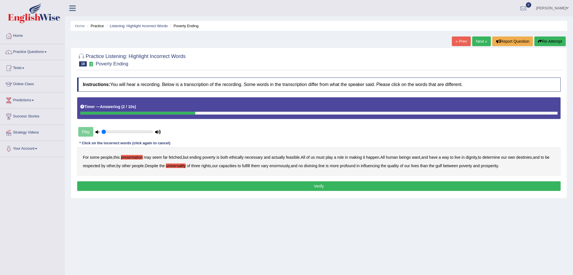
click at [307, 187] on button "Verify" at bounding box center [319, 186] width 484 height 10
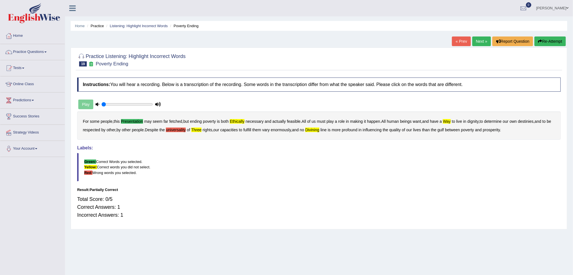
click at [477, 41] on link "Next »" at bounding box center [481, 41] width 19 height 10
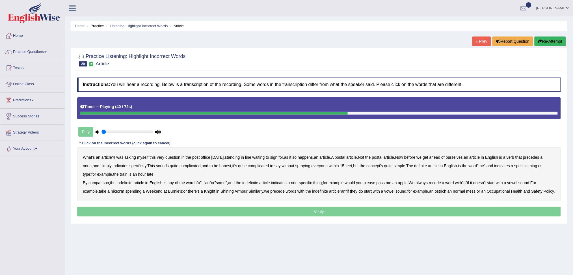
click at [104, 182] on b "comparison" at bounding box center [98, 182] width 20 height 5
click at [441, 182] on b "recede" at bounding box center [435, 182] width 12 height 5
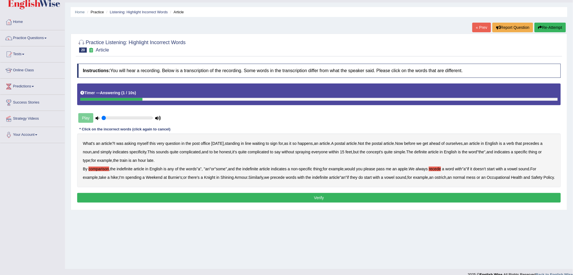
scroll to position [21, 0]
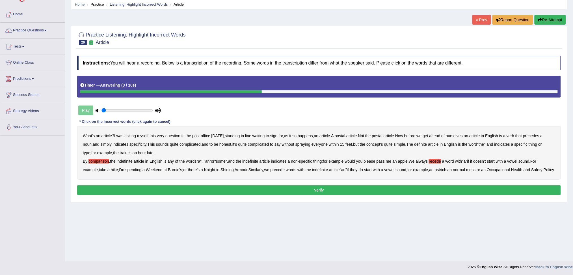
click at [339, 195] on button "Verify" at bounding box center [319, 190] width 484 height 10
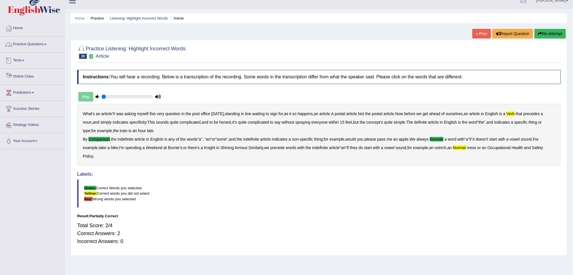
scroll to position [0, 0]
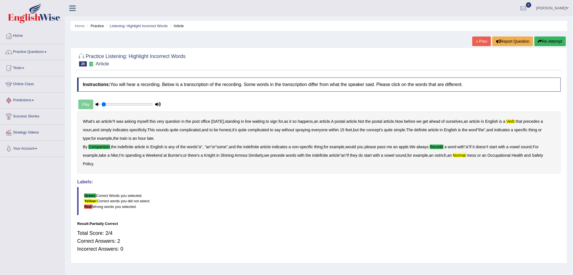
click at [26, 51] on link "Practice Questions" at bounding box center [32, 51] width 64 height 14
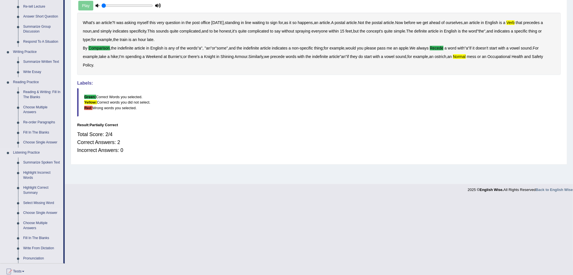
scroll to position [113, 0]
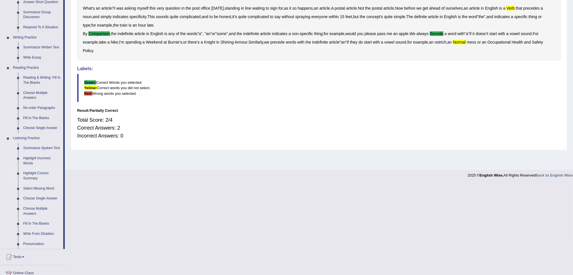
click at [34, 176] on link "Highlight Correct Summary" at bounding box center [42, 175] width 43 height 15
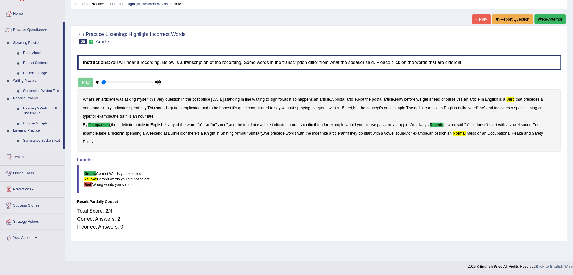
scroll to position [21, 0]
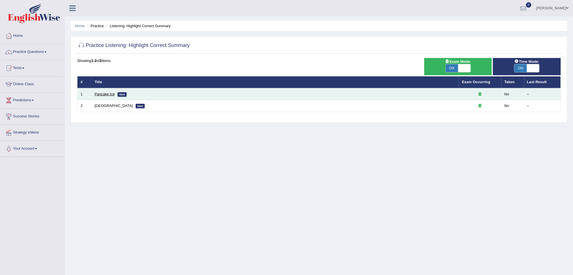
click at [103, 94] on link "Pancake Ice" at bounding box center [105, 94] width 20 height 4
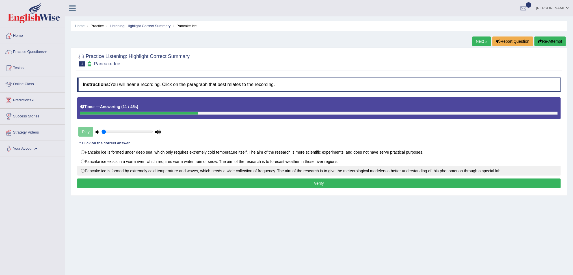
click at [84, 169] on label "Pancake ice is formed by extremely cold temperature and waves, which needs a wi…" at bounding box center [319, 171] width 484 height 10
radio input "true"
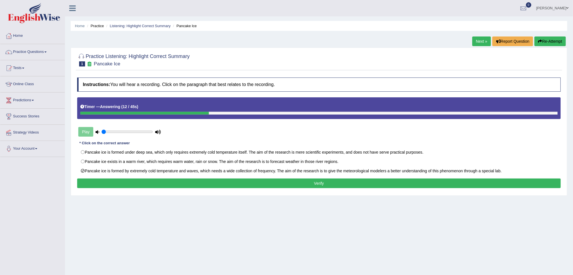
click at [366, 184] on button "Verify" at bounding box center [319, 183] width 484 height 10
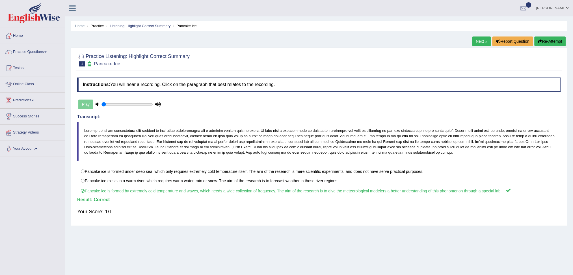
click at [480, 42] on link "Next »" at bounding box center [481, 41] width 19 height 10
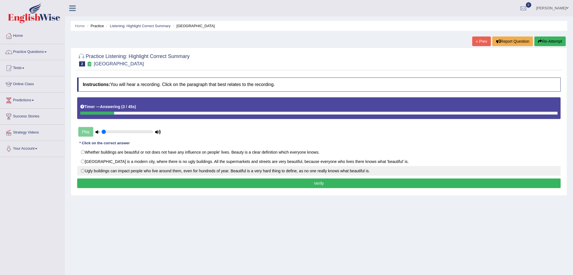
click at [106, 172] on label "Ugly buildings can impact people who live around them, even for hundreds of yea…" at bounding box center [319, 171] width 484 height 10
radio input "true"
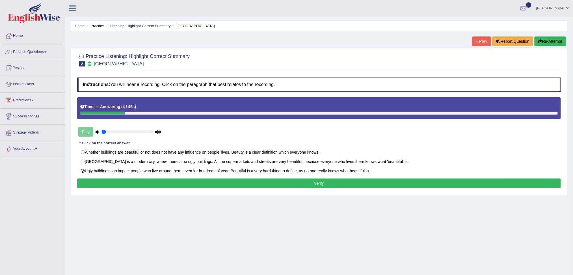
click at [304, 186] on button "Verify" at bounding box center [319, 183] width 484 height 10
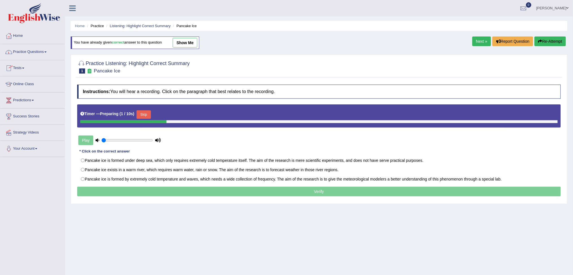
click at [26, 53] on link "Practice Questions" at bounding box center [32, 51] width 64 height 14
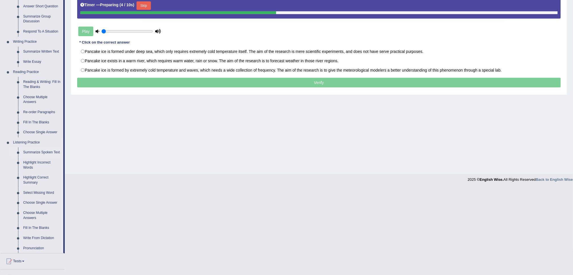
scroll to position [113, 0]
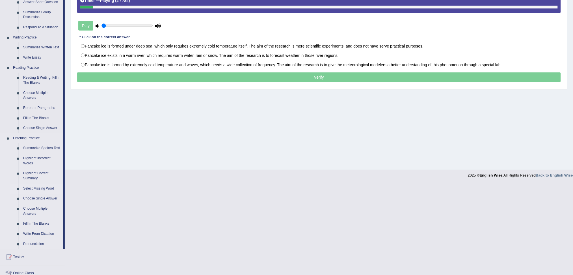
click at [41, 190] on link "Select Missing Word" at bounding box center [42, 188] width 43 height 10
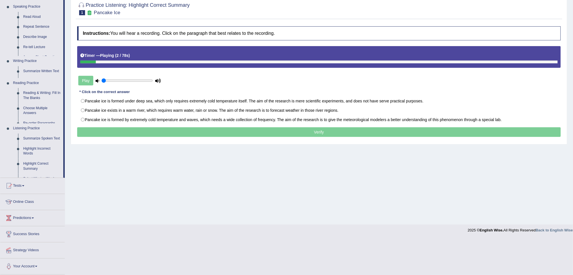
scroll to position [21, 0]
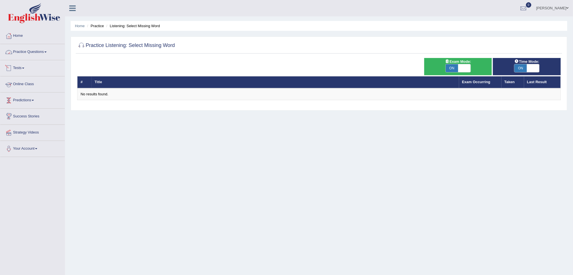
click at [34, 50] on link "Practice Questions" at bounding box center [32, 51] width 64 height 14
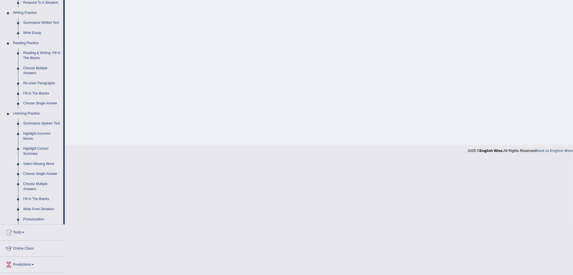
scroll to position [151, 0]
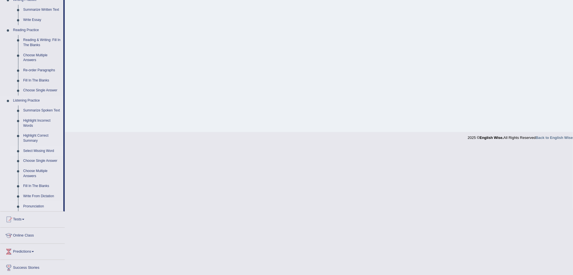
click at [35, 207] on link "Pronunciation" at bounding box center [42, 206] width 43 height 10
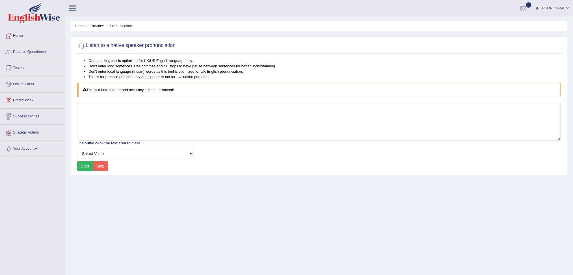
click at [81, 169] on button "Start" at bounding box center [85, 166] width 16 height 10
click at [114, 154] on select "Select Voice UK English Female UK English Male" at bounding box center [135, 154] width 117 height 10
select select "3"
click at [77, 149] on select "Select Voice UK English Female UK English Male" at bounding box center [135, 154] width 117 height 10
click at [83, 168] on button "Start" at bounding box center [85, 166] width 16 height 10
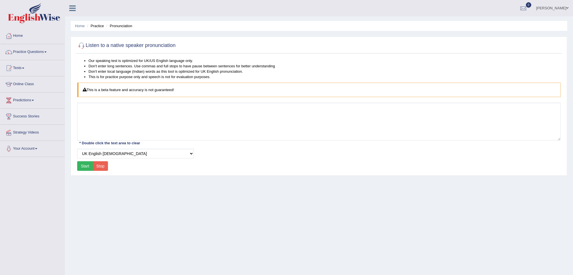
click at [83, 167] on button "Start" at bounding box center [85, 166] width 16 height 10
click at [49, 52] on link "Practice Questions" at bounding box center [32, 51] width 64 height 14
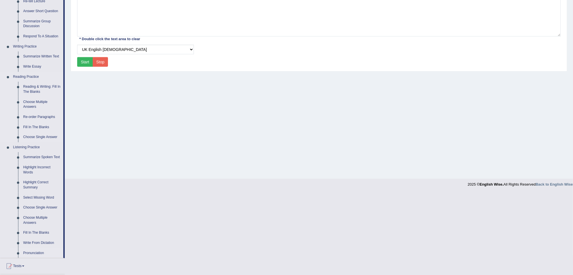
scroll to position [113, 0]
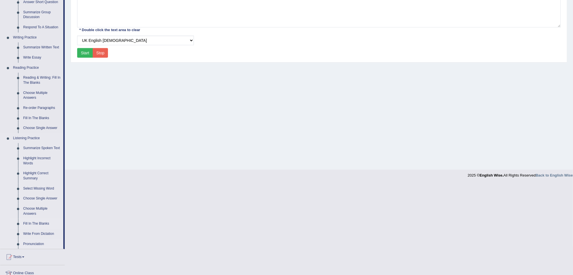
click at [32, 224] on link "Fill In The Blanks" at bounding box center [42, 223] width 43 height 10
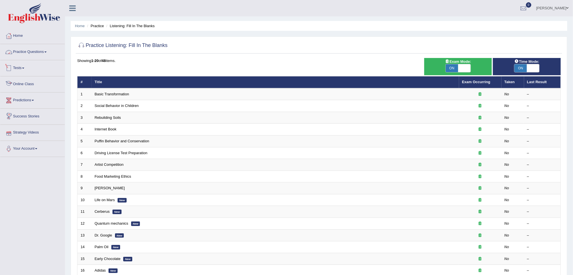
click at [29, 51] on link "Practice Questions" at bounding box center [32, 51] width 64 height 14
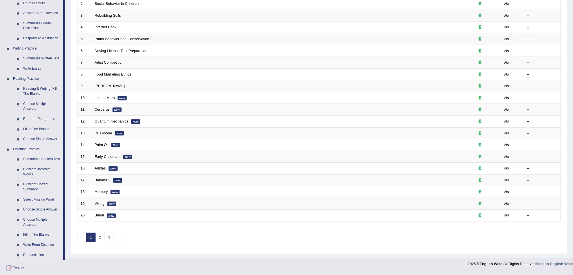
scroll to position [113, 0]
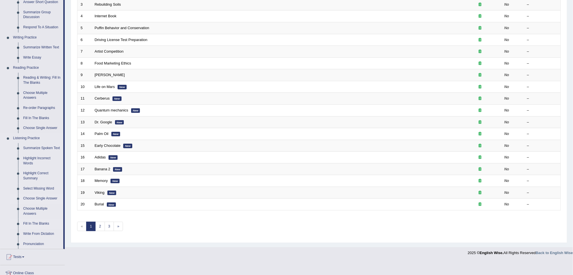
click at [42, 199] on link "Choose Single Answer" at bounding box center [42, 198] width 43 height 10
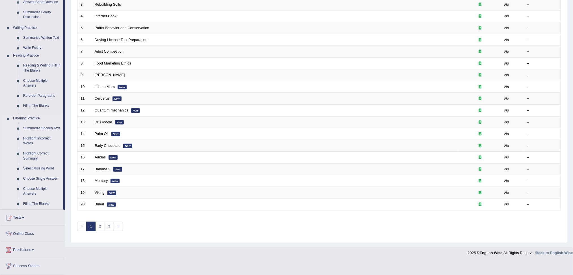
scroll to position [100, 0]
